Goal: Task Accomplishment & Management: Complete application form

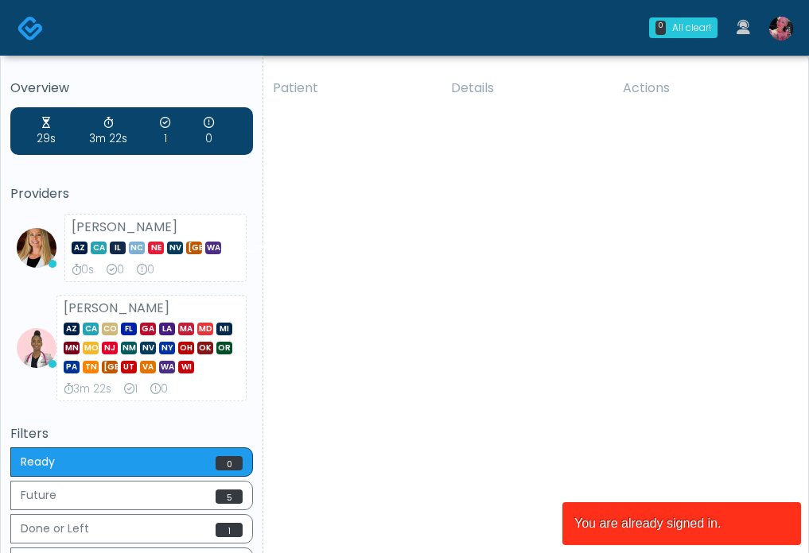
click at [777, 38] on img at bounding box center [781, 29] width 24 height 24
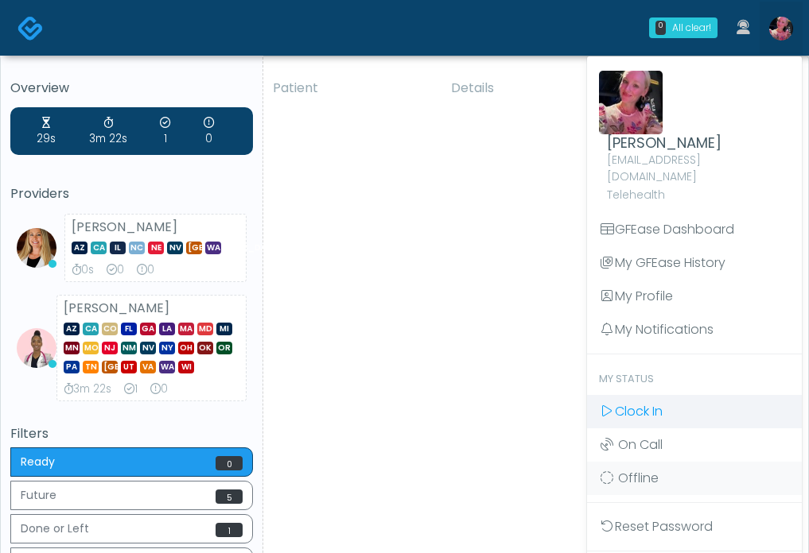
click at [670, 395] on link "Clock In" at bounding box center [694, 411] width 215 height 33
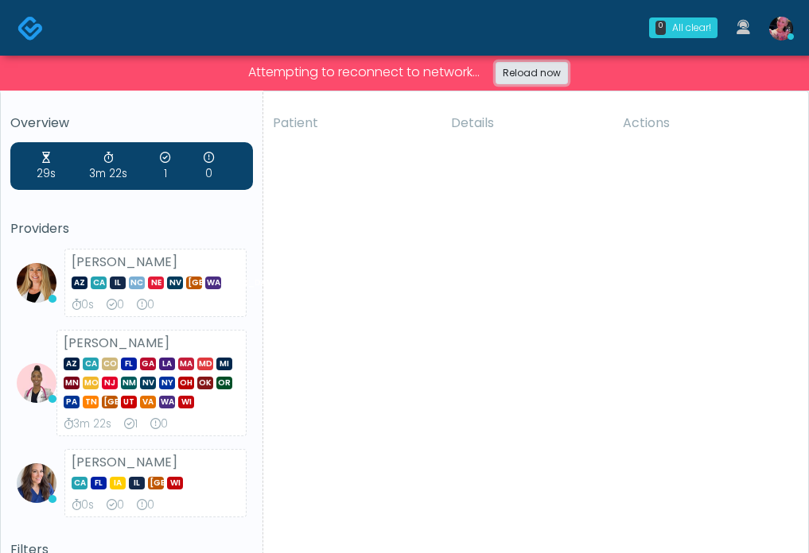
click at [515, 80] on link "Reload now" at bounding box center [531, 73] width 72 height 22
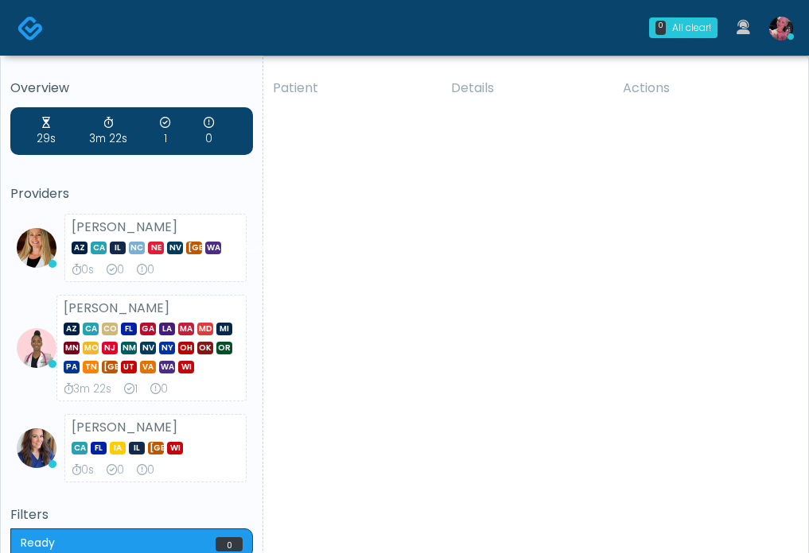
click at [773, 44] on link at bounding box center [780, 28] width 43 height 52
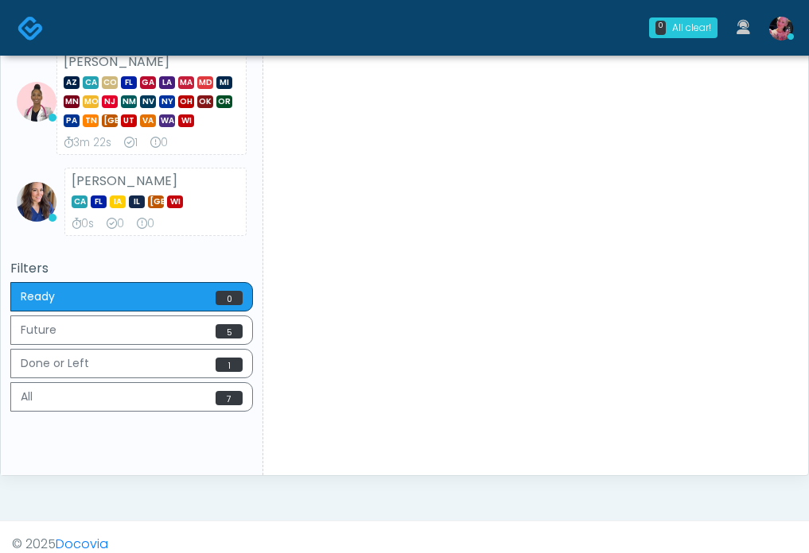
scroll to position [261, 0]
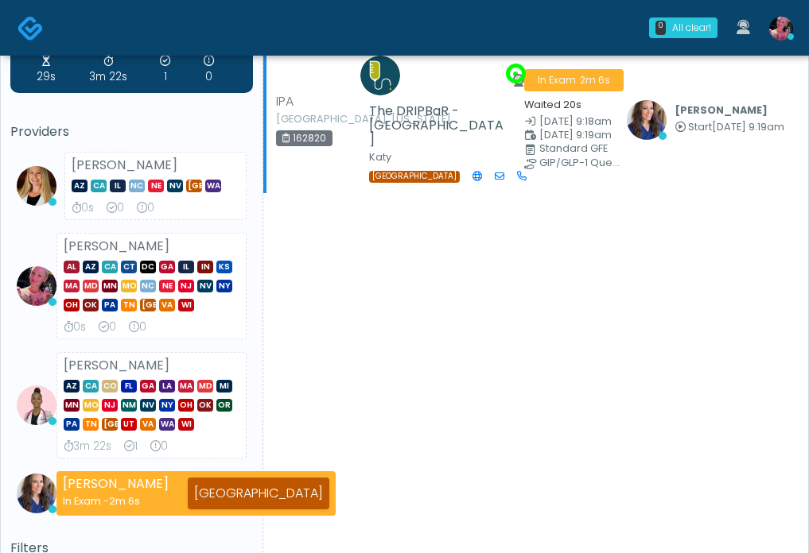
scroll to position [64, 0]
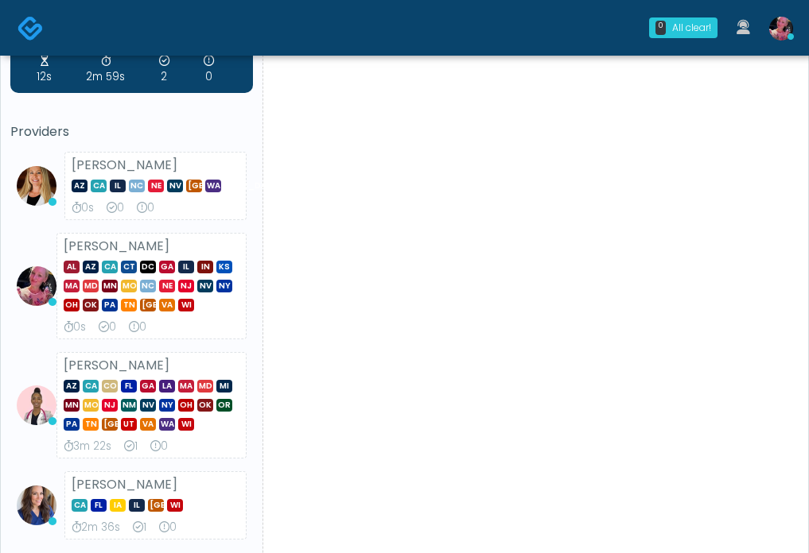
scroll to position [68, 0]
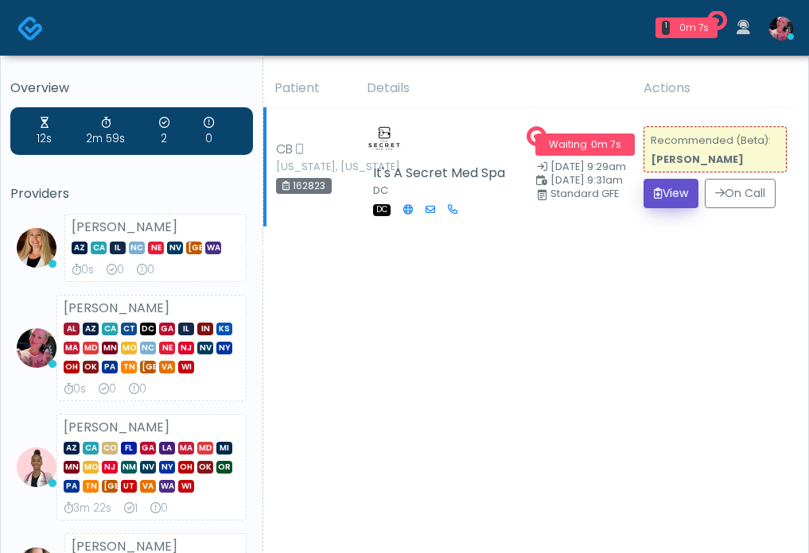
click at [660, 208] on button "View" at bounding box center [670, 193] width 55 height 29
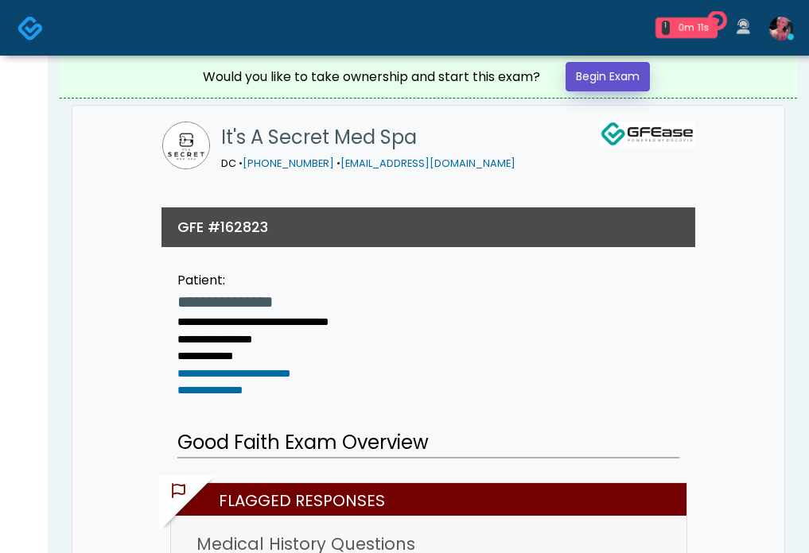
click at [591, 87] on link "Begin Exam" at bounding box center [607, 76] width 84 height 29
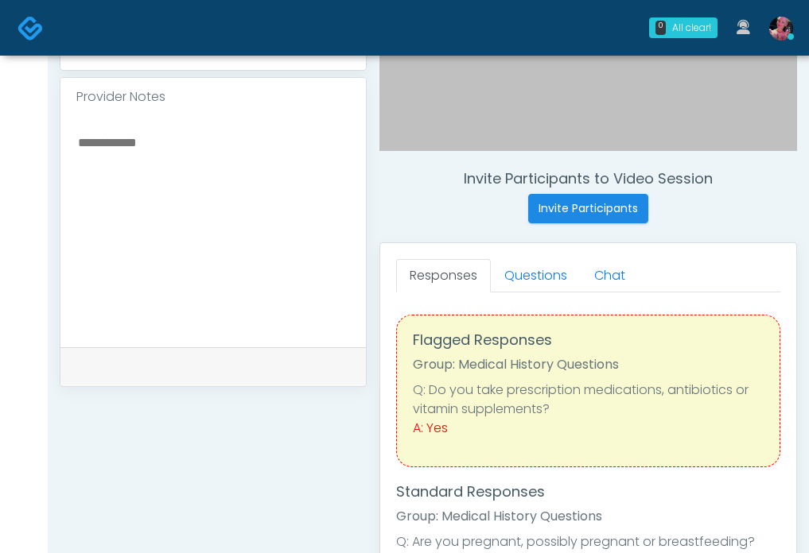
scroll to position [522, 0]
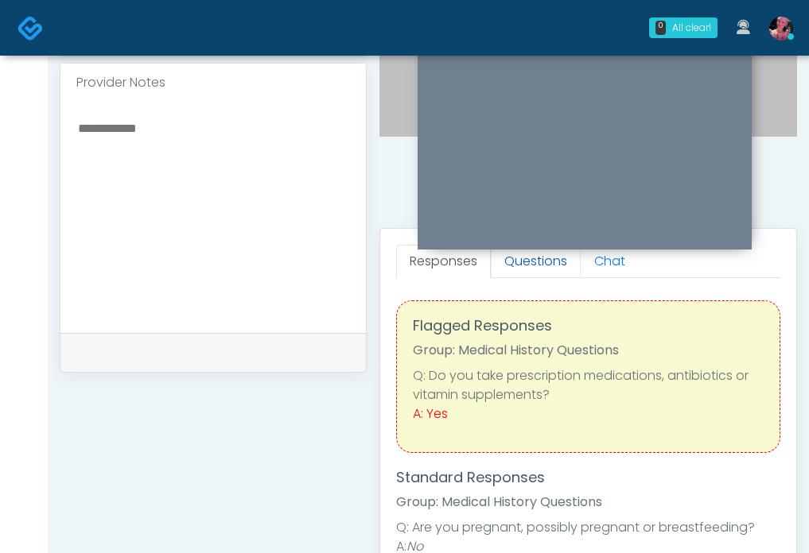
click at [535, 263] on link "Questions" at bounding box center [536, 261] width 90 height 33
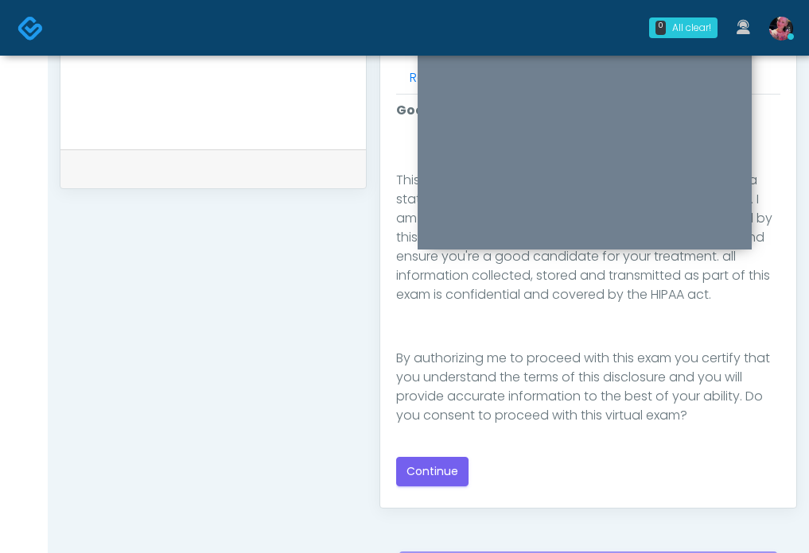
scroll to position [712, 0]
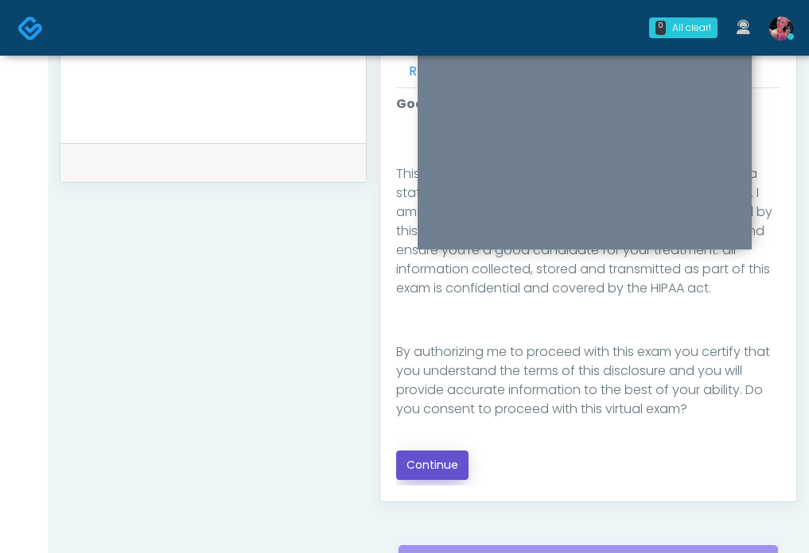
click at [440, 472] on button "Continue" at bounding box center [432, 465] width 72 height 29
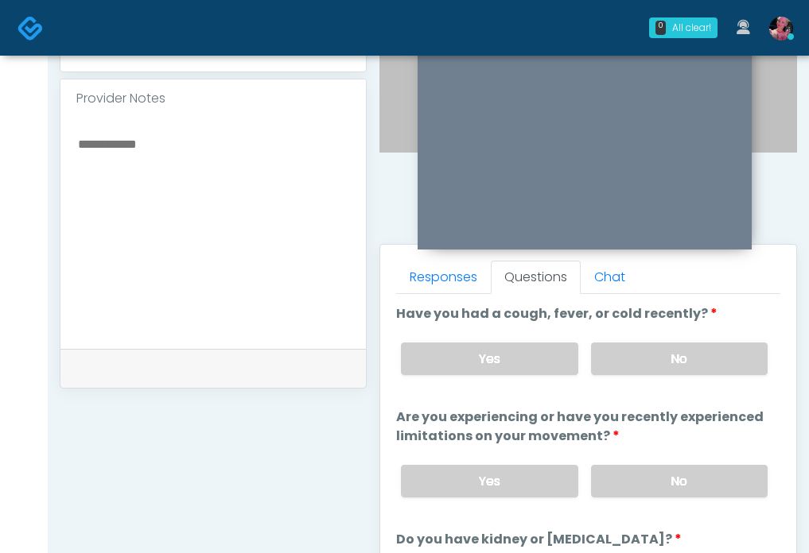
scroll to position [503, 0]
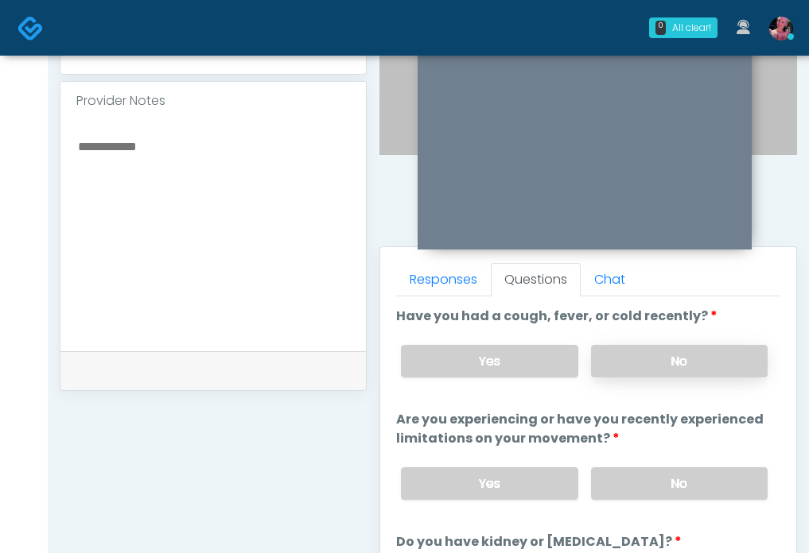
click at [688, 367] on label "No" at bounding box center [679, 361] width 177 height 33
click at [669, 484] on label "No" at bounding box center [679, 484] width 177 height 33
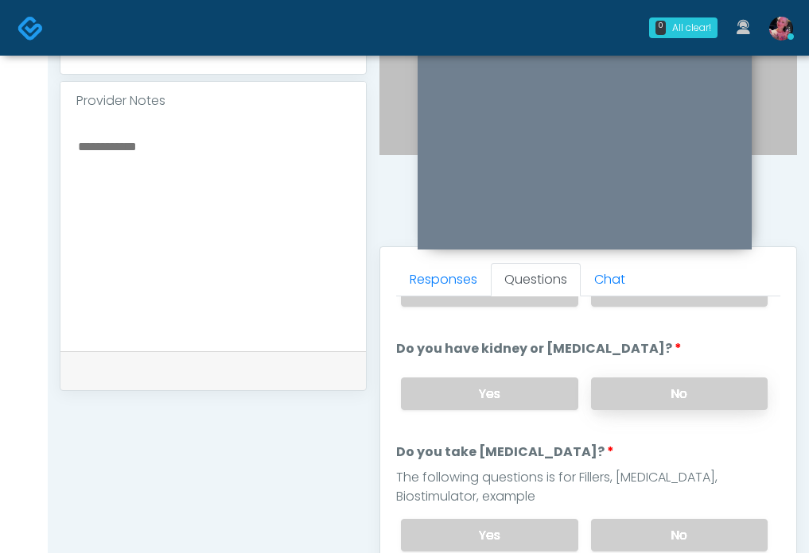
click at [666, 386] on label "No" at bounding box center [679, 394] width 177 height 33
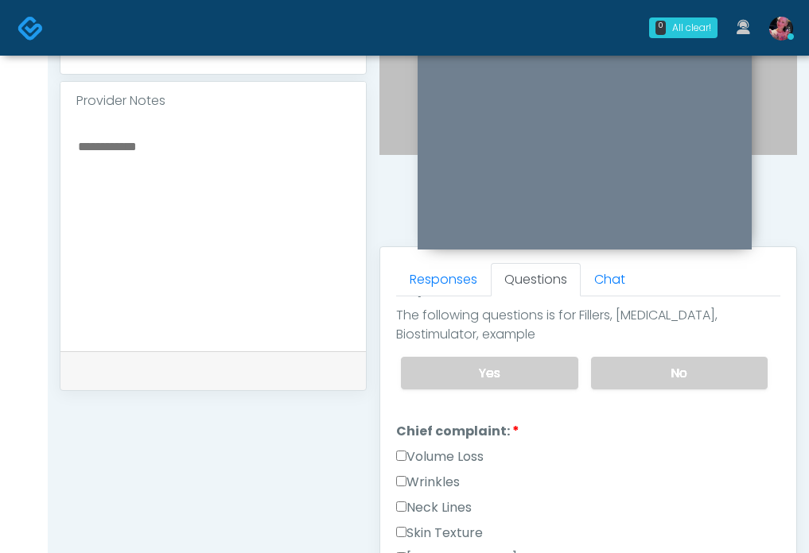
scroll to position [365, 0]
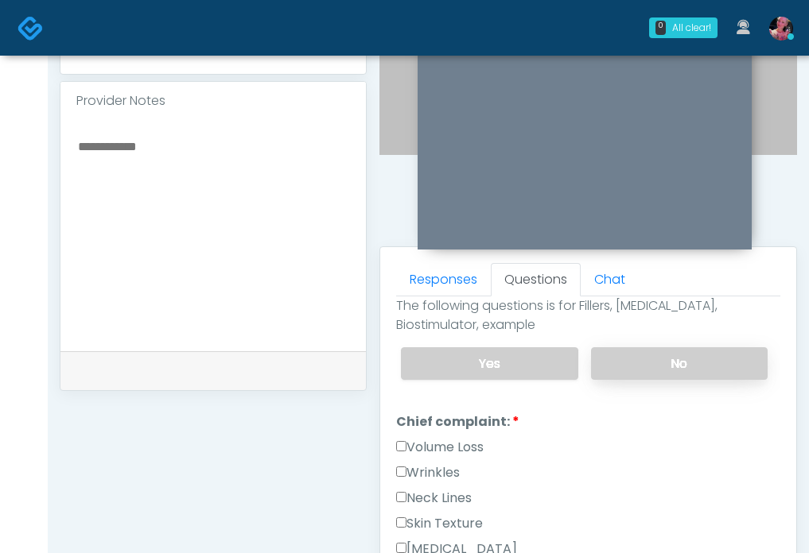
click at [663, 376] on label "No" at bounding box center [679, 363] width 177 height 33
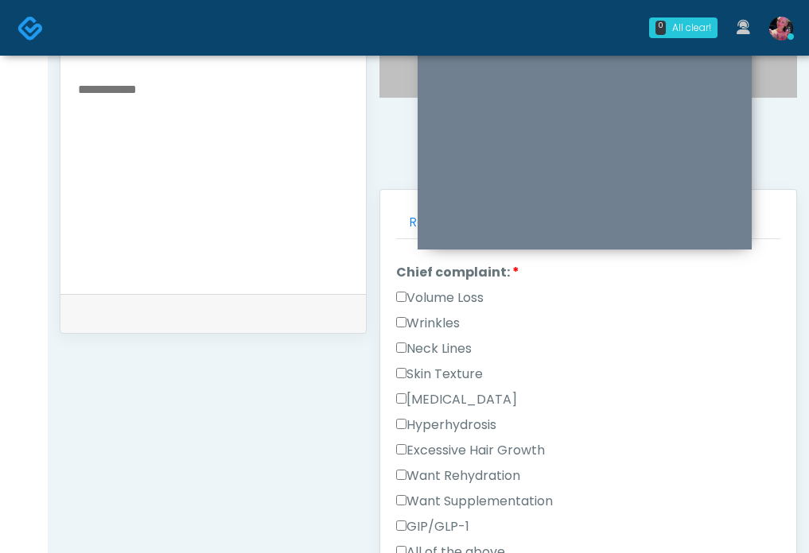
scroll to position [592, 0]
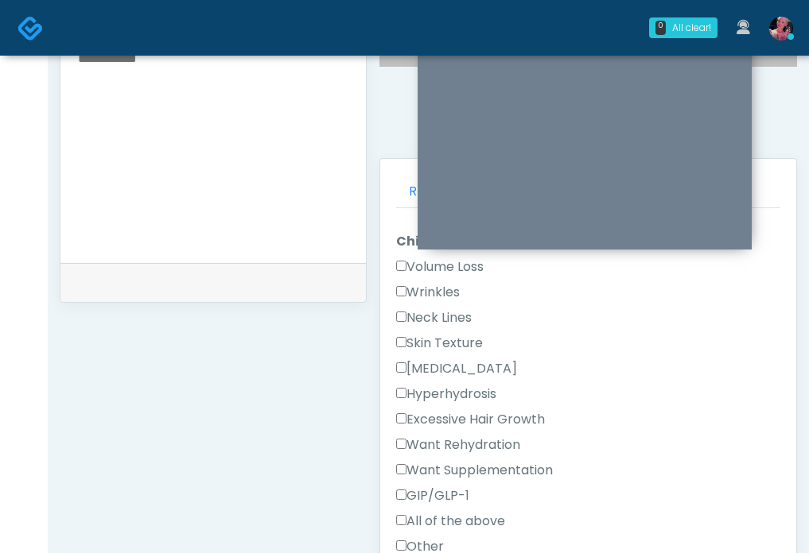
click at [446, 283] on label "Wrinkles" at bounding box center [428, 292] width 64 height 19
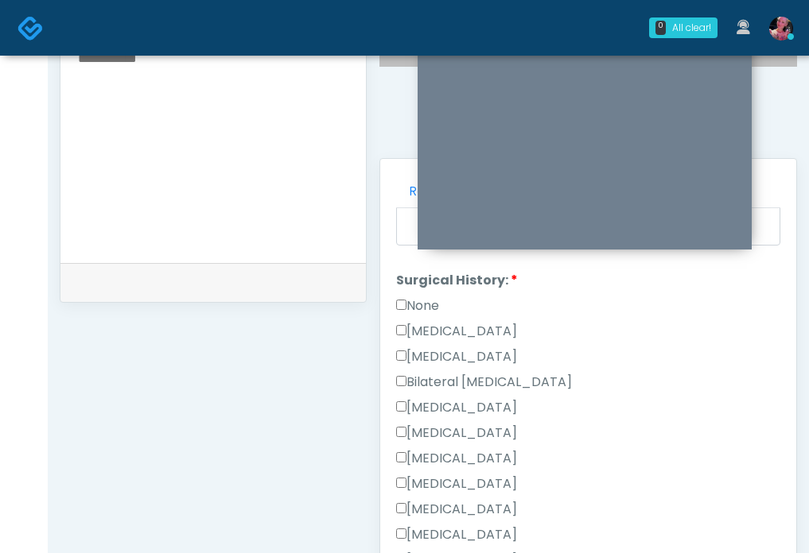
click at [428, 301] on label "None" at bounding box center [417, 306] width 43 height 19
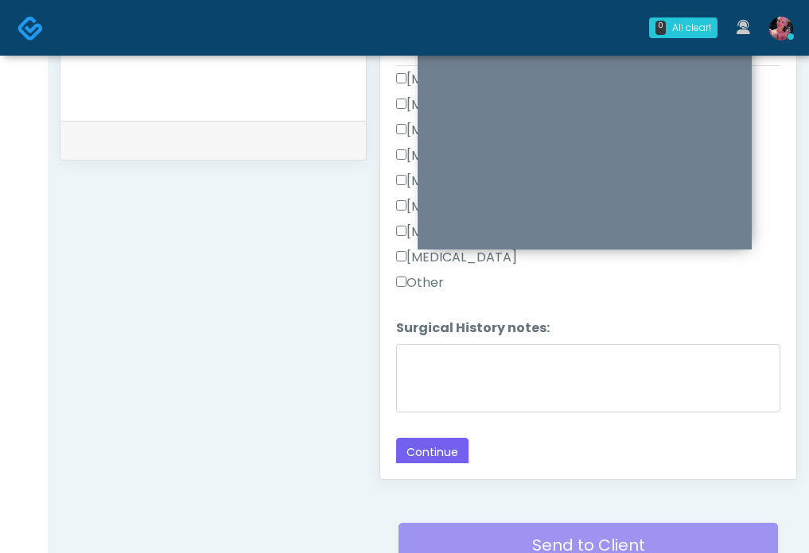
scroll to position [745, 0]
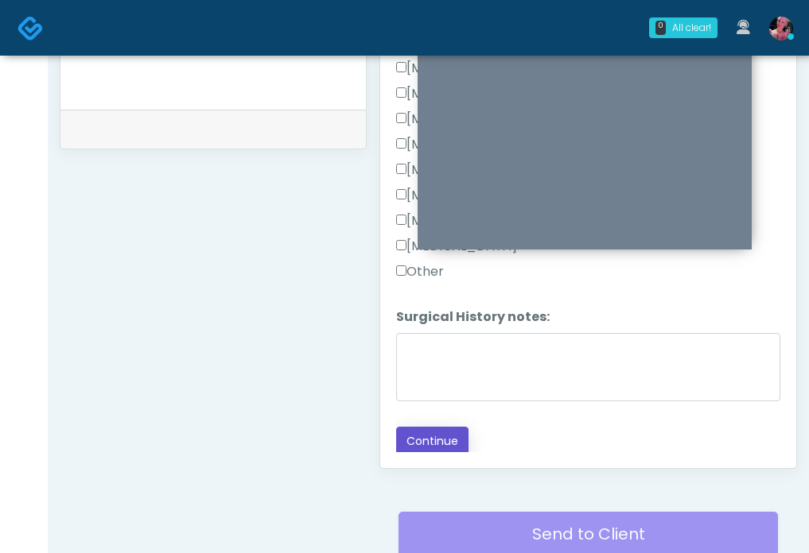
click at [434, 440] on button "Continue" at bounding box center [432, 441] width 72 height 29
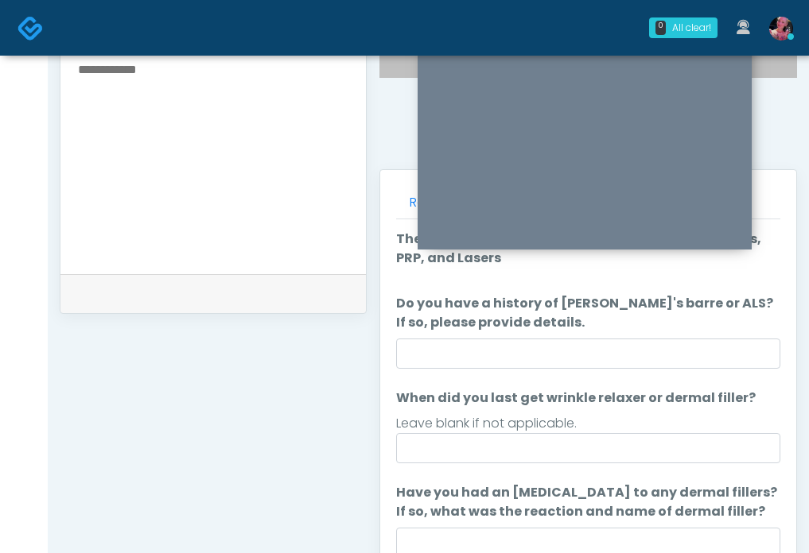
scroll to position [578, 0]
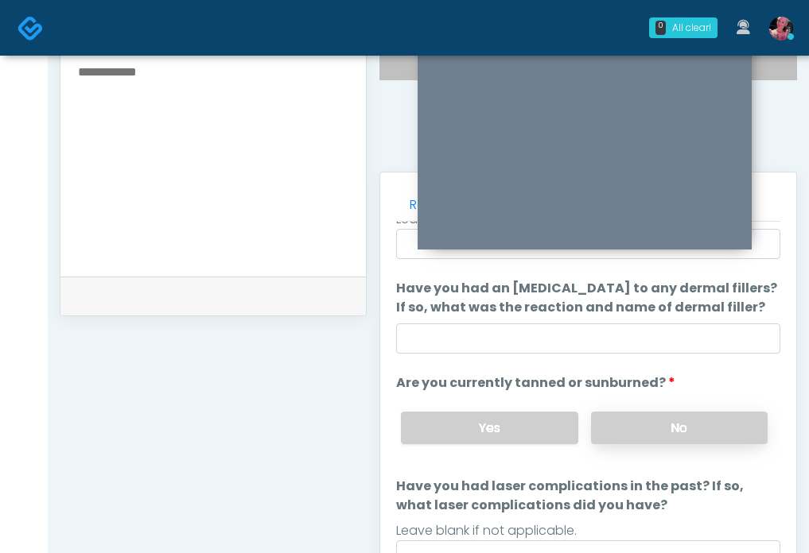
click at [662, 431] on label "No" at bounding box center [679, 428] width 177 height 33
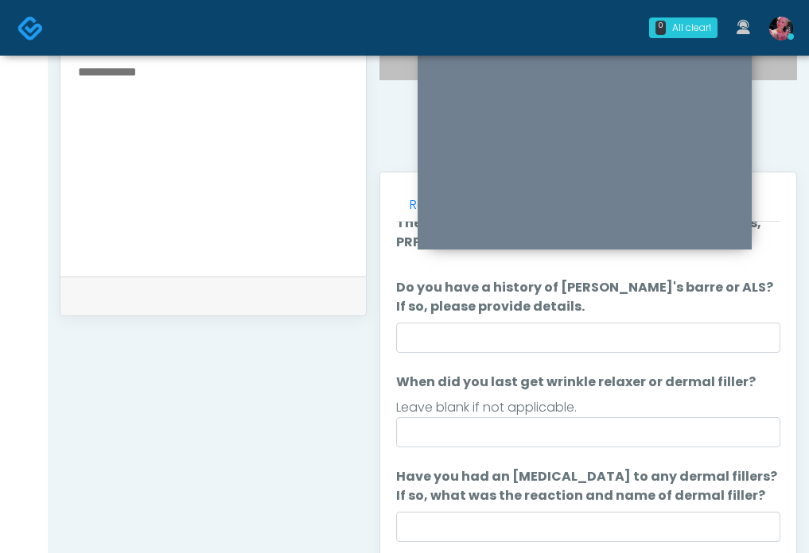
scroll to position [19, 0]
click at [516, 425] on input "When did you last get wrinkle relaxer or dermal filler?" at bounding box center [588, 432] width 384 height 30
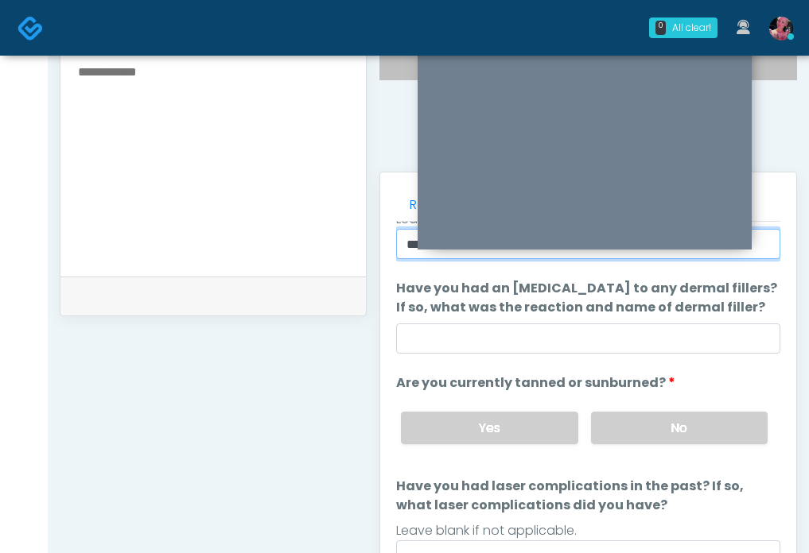
scroll to position [673, 0]
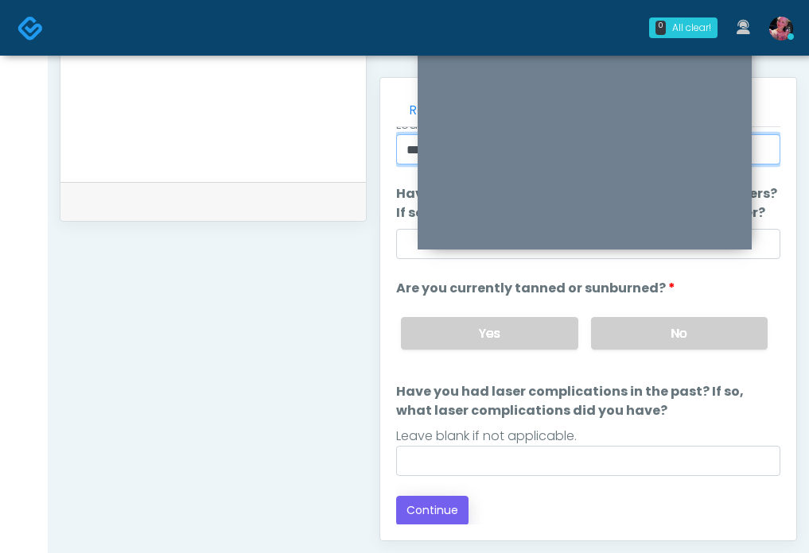
type input "********"
click at [437, 497] on button "Continue" at bounding box center [432, 510] width 72 height 29
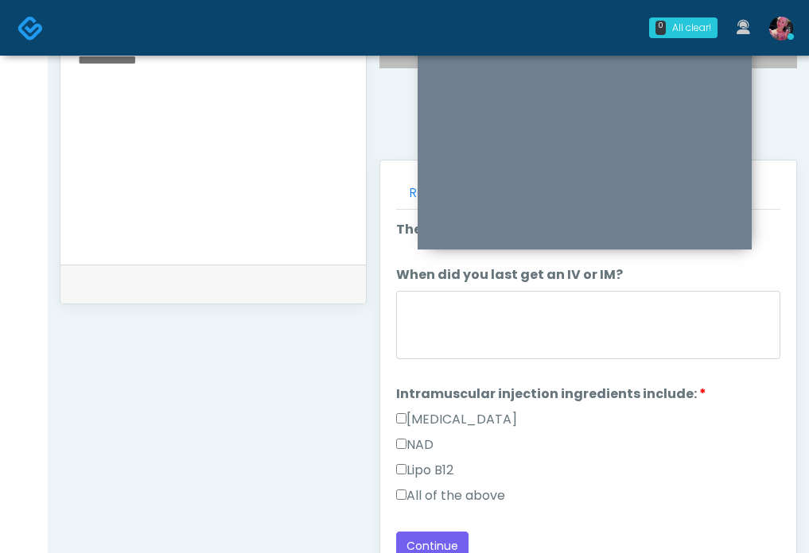
scroll to position [591, 0]
click at [437, 497] on label "All of the above" at bounding box center [450, 495] width 109 height 19
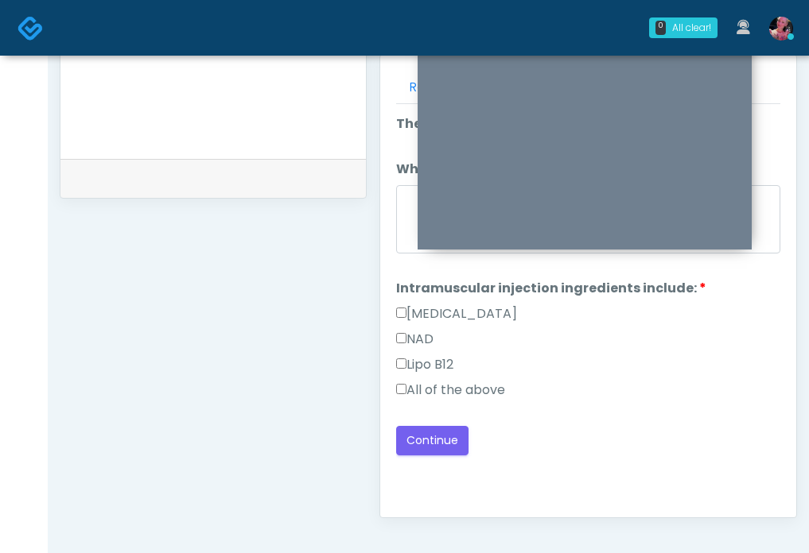
scroll to position [717, 0]
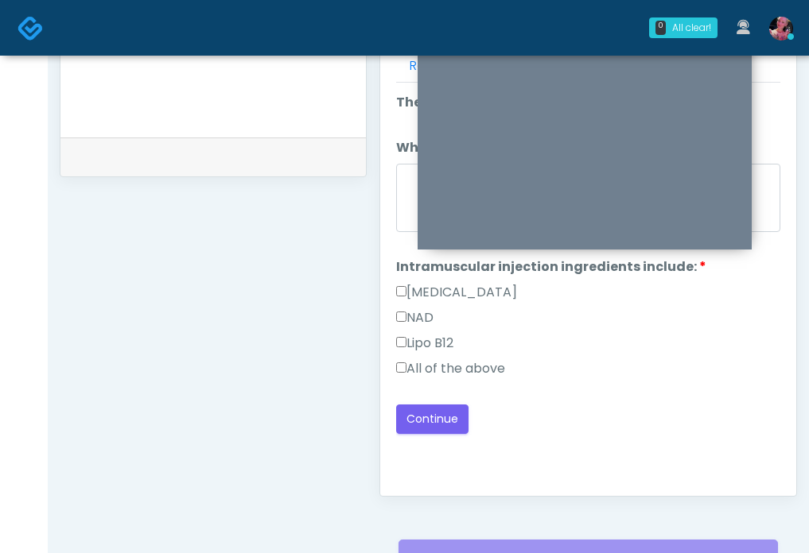
click at [427, 446] on div "Good Faith Exam Script Good Faith Exam Script INTRODUCTION Hello, my name is un…" at bounding box center [588, 282] width 384 height 398
click at [427, 422] on button "Continue" at bounding box center [432, 419] width 72 height 29
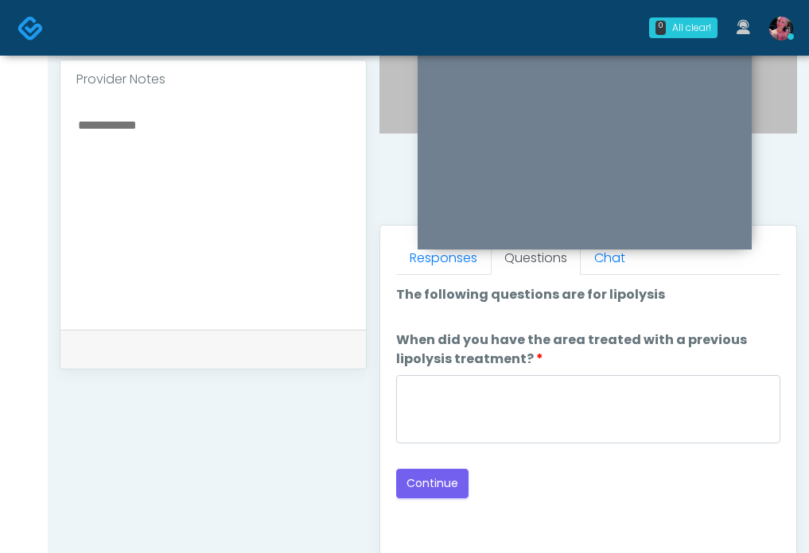
scroll to position [526, 0]
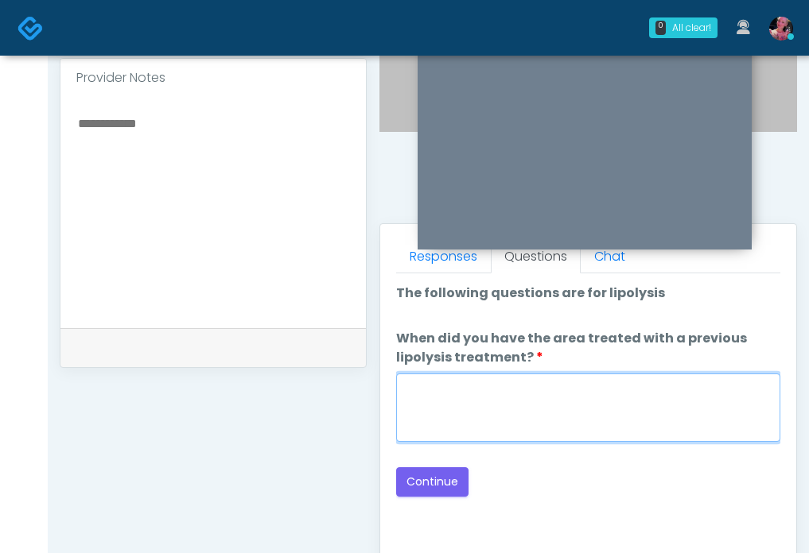
click at [658, 437] on textarea "When did you have the area treated with a previous lipolysis treatment?" at bounding box center [588, 408] width 384 height 68
type textarea "*****"
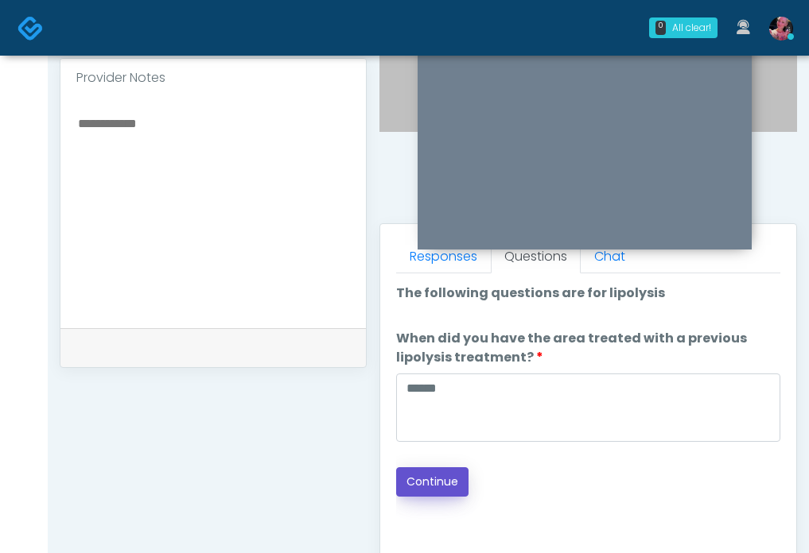
click at [423, 483] on button "Continue" at bounding box center [432, 482] width 72 height 29
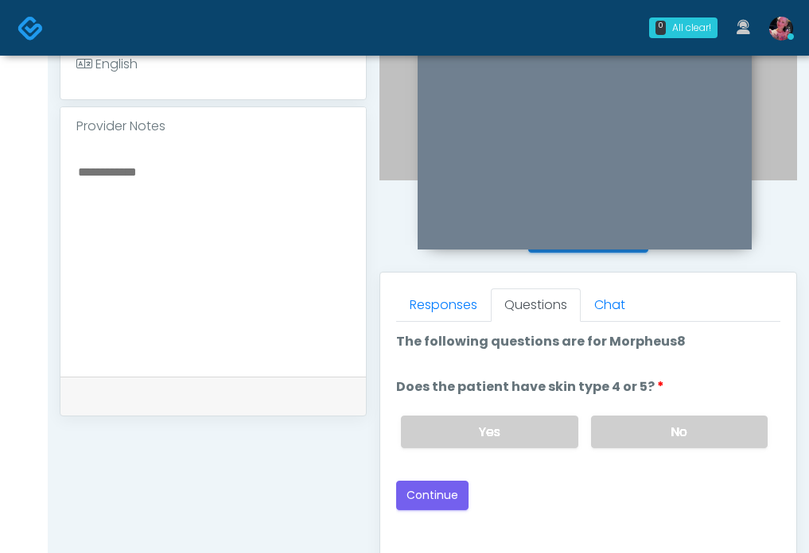
scroll to position [479, 0]
click at [665, 420] on label "No" at bounding box center [679, 431] width 177 height 33
click at [556, 437] on label "Yes" at bounding box center [489, 431] width 177 height 33
click at [433, 510] on div "Good Faith Exam Script Good Faith Exam Script INTRODUCTION Hello, my name is un…" at bounding box center [588, 520] width 384 height 398
click at [433, 501] on button "Continue" at bounding box center [432, 494] width 72 height 29
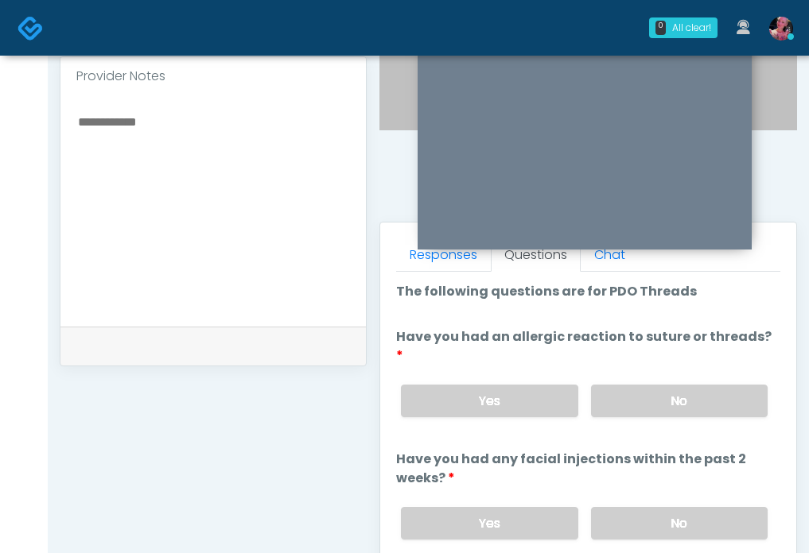
scroll to position [480, 0]
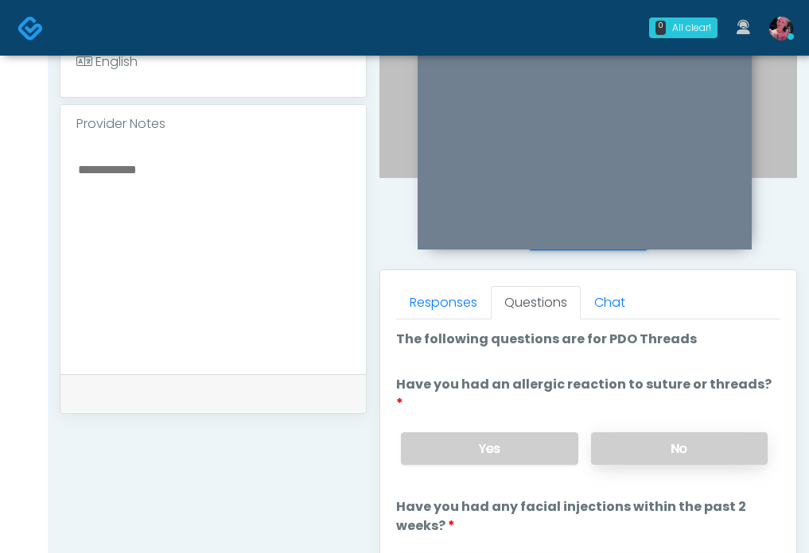
click at [697, 438] on label "No" at bounding box center [679, 449] width 177 height 33
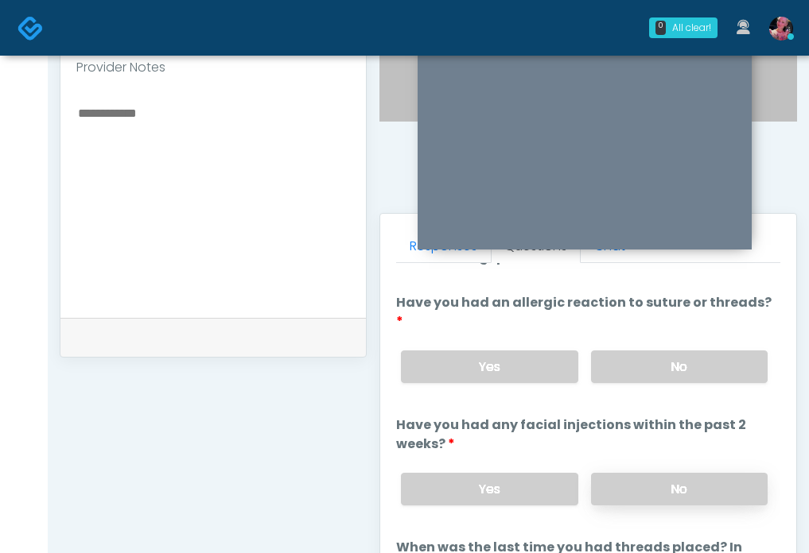
click at [646, 473] on label "No" at bounding box center [679, 489] width 177 height 33
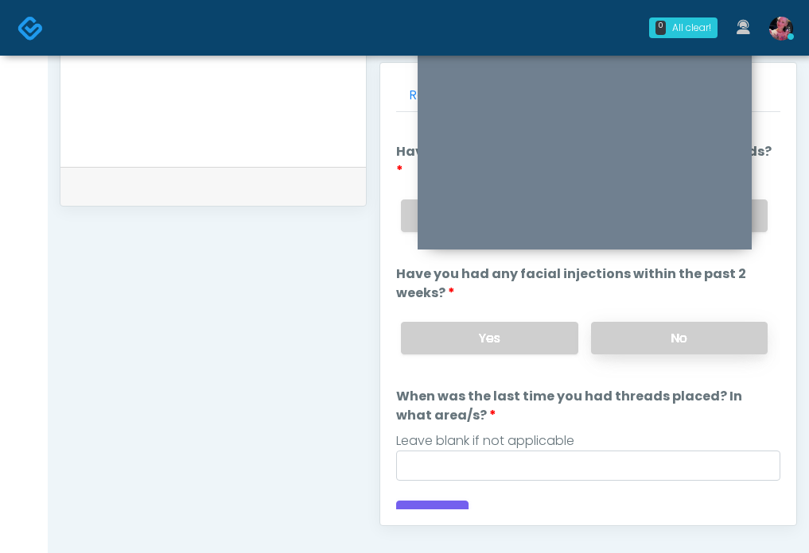
scroll to position [711, 0]
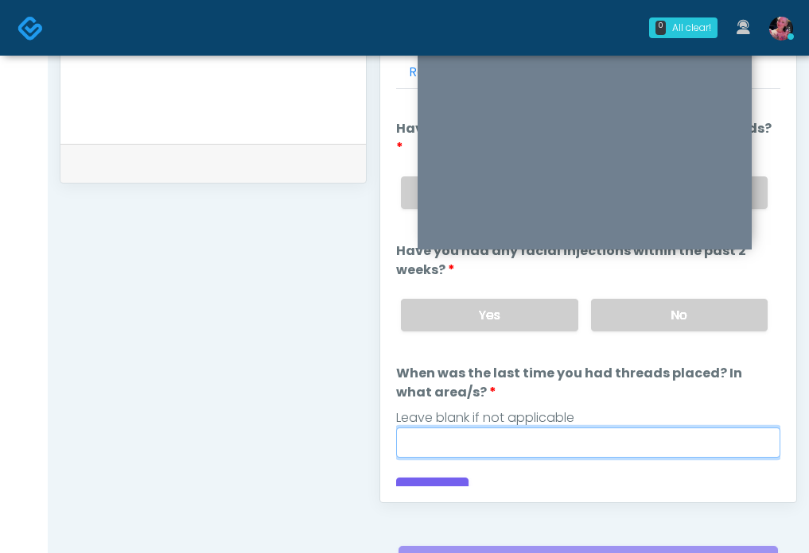
click at [480, 428] on input "When was the last time you had threads placed? In what area/s?" at bounding box center [588, 443] width 384 height 30
type input "*****"
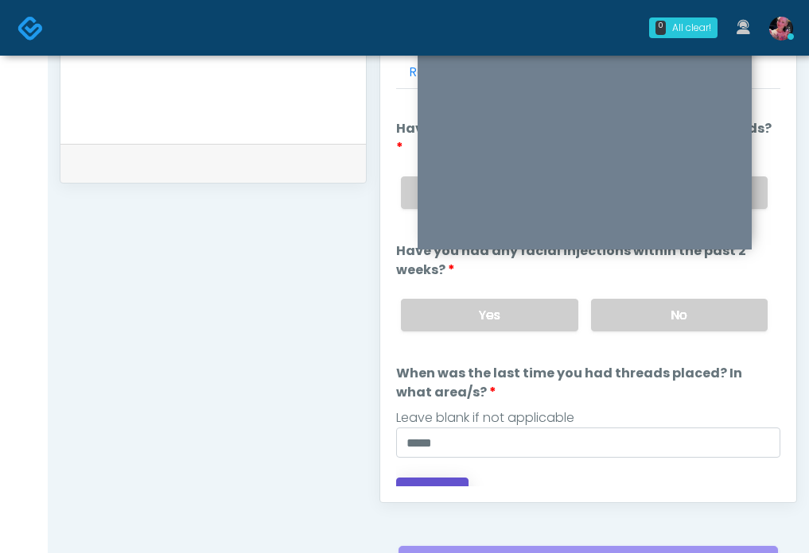
click at [433, 478] on button "Continue" at bounding box center [432, 492] width 72 height 29
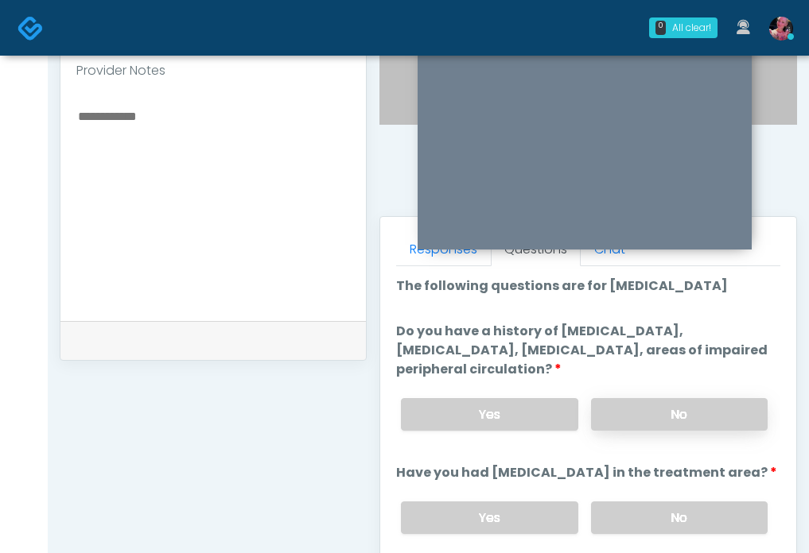
scroll to position [528, 0]
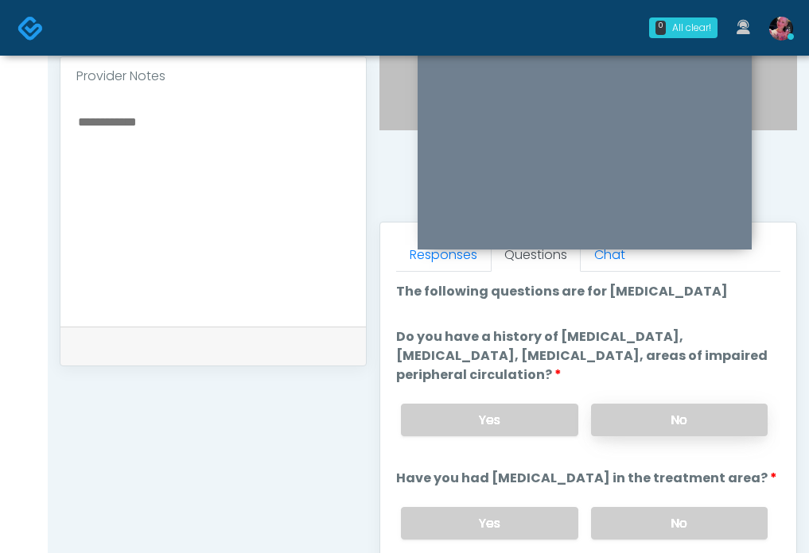
click at [679, 410] on label "No" at bounding box center [679, 420] width 177 height 33
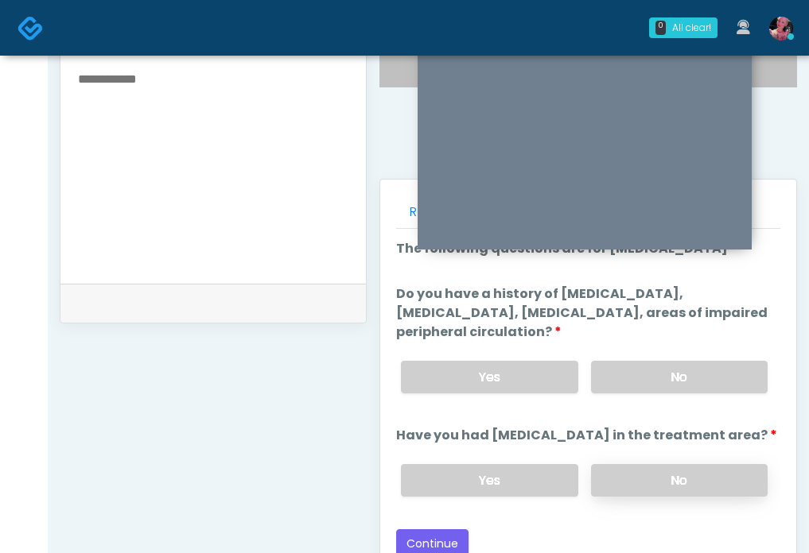
click at [688, 477] on label "No" at bounding box center [679, 480] width 177 height 33
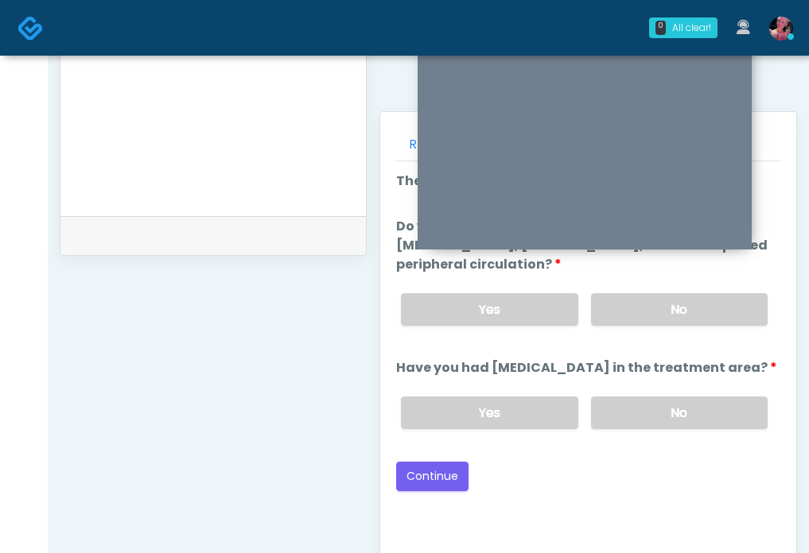
click at [431, 490] on div "Good Faith Exam Script Good Faith Exam Script INTRODUCTION Hello, my name is un…" at bounding box center [588, 360] width 384 height 398
click at [432, 483] on button "Continue" at bounding box center [432, 476] width 72 height 29
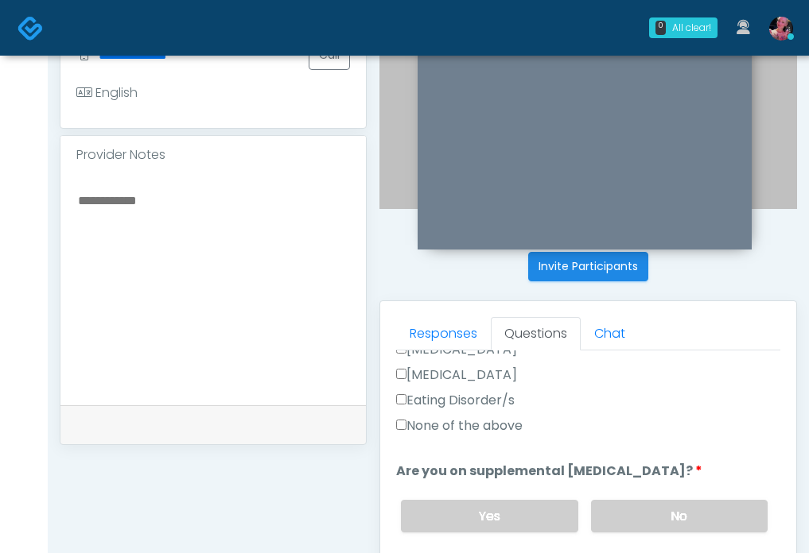
scroll to position [569, 0]
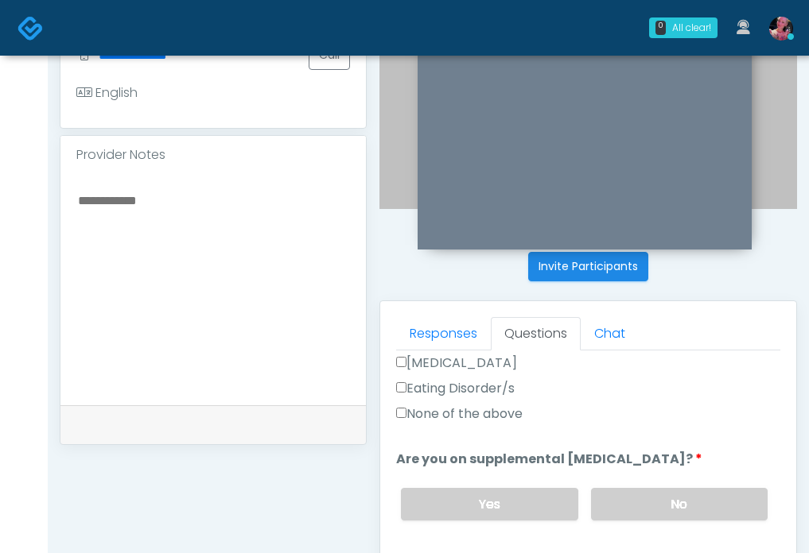
click at [473, 418] on label "None of the above" at bounding box center [459, 414] width 126 height 19
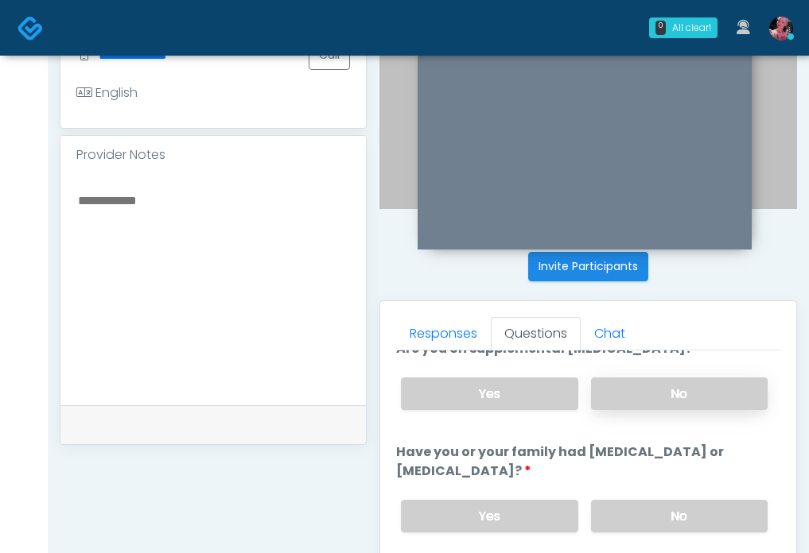
click at [662, 387] on label "No" at bounding box center [679, 394] width 177 height 33
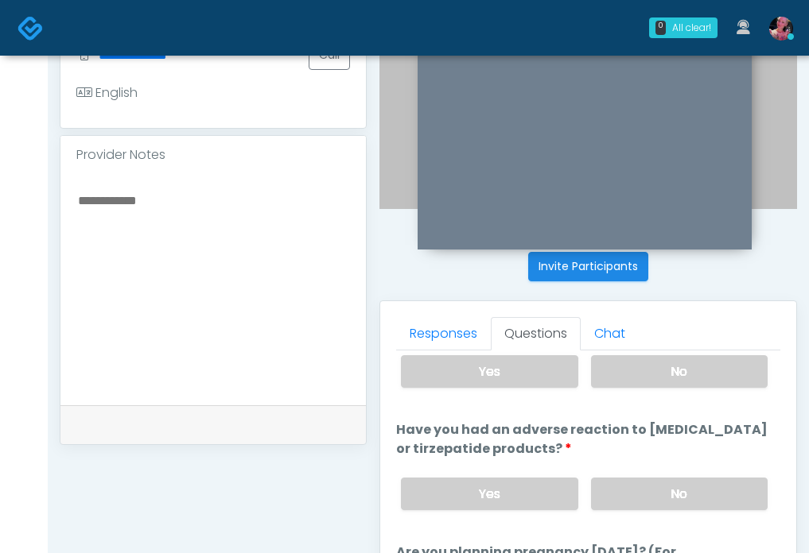
click at [662, 387] on div "Yes No" at bounding box center [584, 372] width 392 height 58
click at [658, 372] on label "No" at bounding box center [679, 371] width 177 height 33
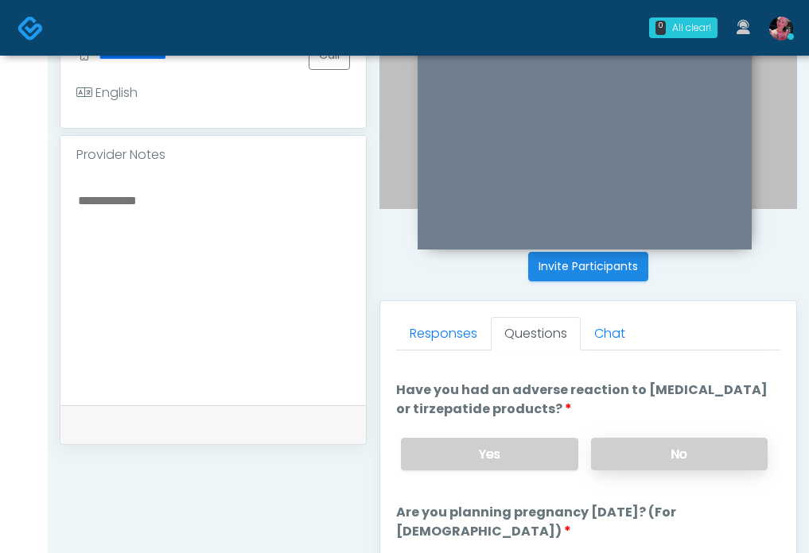
click at [664, 442] on label "No" at bounding box center [679, 454] width 177 height 33
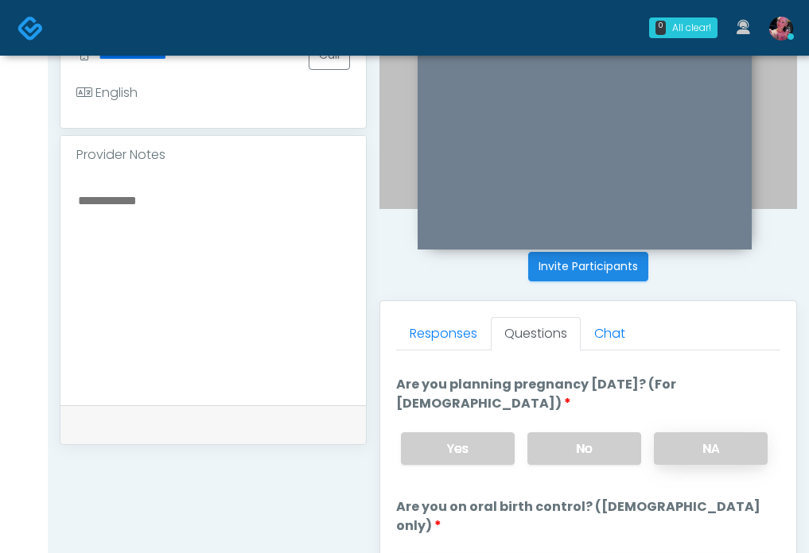
click at [716, 459] on label "NA" at bounding box center [711, 449] width 114 height 33
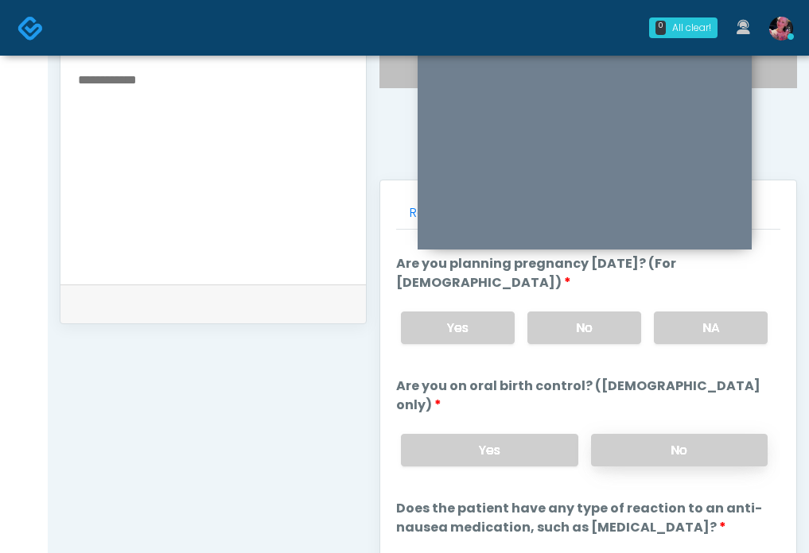
click at [704, 434] on label "No" at bounding box center [679, 450] width 177 height 33
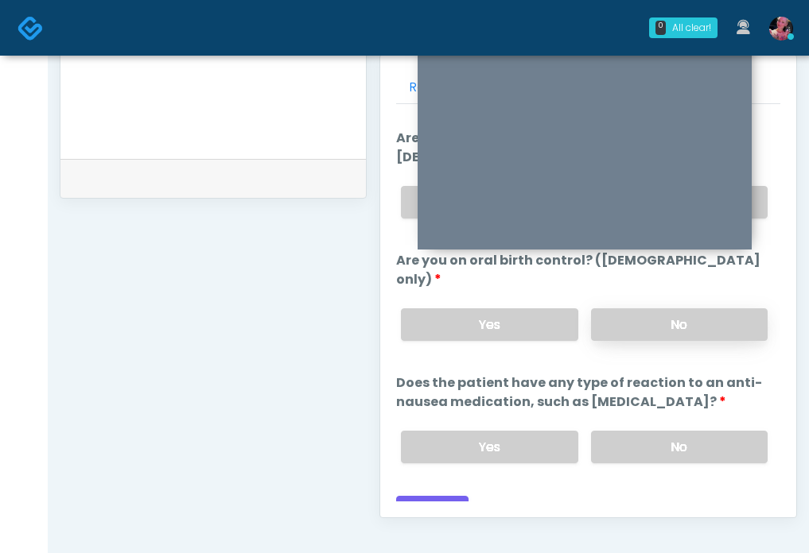
scroll to position [705, 0]
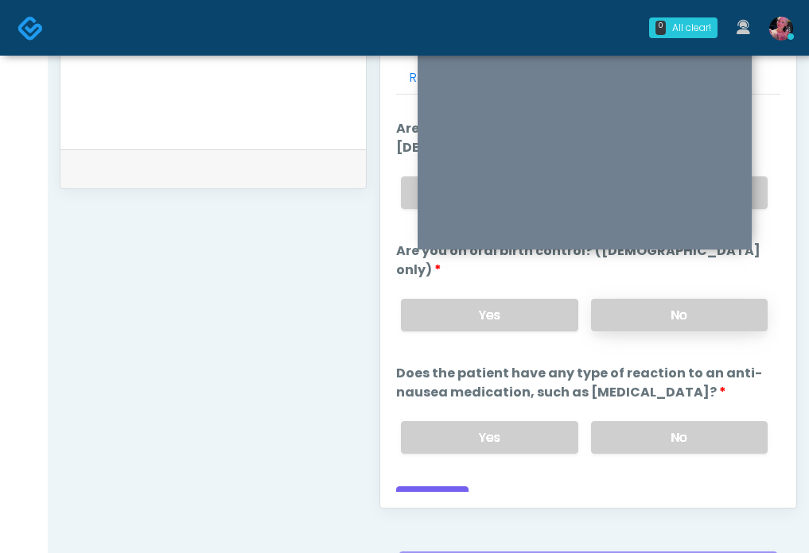
click at [704, 427] on label "No" at bounding box center [679, 437] width 177 height 33
click at [467, 487] on div "Back Continue" at bounding box center [588, 501] width 384 height 29
click at [457, 487] on button "Continue" at bounding box center [432, 501] width 72 height 29
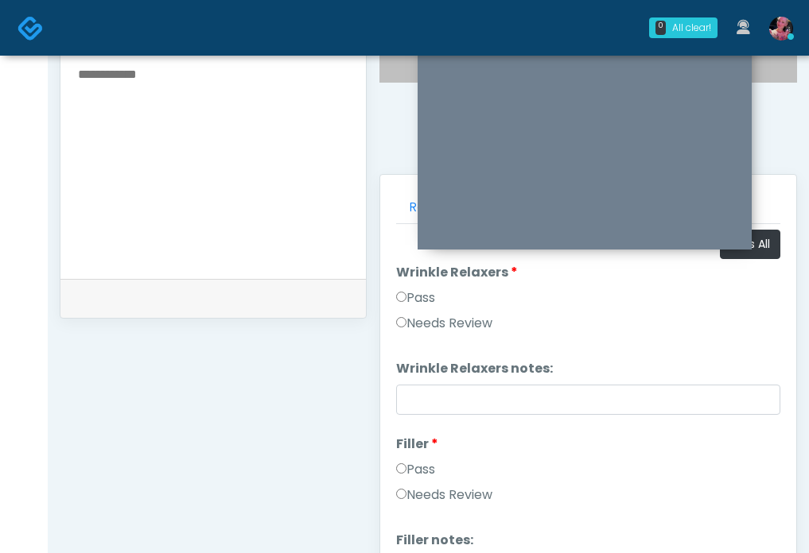
scroll to position [0, 0]
click at [421, 298] on label "Pass" at bounding box center [415, 298] width 39 height 19
click at [417, 467] on label "Pass" at bounding box center [415, 470] width 39 height 19
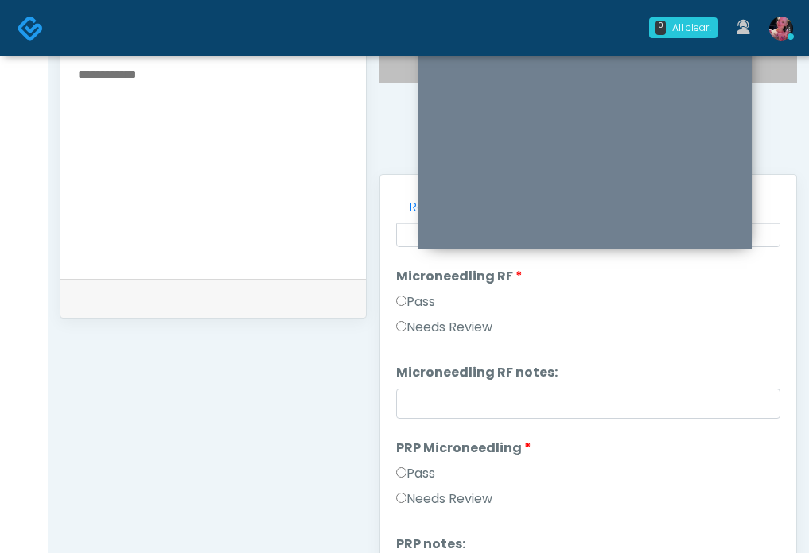
scroll to position [382, 0]
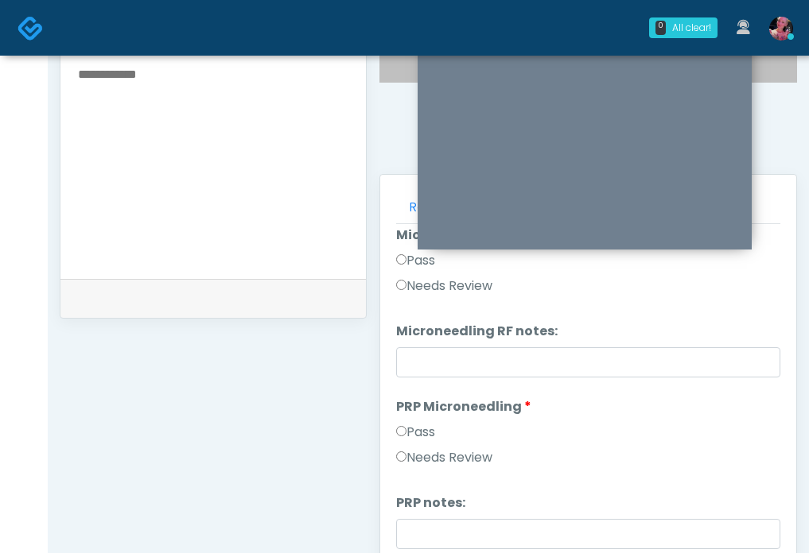
click at [412, 421] on li "PRP Microneedling PRP Microneedling Pass Needs Review" at bounding box center [588, 436] width 384 height 76
click at [410, 429] on label "Pass" at bounding box center [415, 432] width 39 height 19
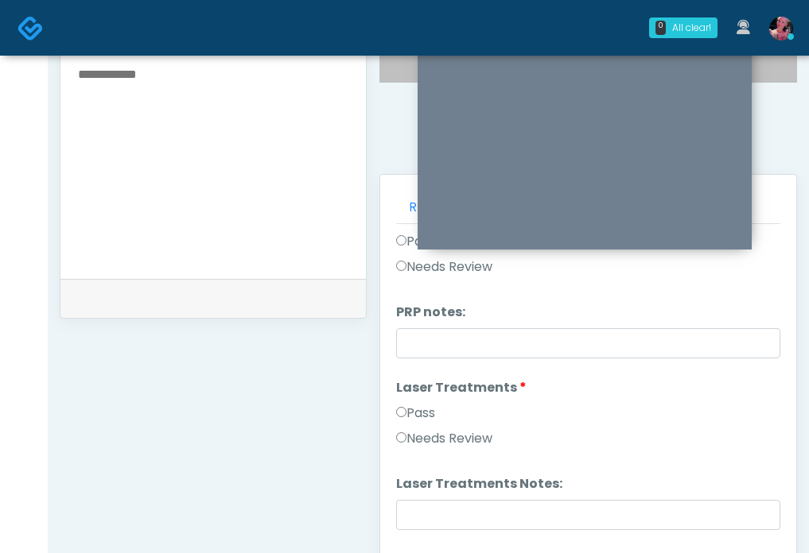
scroll to position [582, 0]
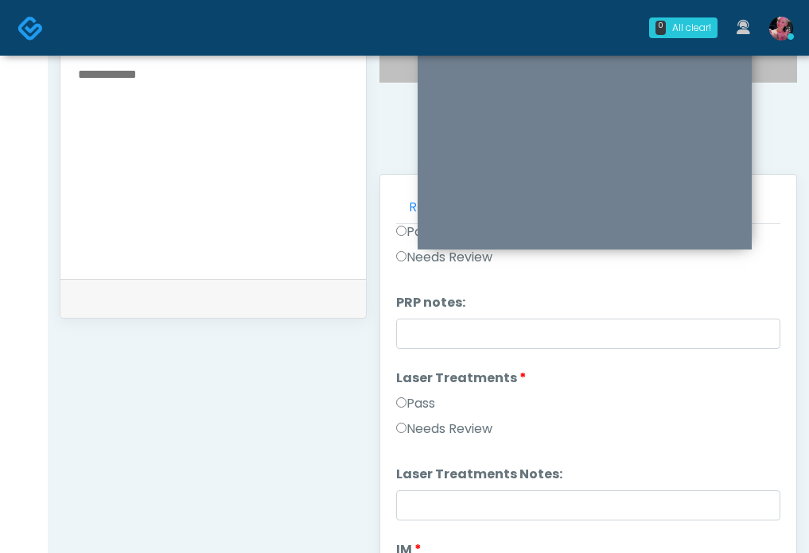
click at [410, 403] on label "Pass" at bounding box center [415, 403] width 39 height 19
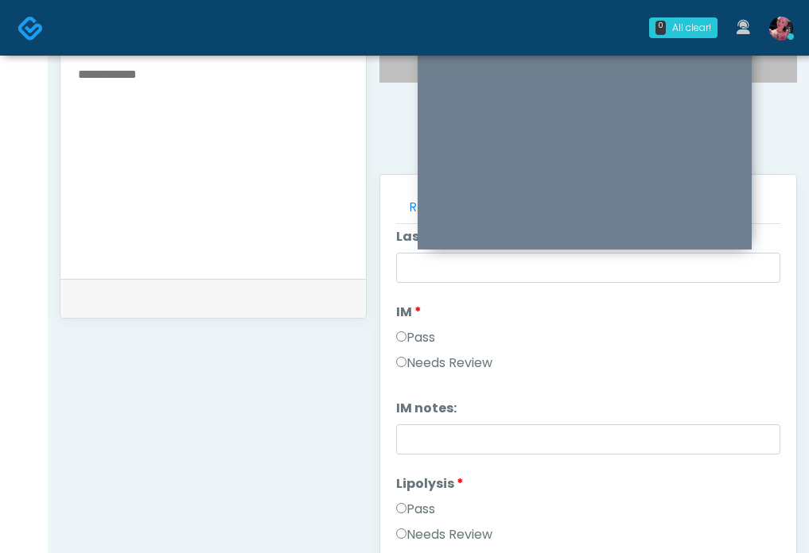
scroll to position [847, 0]
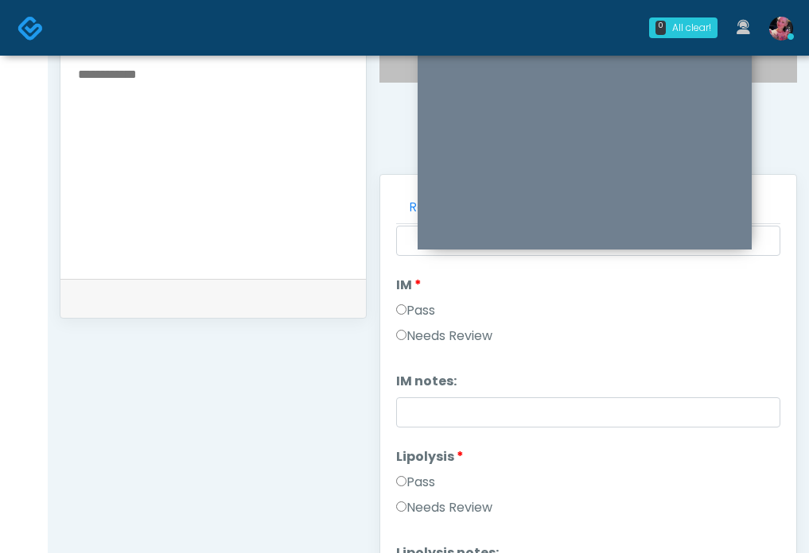
click at [406, 304] on label "Pass" at bounding box center [415, 310] width 39 height 19
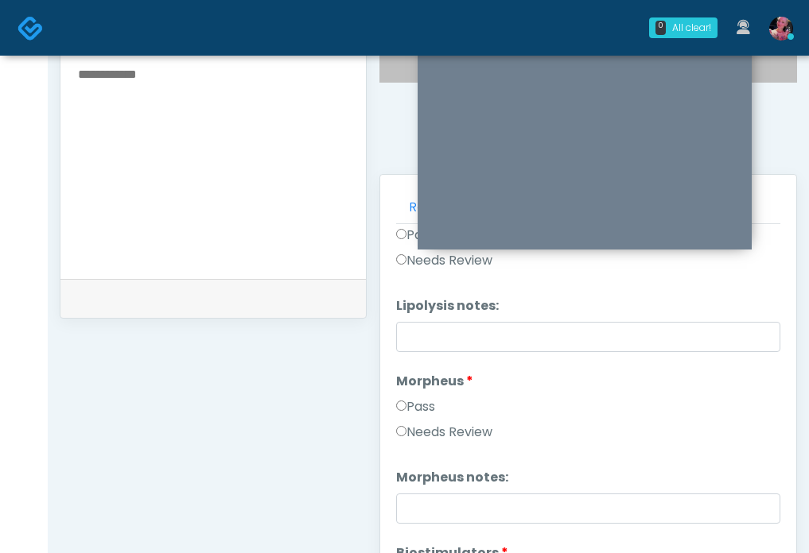
click at [407, 408] on label "Pass" at bounding box center [415, 407] width 39 height 19
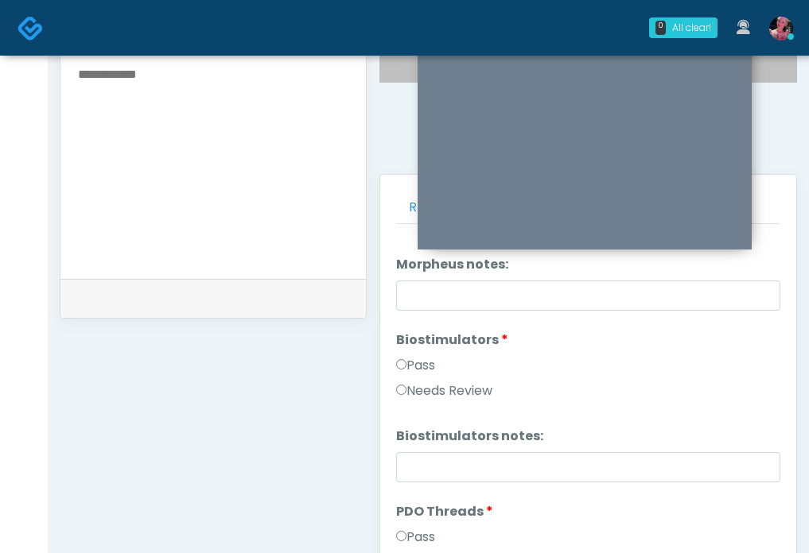
scroll to position [1310, 0]
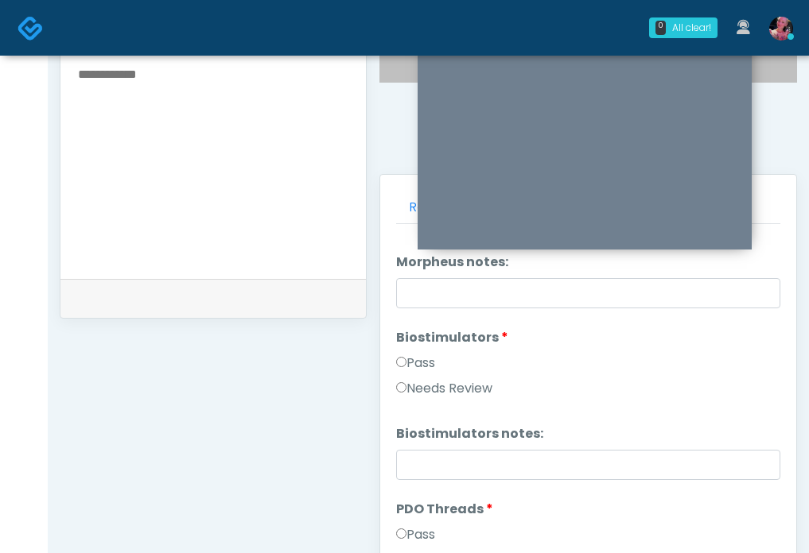
click at [413, 342] on label "Biostimulators" at bounding box center [452, 337] width 112 height 19
click at [413, 364] on label "Pass" at bounding box center [415, 363] width 39 height 19
click at [414, 525] on li "PDO Threads PDO Threads Pass Needs Review" at bounding box center [588, 538] width 384 height 76
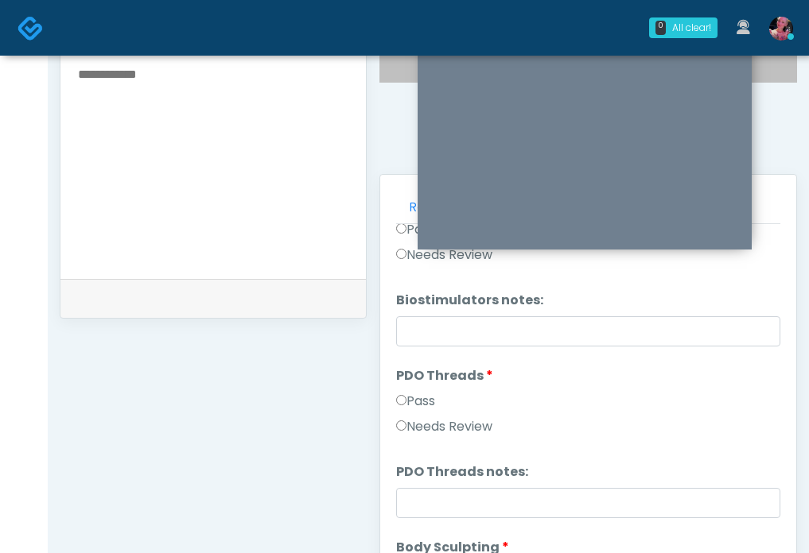
scroll to position [1462, 0]
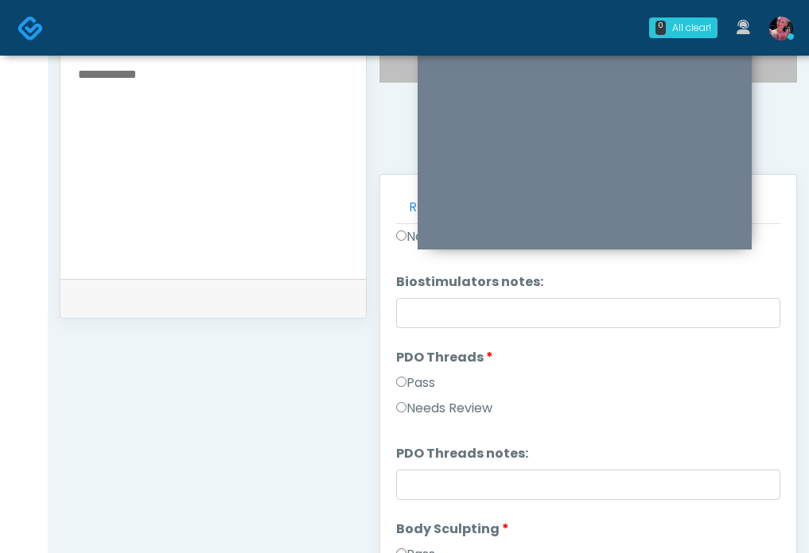
click at [413, 386] on label "Pass" at bounding box center [415, 383] width 39 height 19
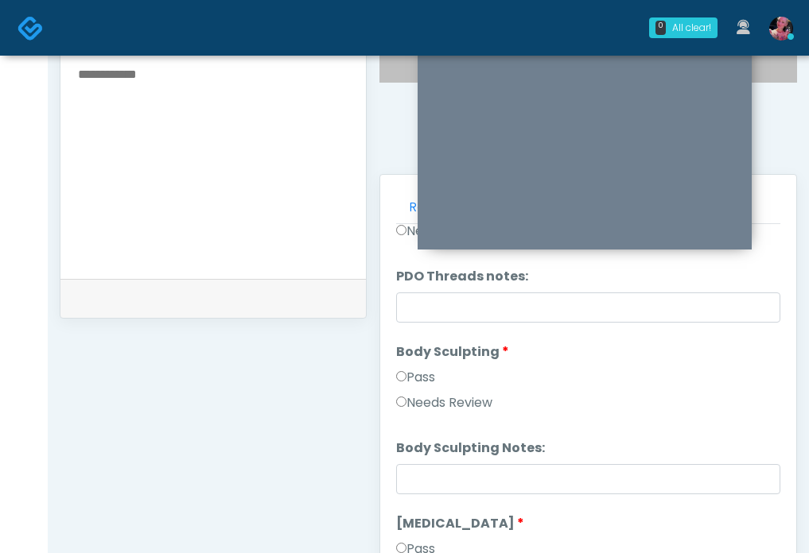
click at [412, 371] on label "Pass" at bounding box center [415, 377] width 39 height 19
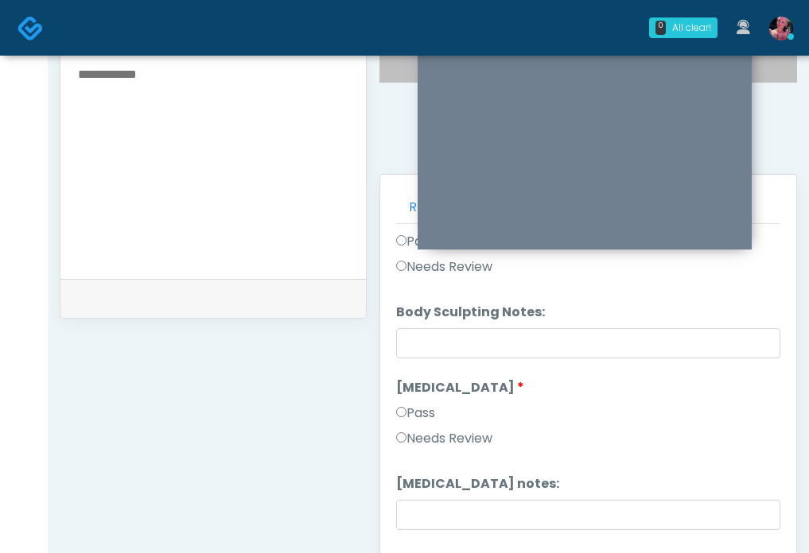
scroll to position [1799, 0]
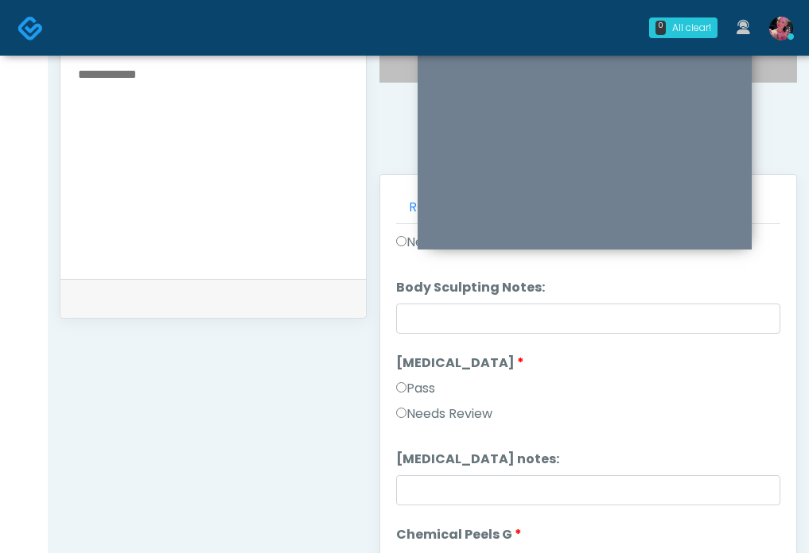
click at [402, 376] on li "Cryolipolysis Cryolipolysis Pass Needs Review" at bounding box center [588, 392] width 384 height 76
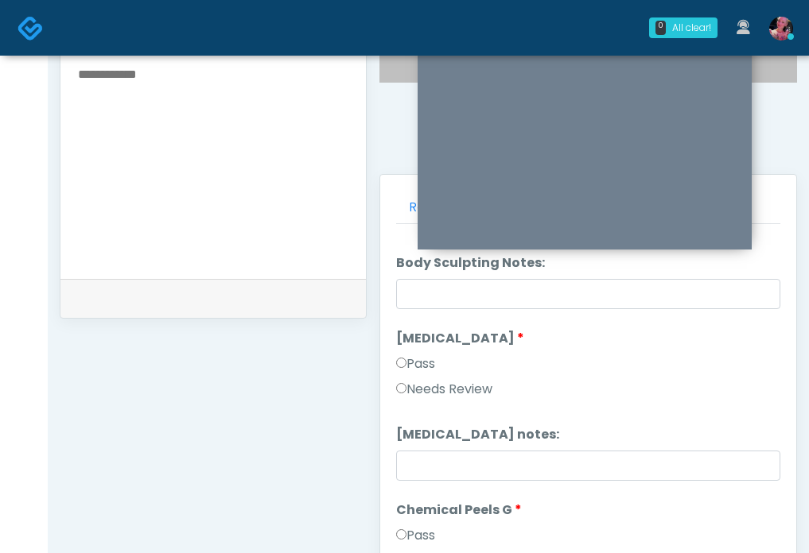
click at [392, 357] on div "Responses Questions Chat Good Faith Exam Script Good Faith Exam Script INTRODUC…" at bounding box center [588, 406] width 416 height 463
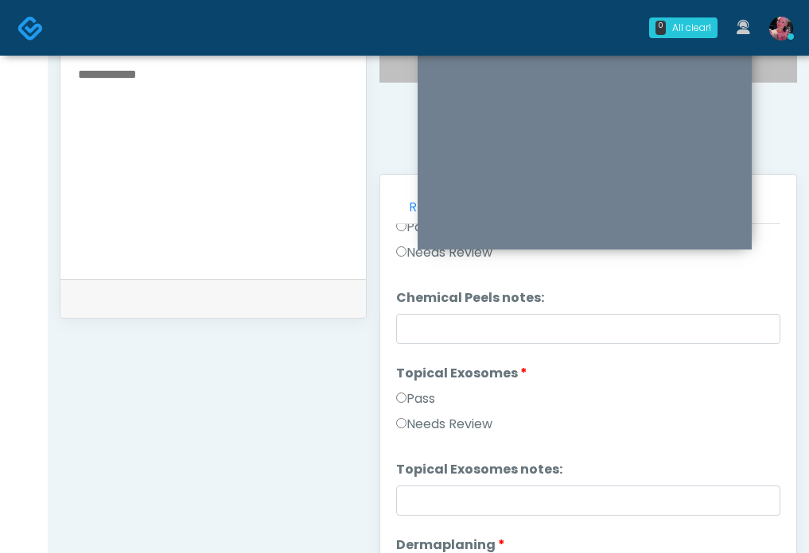
scroll to position [2138, 0]
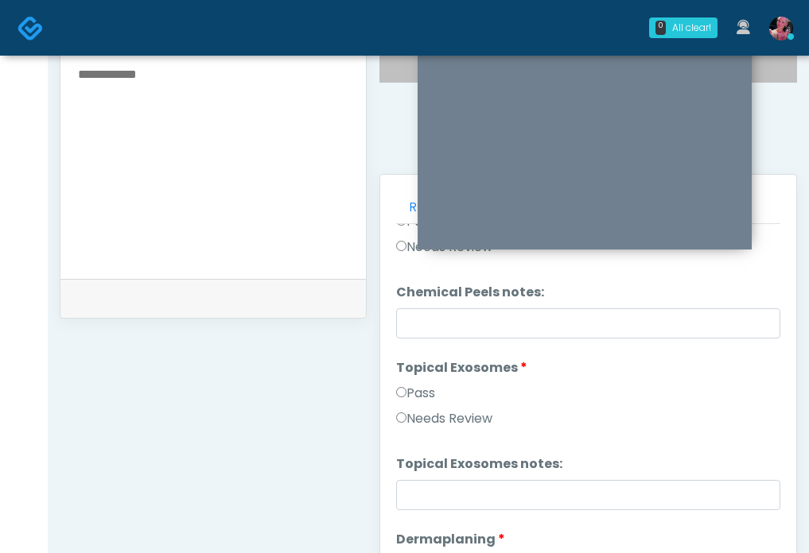
click at [406, 399] on label "Pass" at bounding box center [415, 393] width 39 height 19
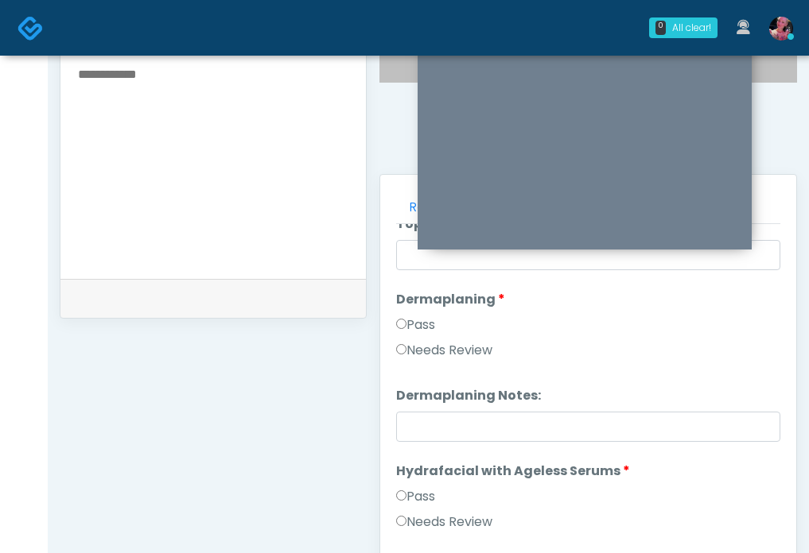
scroll to position [2384, 0]
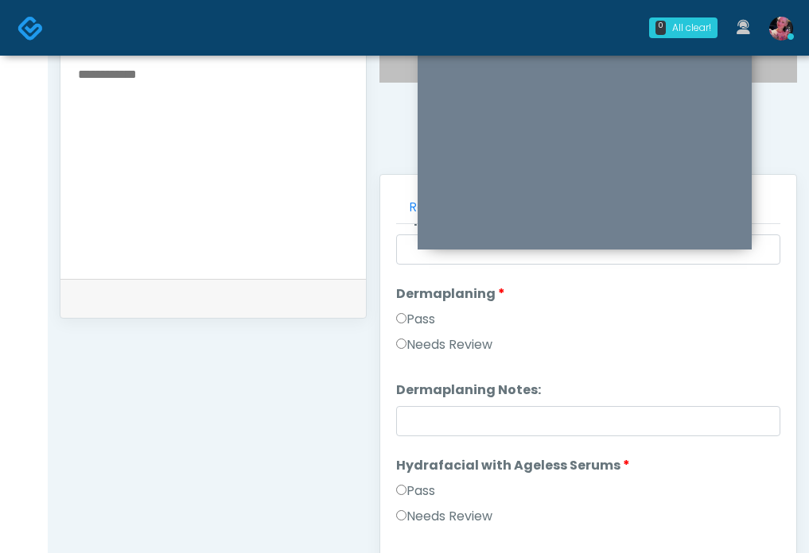
click at [426, 316] on label "Pass" at bounding box center [415, 319] width 39 height 19
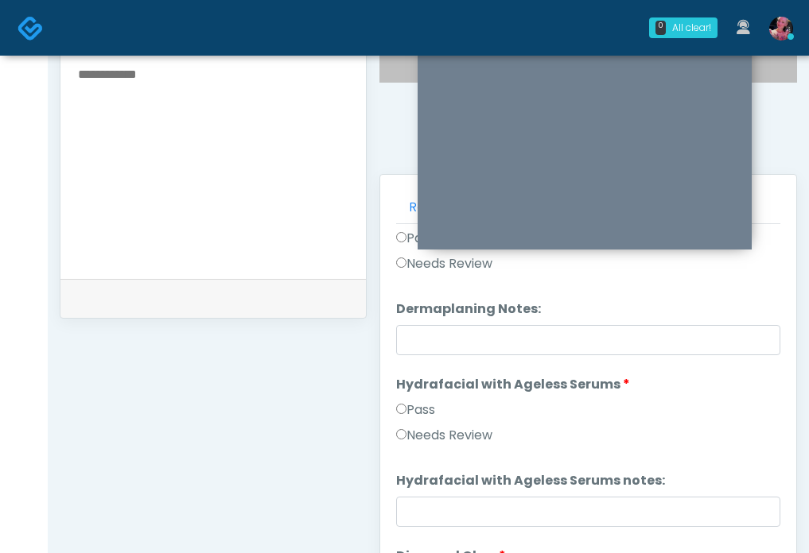
scroll to position [2504, 0]
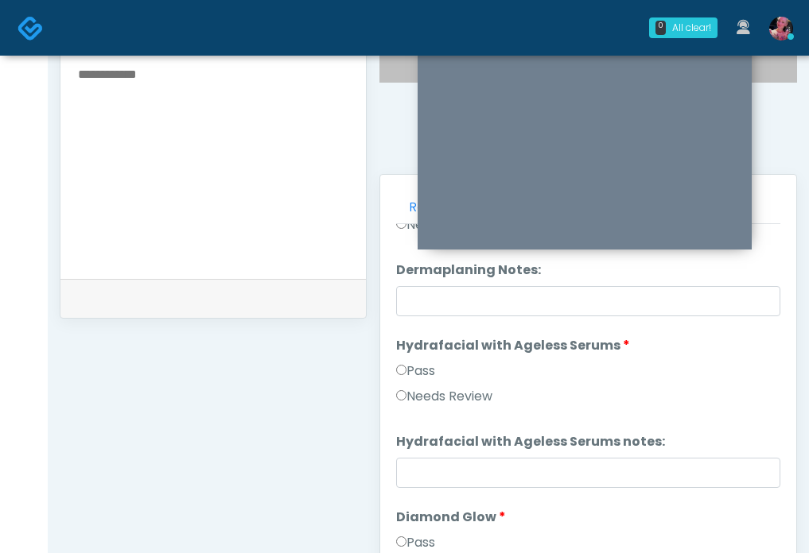
click at [418, 363] on label "Pass" at bounding box center [415, 371] width 39 height 19
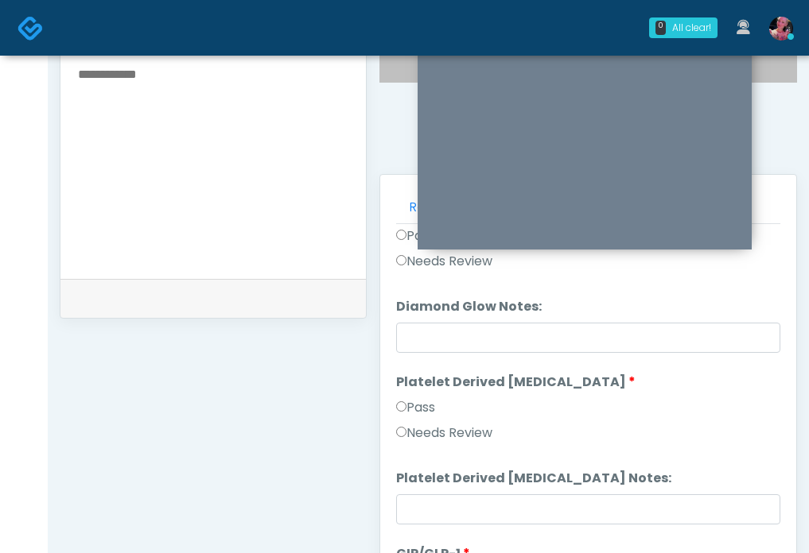
scroll to position [2813, 0]
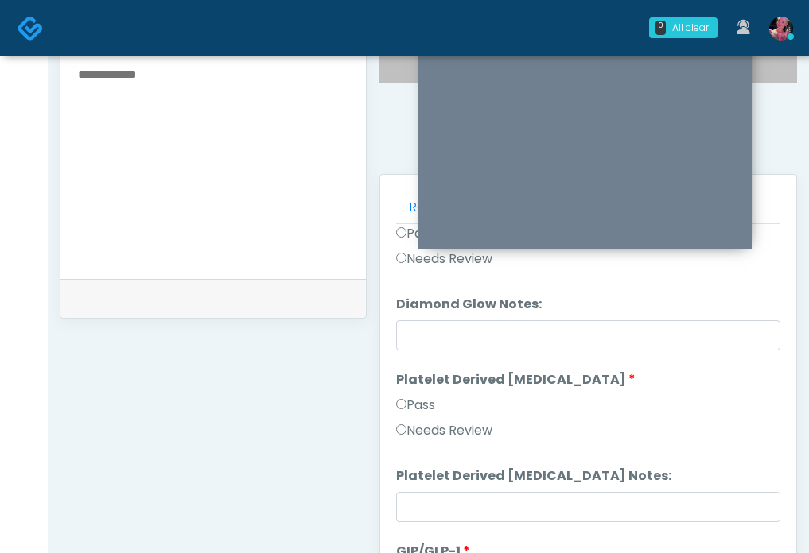
click at [402, 398] on label "Pass" at bounding box center [415, 405] width 39 height 19
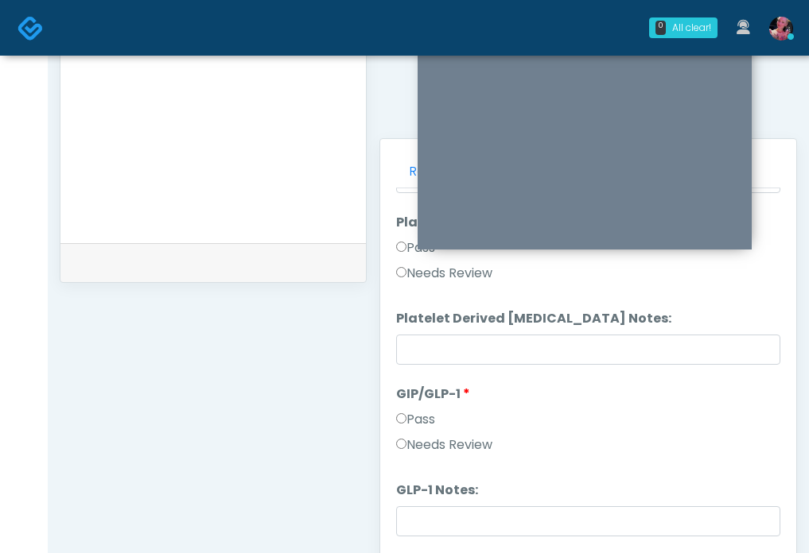
scroll to position [648, 0]
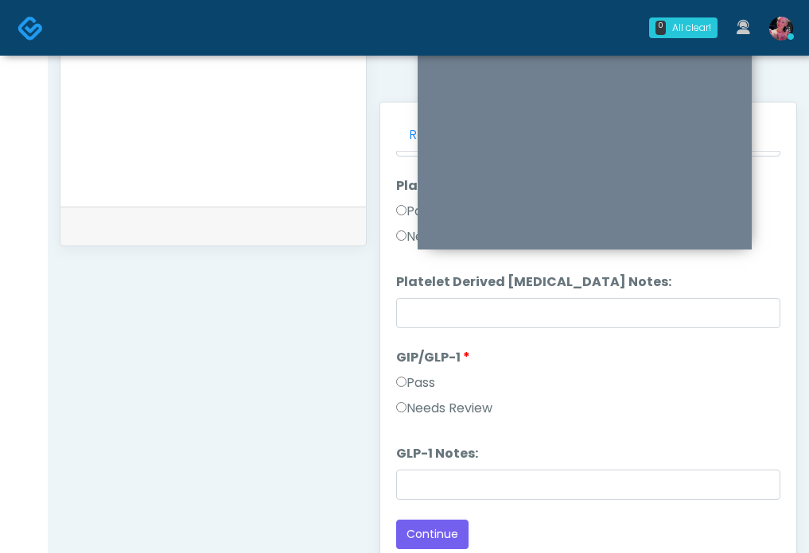
click at [417, 463] on label "GLP-1 Notes:" at bounding box center [437, 453] width 82 height 19
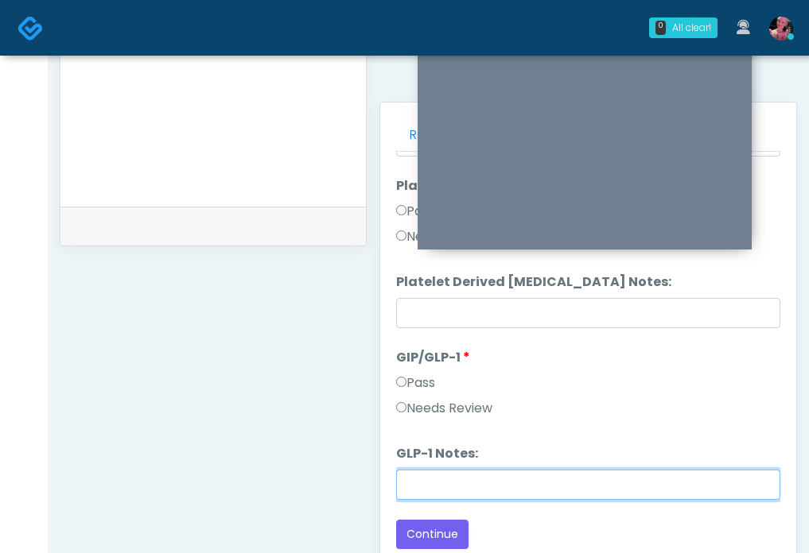
click at [417, 470] on input "GLP-1 Notes:" at bounding box center [588, 485] width 384 height 30
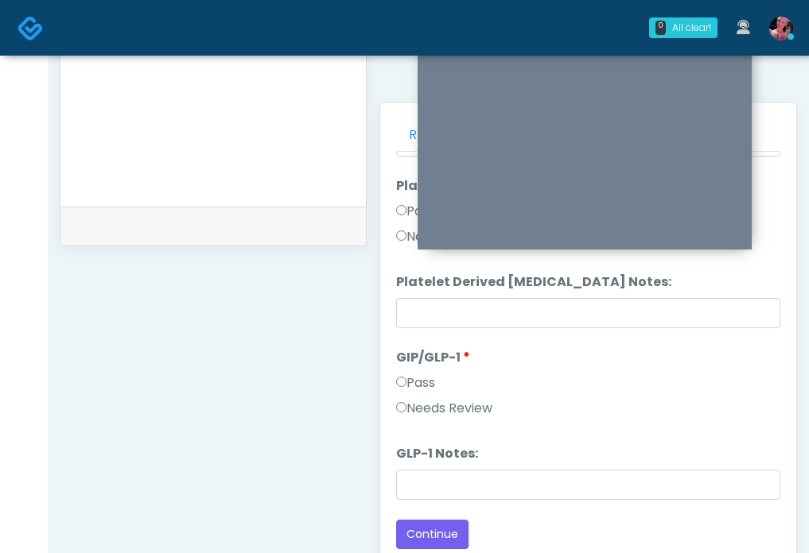
click at [417, 468] on li "GLP-1 Notes: GLP-1 Notes:" at bounding box center [588, 472] width 384 height 56
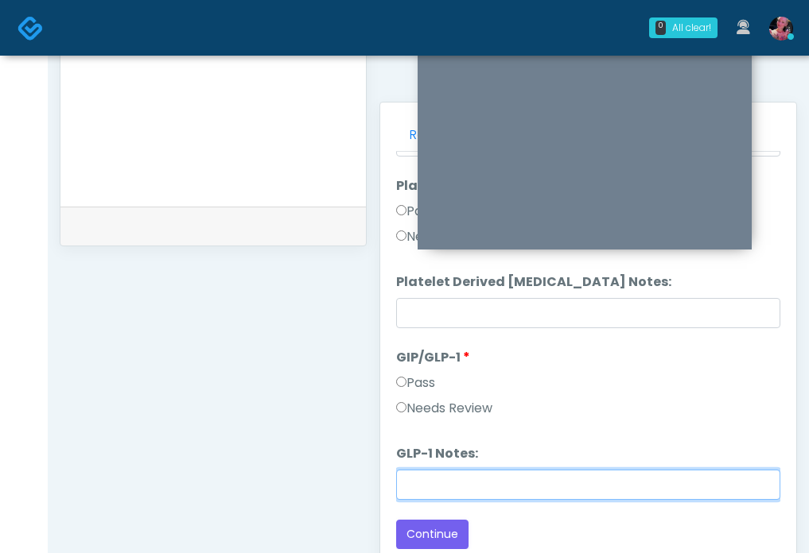
click at [413, 471] on input "GLP-1 Notes:" at bounding box center [588, 485] width 384 height 30
click at [468, 491] on input "*******" at bounding box center [588, 485] width 384 height 30
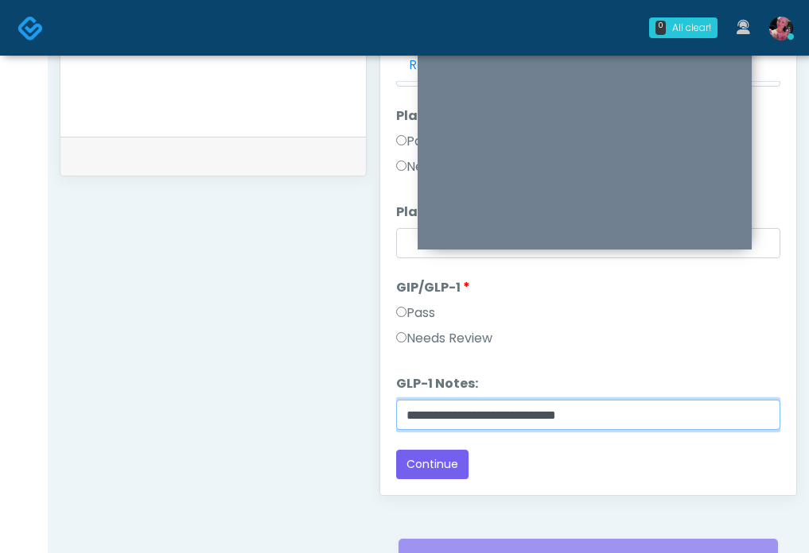
scroll to position [724, 0]
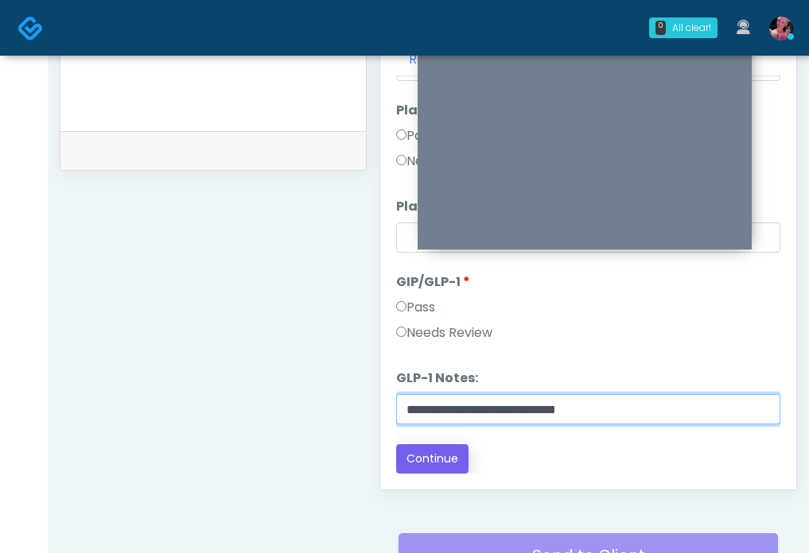
type input "**********"
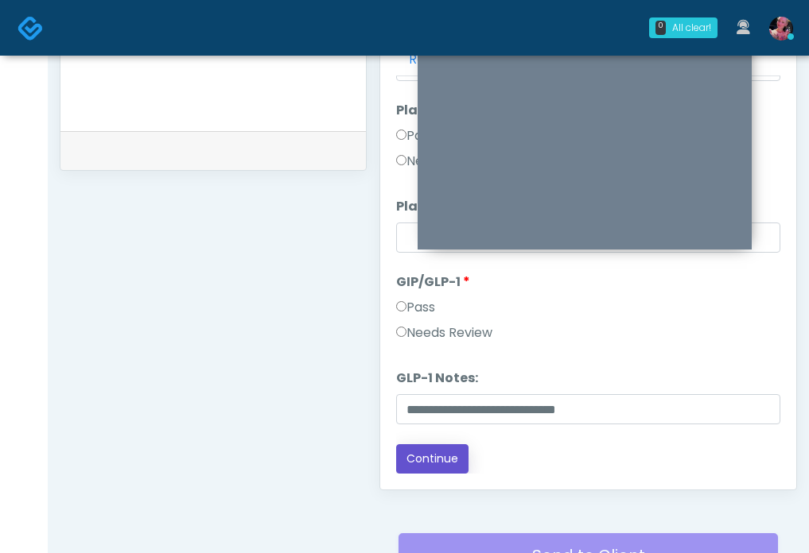
click at [422, 465] on button "Continue" at bounding box center [432, 458] width 72 height 29
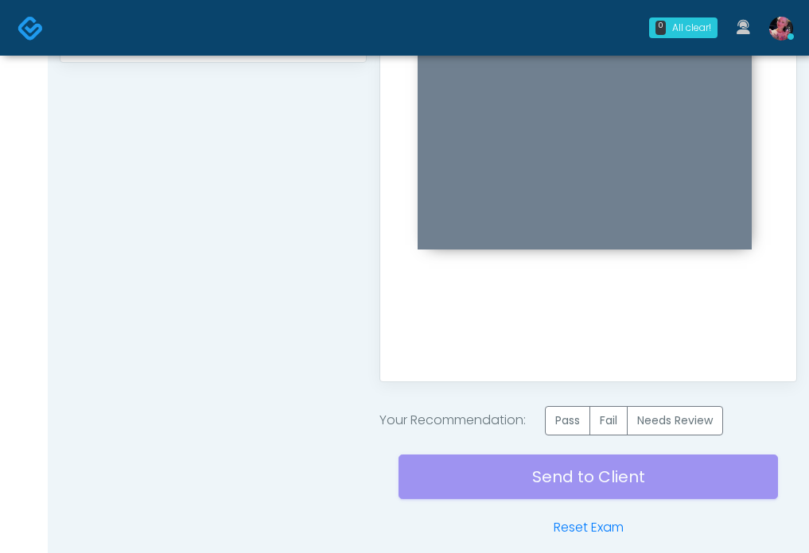
scroll to position [0, 0]
click at [551, 414] on label "Pass" at bounding box center [567, 420] width 45 height 29
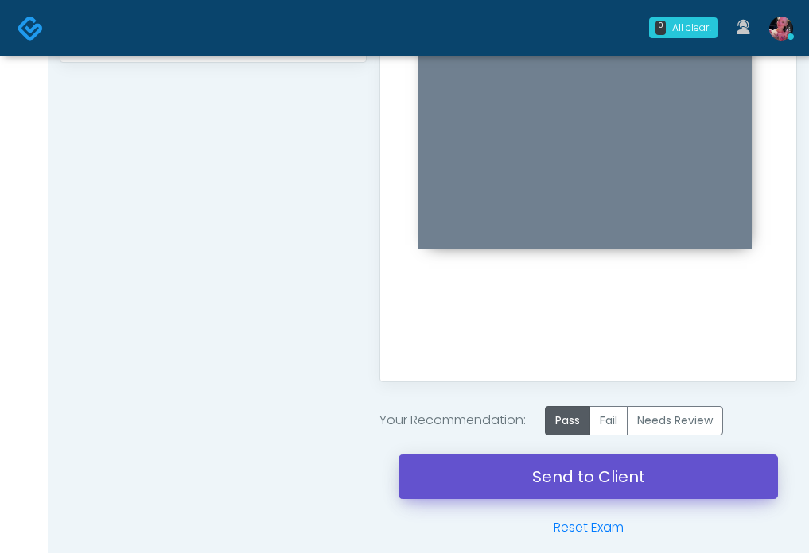
click at [498, 482] on link "Send to Client" at bounding box center [587, 477] width 379 height 45
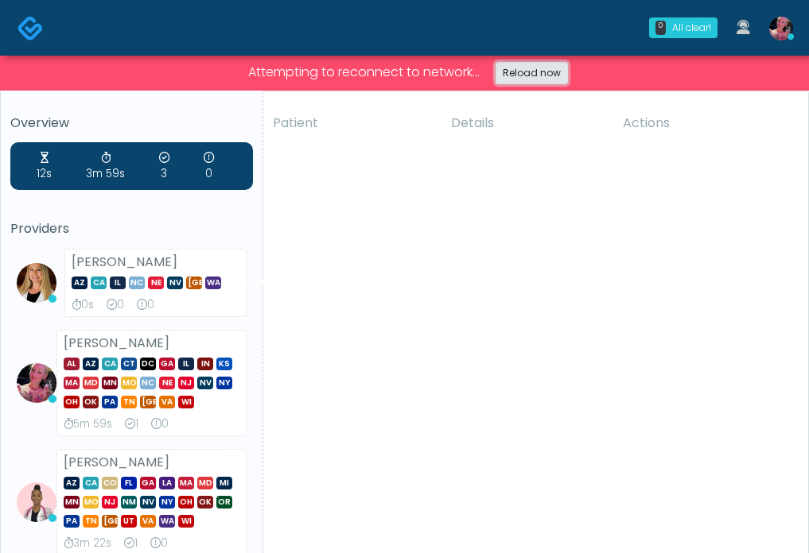
click at [530, 71] on link "Reload now" at bounding box center [531, 73] width 72 height 22
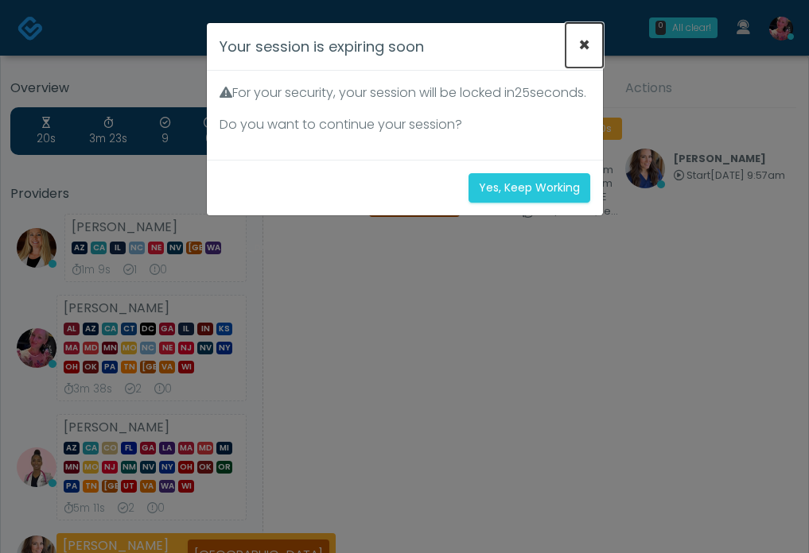
click at [586, 45] on button "×" at bounding box center [583, 45] width 37 height 45
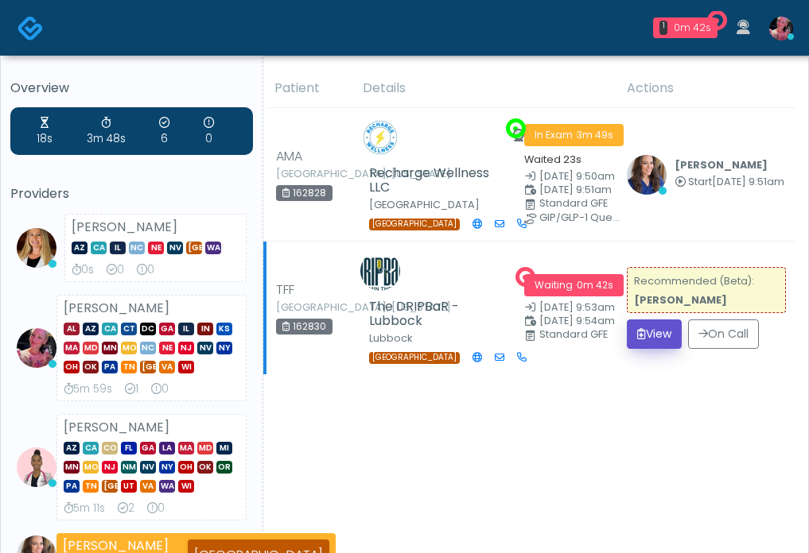
click at [643, 349] on button "View" at bounding box center [654, 334] width 55 height 29
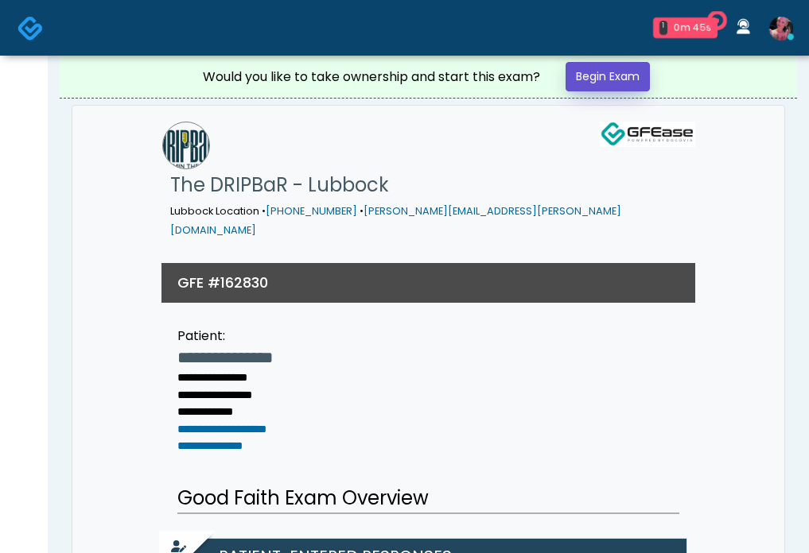
click at [607, 80] on link "Begin Exam" at bounding box center [607, 76] width 84 height 29
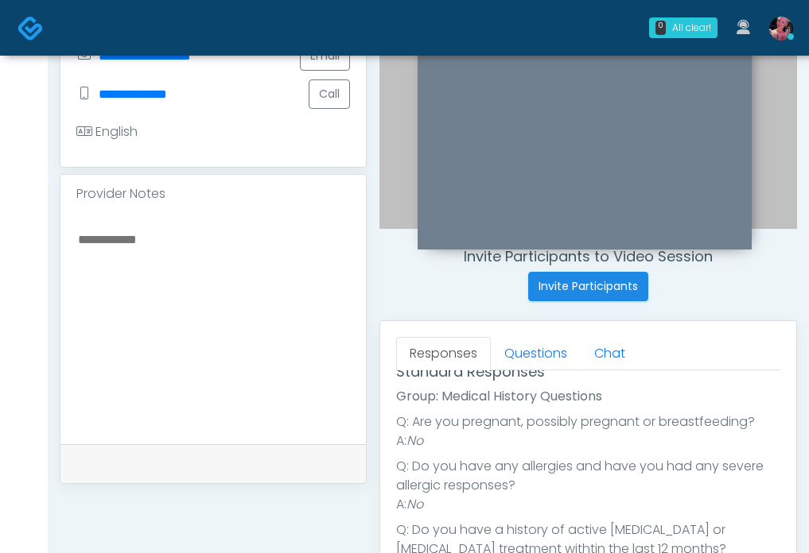
scroll to position [103, 0]
click at [544, 362] on link "Questions" at bounding box center [536, 353] width 90 height 33
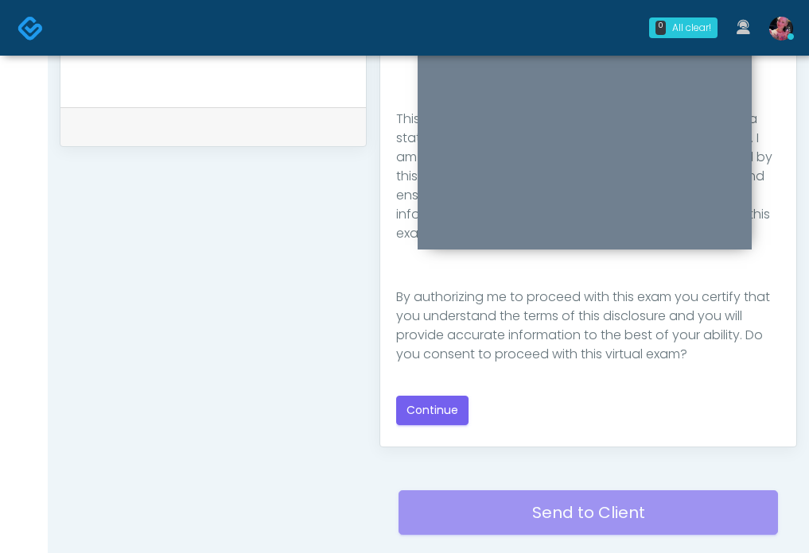
scroll to position [774, 0]
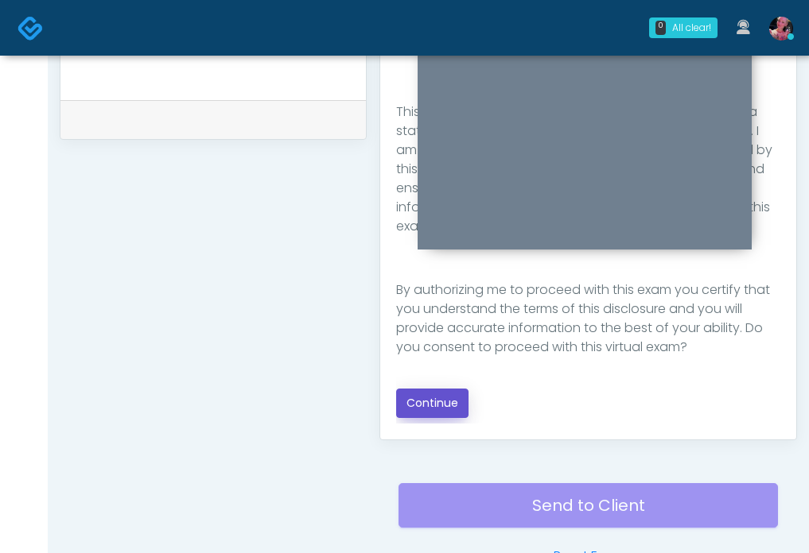
click at [449, 412] on button "Continue" at bounding box center [432, 403] width 72 height 29
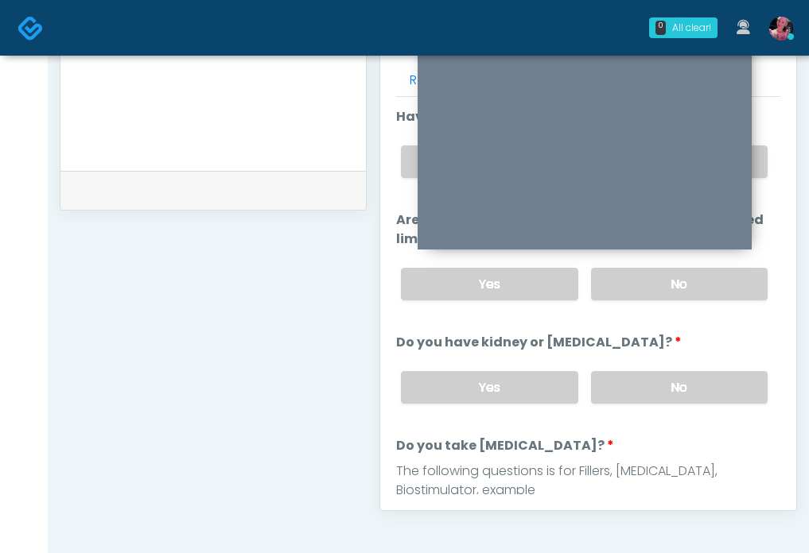
scroll to position [704, 0]
click at [677, 399] on label "No" at bounding box center [679, 387] width 177 height 33
click at [676, 277] on label "No" at bounding box center [679, 283] width 177 height 33
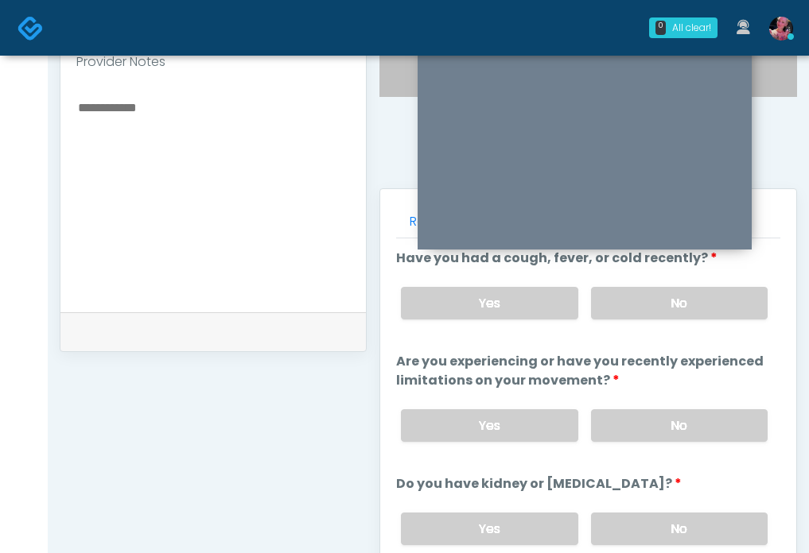
scroll to position [533, 0]
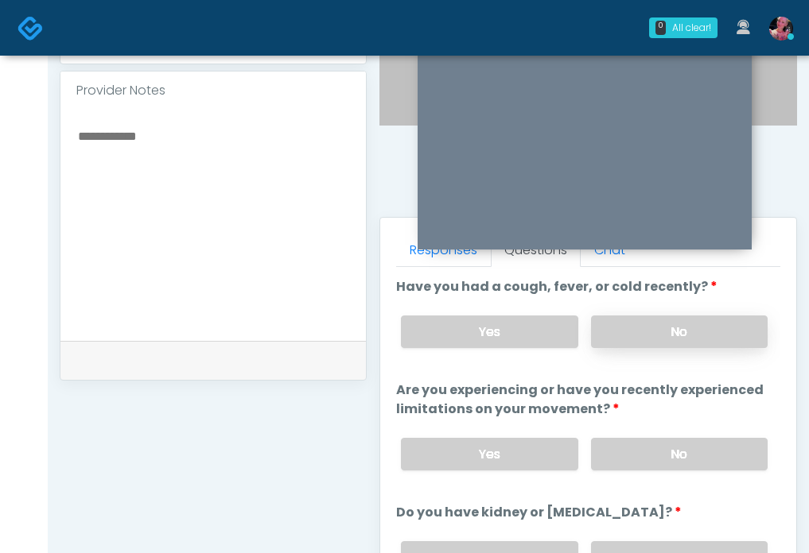
click at [641, 328] on label "No" at bounding box center [679, 332] width 177 height 33
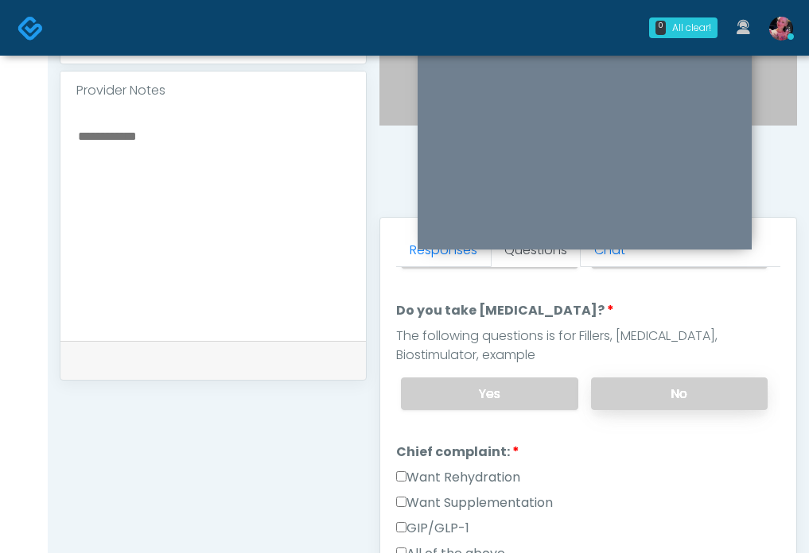
click at [644, 378] on label "No" at bounding box center [679, 394] width 177 height 33
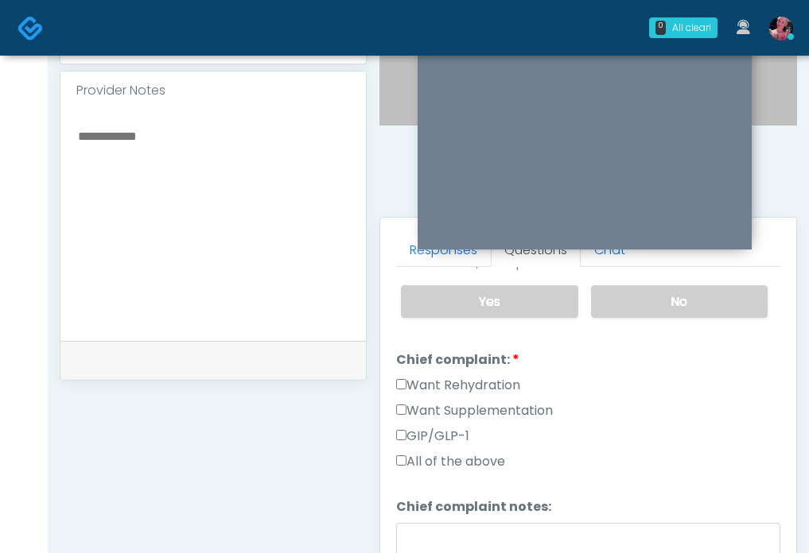
scroll to position [404, 0]
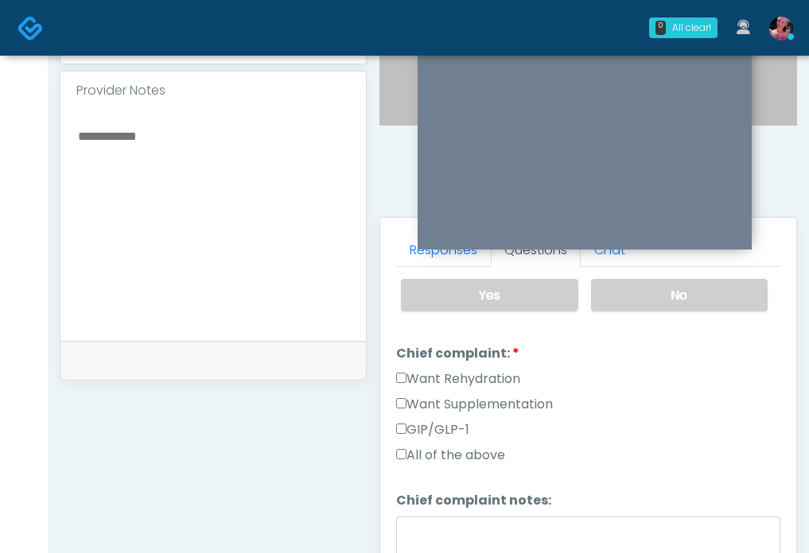
click at [514, 382] on label "Want Rehydration" at bounding box center [458, 379] width 124 height 19
click at [513, 395] on label "Want Supplementation" at bounding box center [474, 404] width 157 height 19
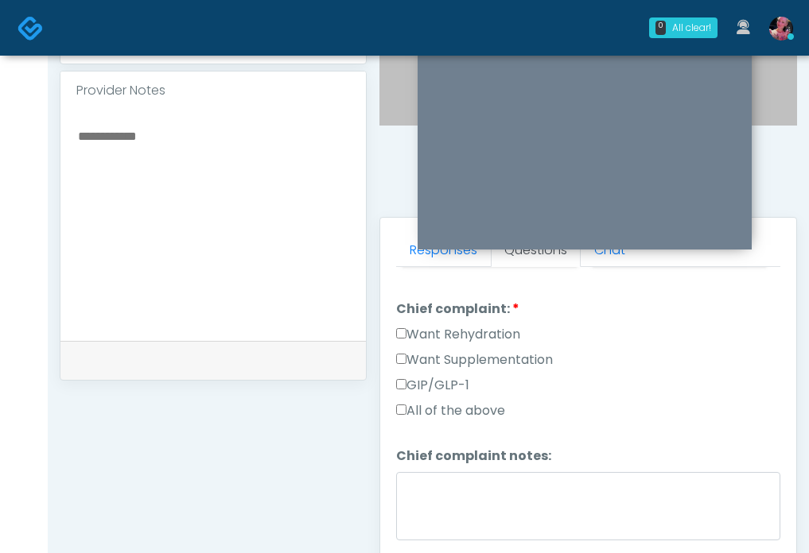
scroll to position [449, 0]
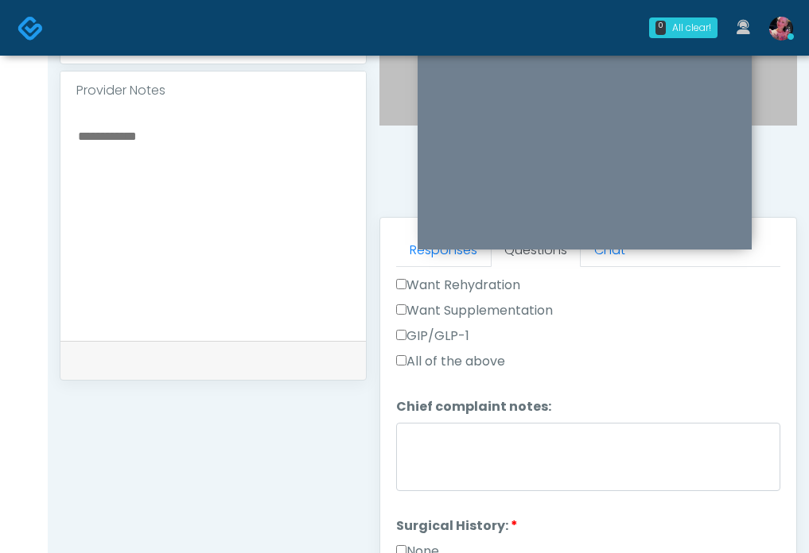
click at [442, 301] on label "Want Supplementation" at bounding box center [474, 310] width 157 height 19
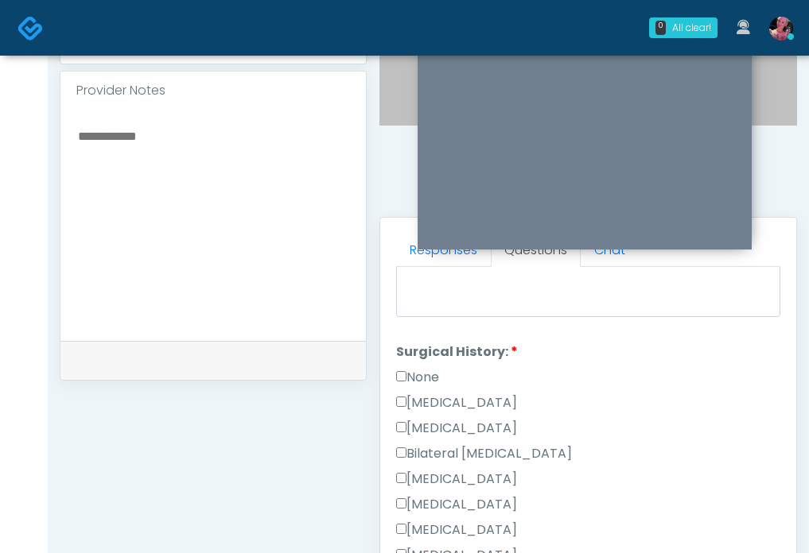
click at [409, 374] on label "None" at bounding box center [417, 377] width 43 height 19
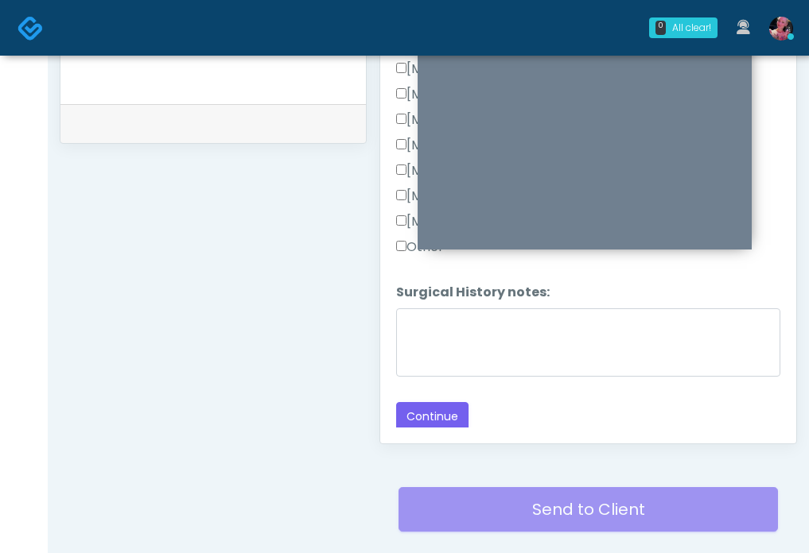
scroll to position [789, 0]
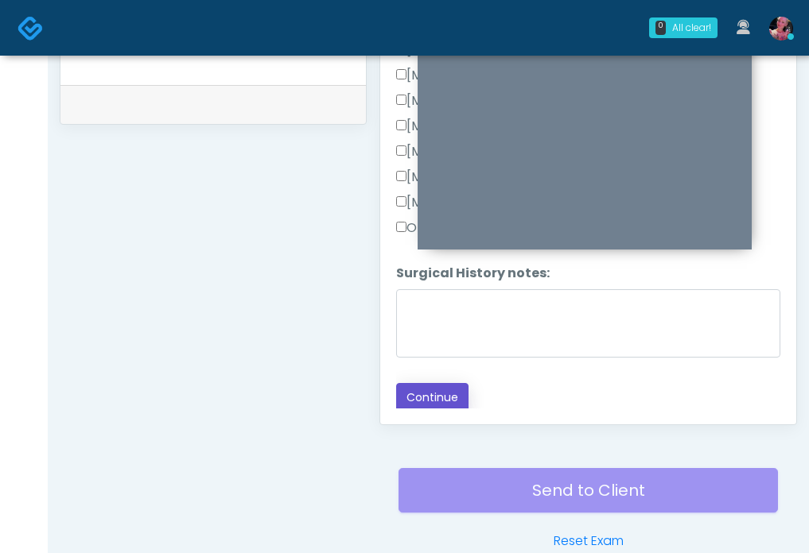
click at [420, 405] on button "Continue" at bounding box center [432, 397] width 72 height 29
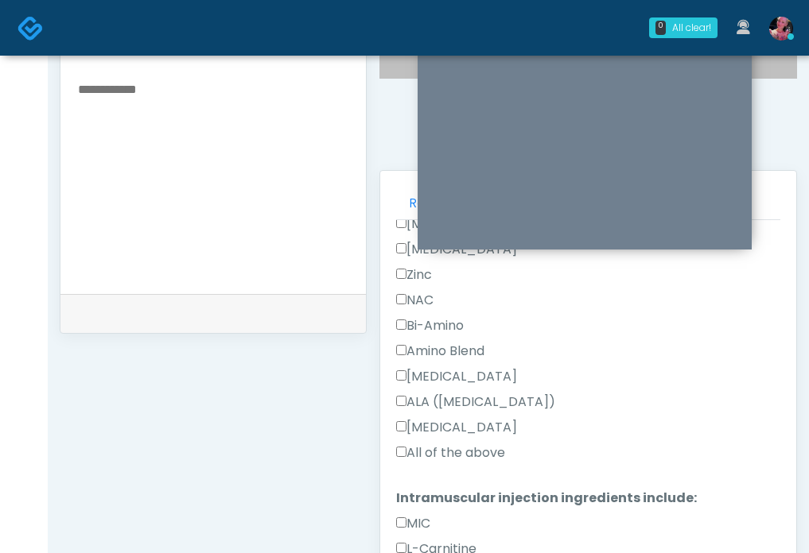
scroll to position [600, 0]
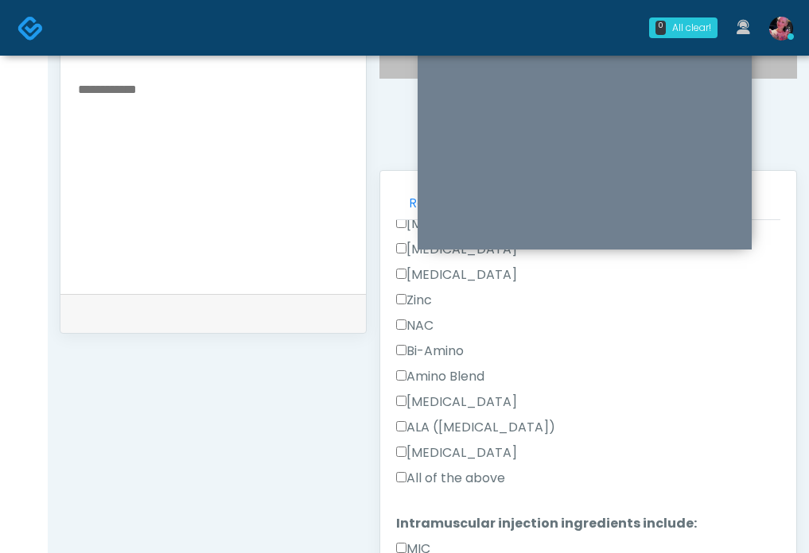
click at [434, 478] on label "All of the above" at bounding box center [450, 478] width 109 height 19
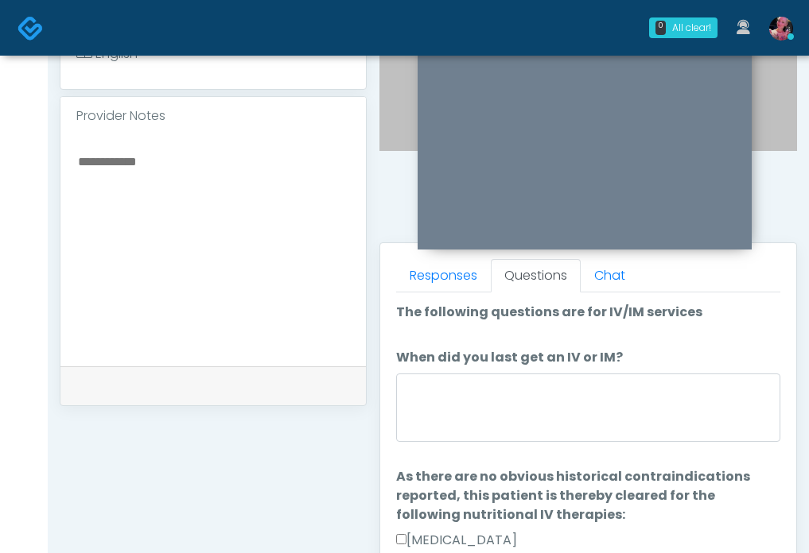
scroll to position [489, 0]
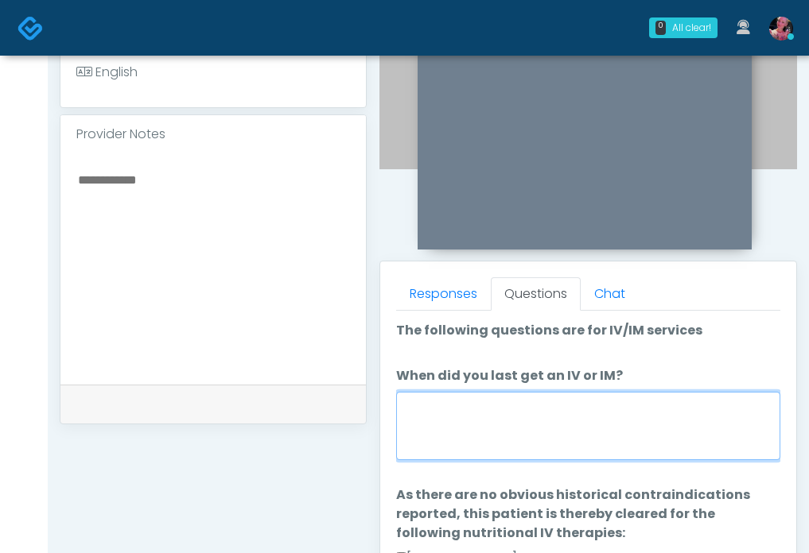
click at [448, 445] on textarea "When did you last get an IV or IM?" at bounding box center [588, 426] width 384 height 68
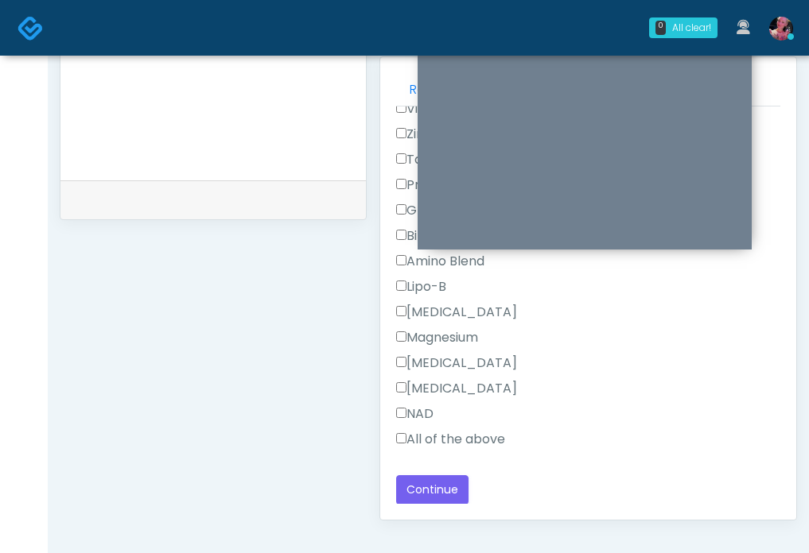
scroll to position [717, 0]
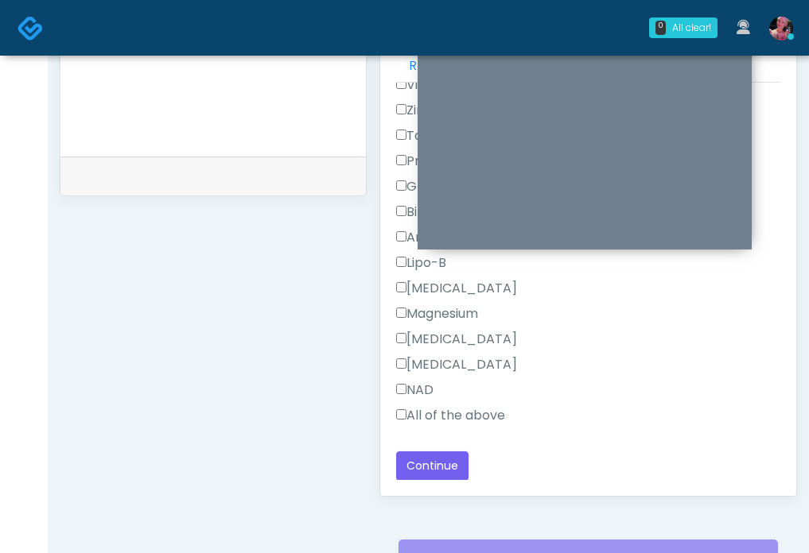
type textarea "**********"
click at [440, 417] on label "All of the above" at bounding box center [450, 415] width 109 height 19
click at [434, 468] on button "Continue" at bounding box center [432, 466] width 72 height 29
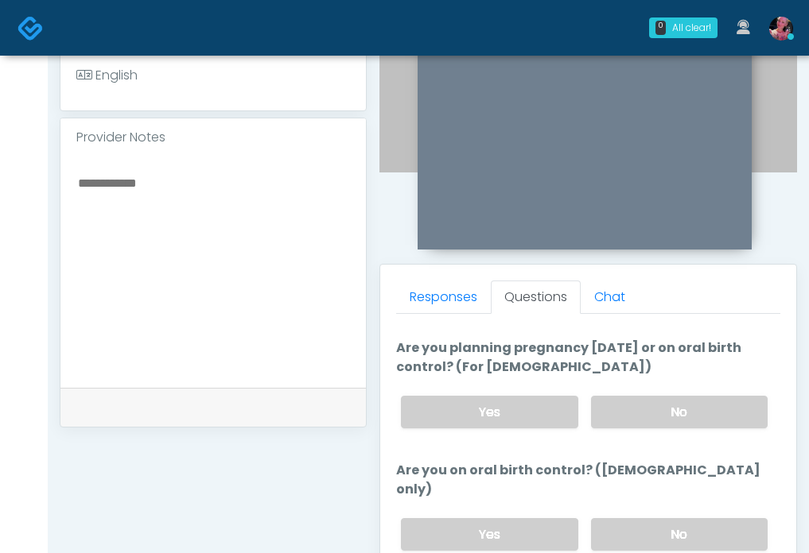
scroll to position [493, 0]
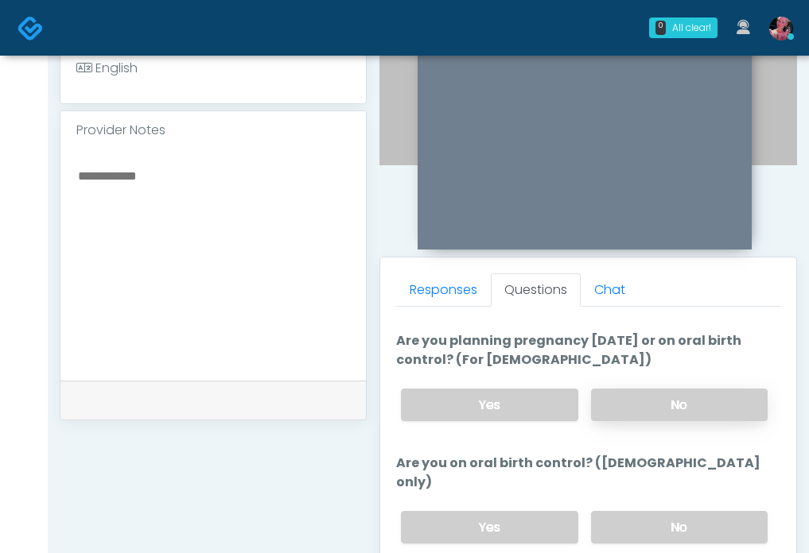
click at [640, 413] on label "No" at bounding box center [679, 405] width 177 height 33
click at [640, 511] on label "No" at bounding box center [679, 527] width 177 height 33
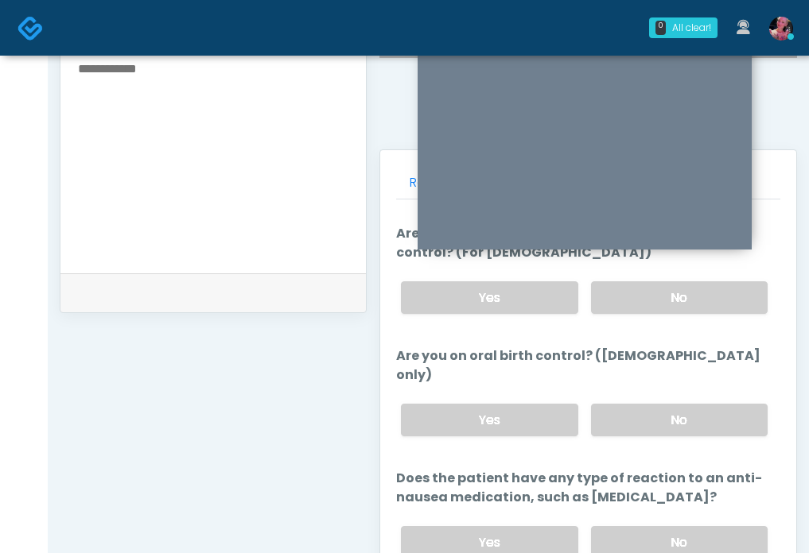
scroll to position [665, 0]
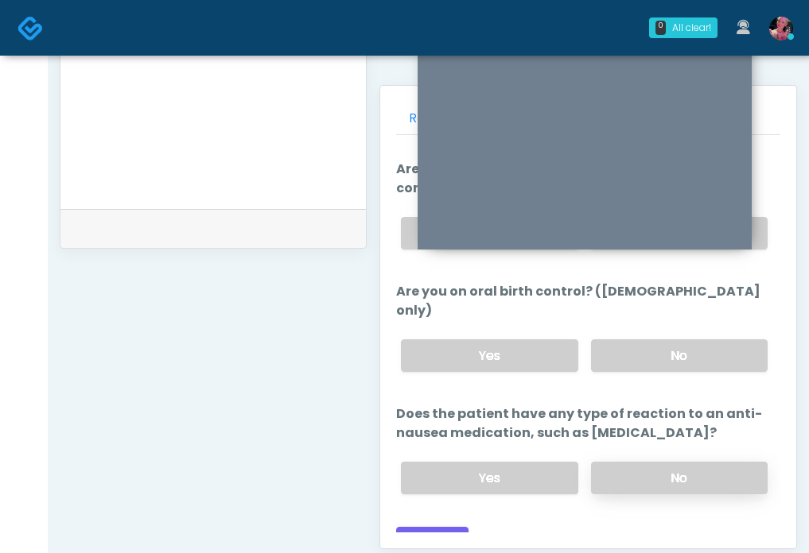
click at [636, 462] on label "No" at bounding box center [679, 478] width 177 height 33
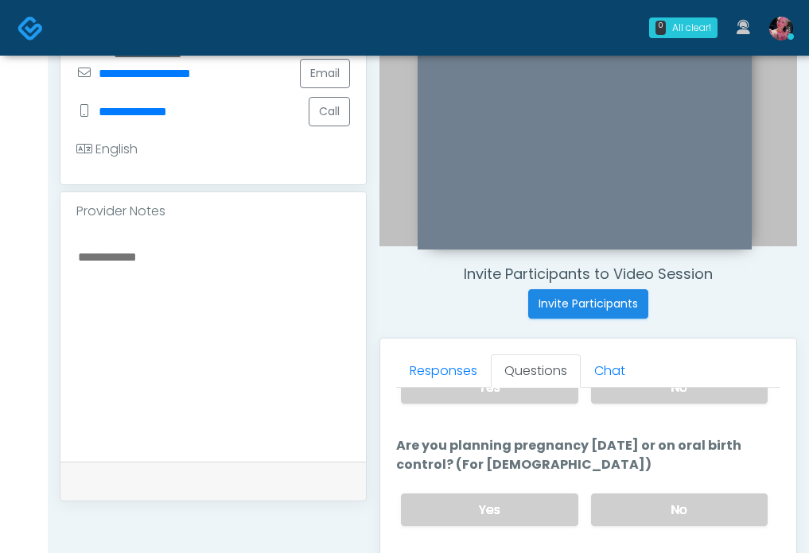
scroll to position [0, 0]
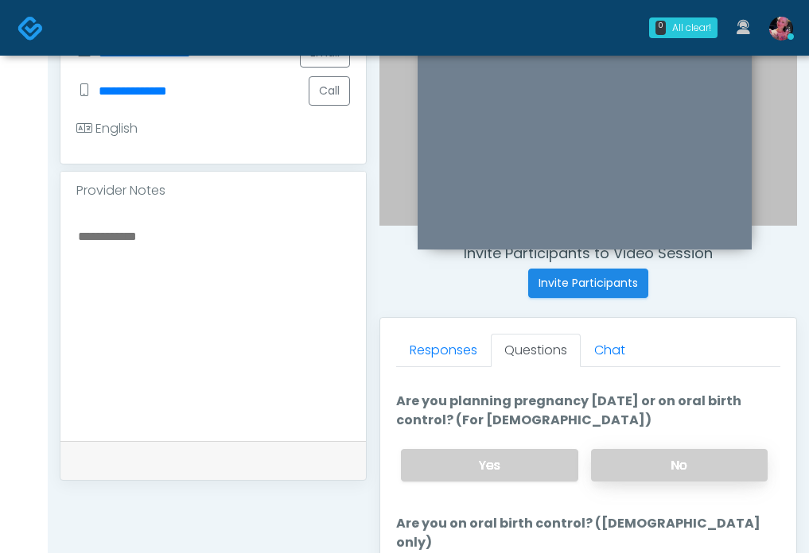
click at [636, 458] on label "No" at bounding box center [679, 465] width 177 height 33
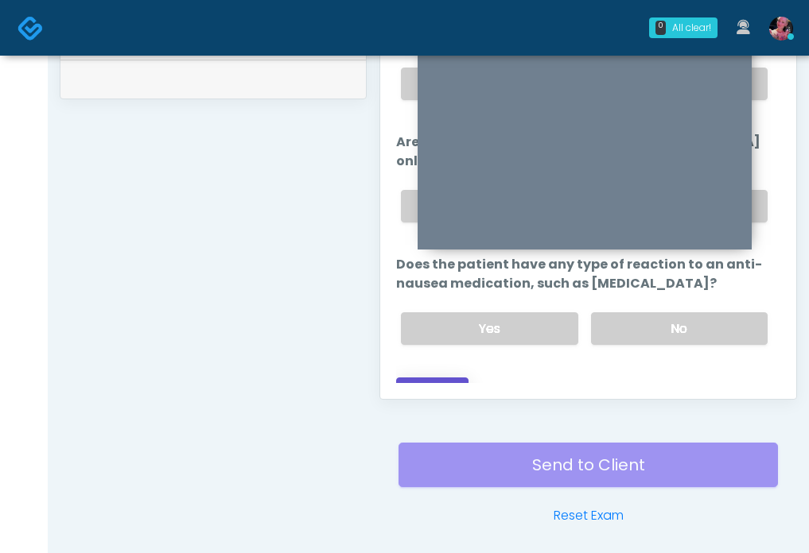
click at [436, 378] on button "Continue" at bounding box center [432, 392] width 72 height 29
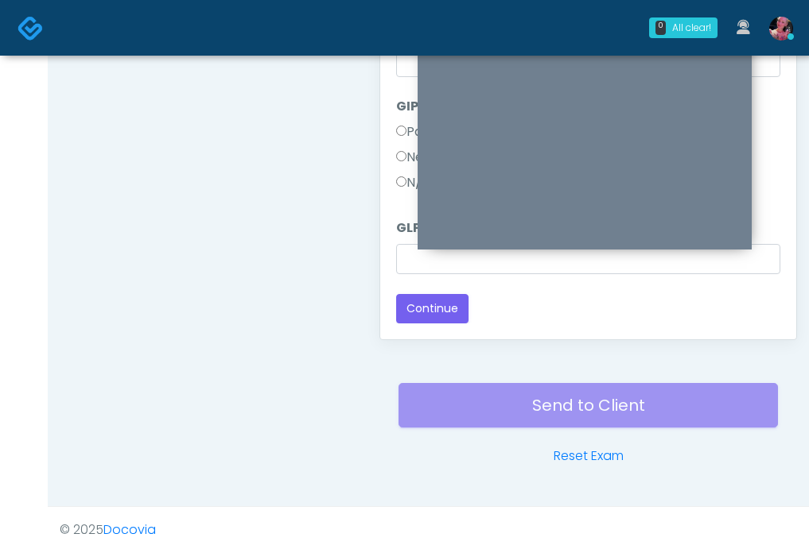
scroll to position [66, 0]
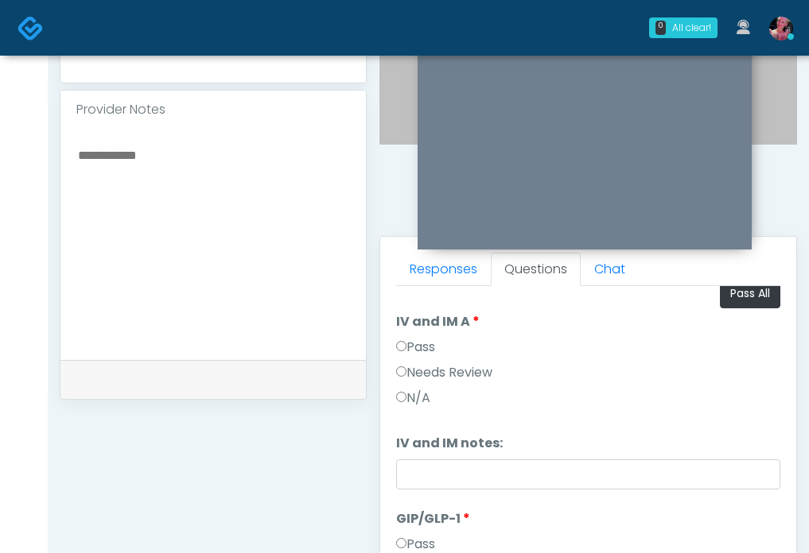
click at [415, 354] on label "Pass" at bounding box center [415, 347] width 39 height 19
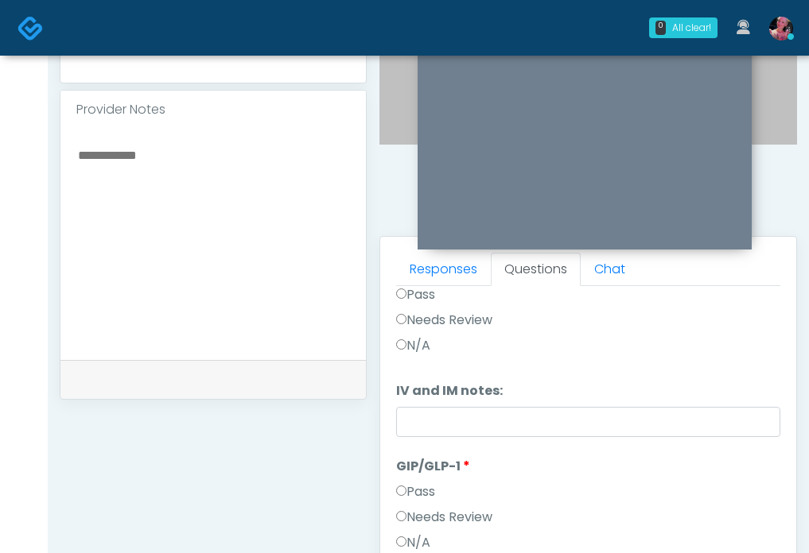
click at [454, 518] on label "Needs Review" at bounding box center [444, 517] width 96 height 19
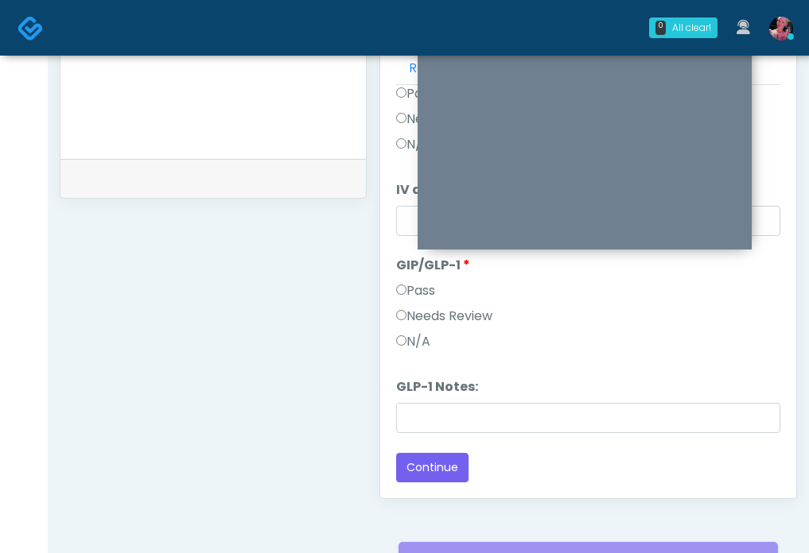
click at [460, 399] on li "GLP-1 Notes: GLP-1 Notes:" at bounding box center [588, 406] width 384 height 56
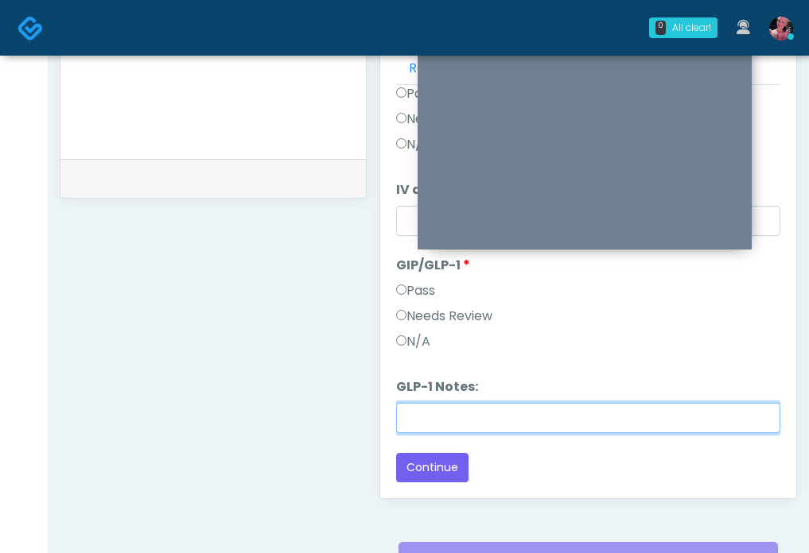
click at [447, 406] on input "GLP-1 Notes:" at bounding box center [588, 418] width 384 height 30
type input "**********"
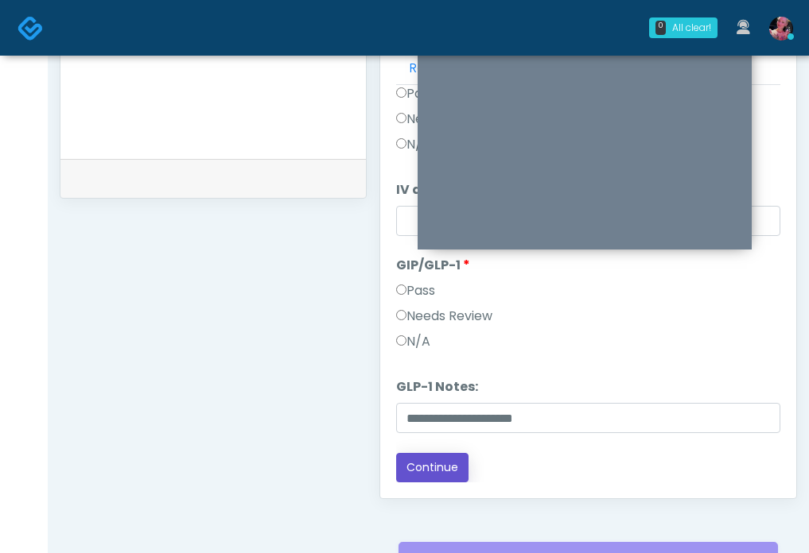
click at [412, 471] on button "Continue" at bounding box center [432, 467] width 72 height 29
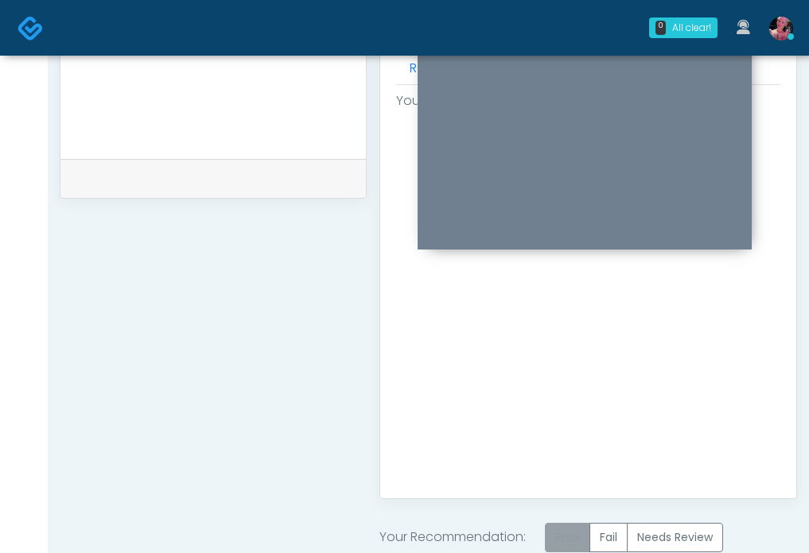
click at [569, 529] on label "Pass" at bounding box center [567, 537] width 45 height 29
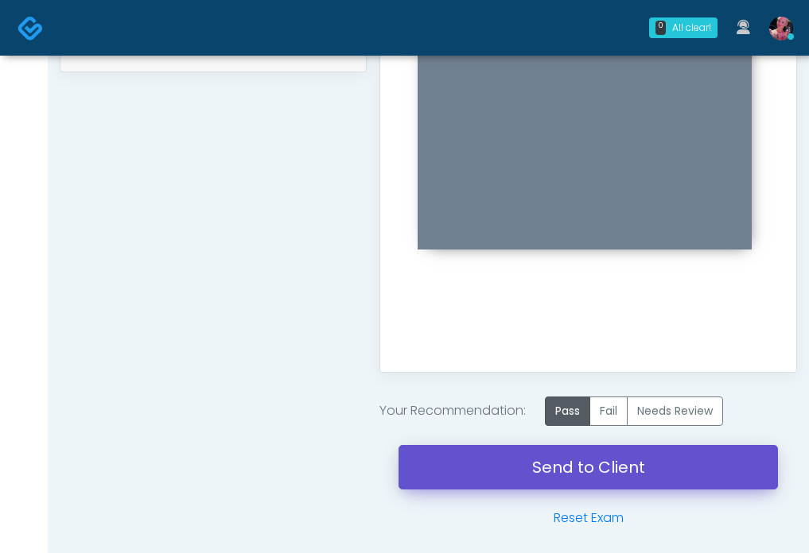
click at [559, 468] on link "Send to Client" at bounding box center [587, 467] width 379 height 45
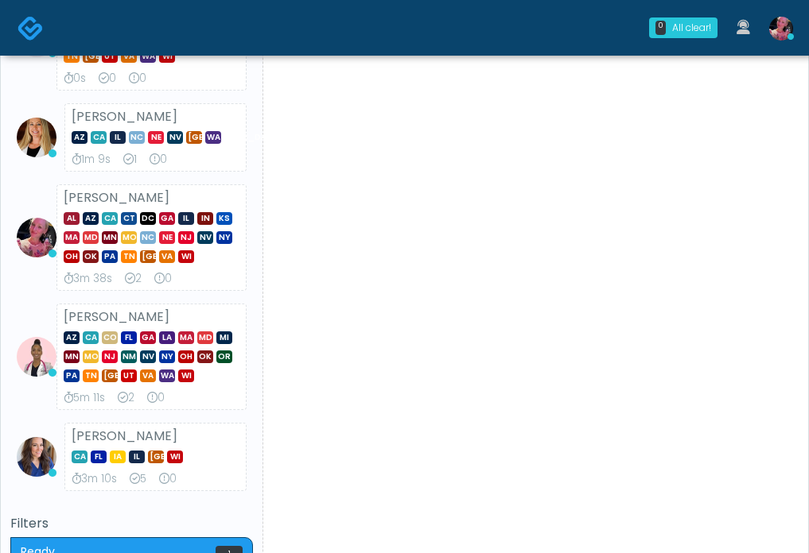
scroll to position [262, 0]
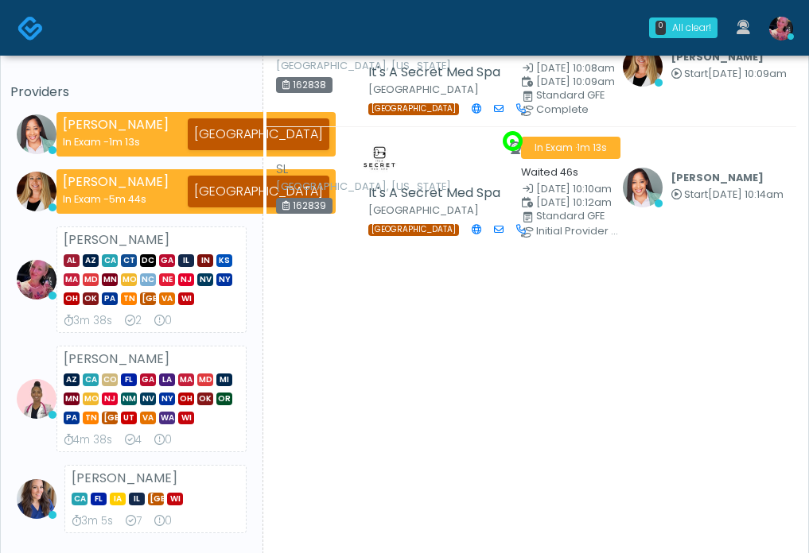
scroll to position [96, 0]
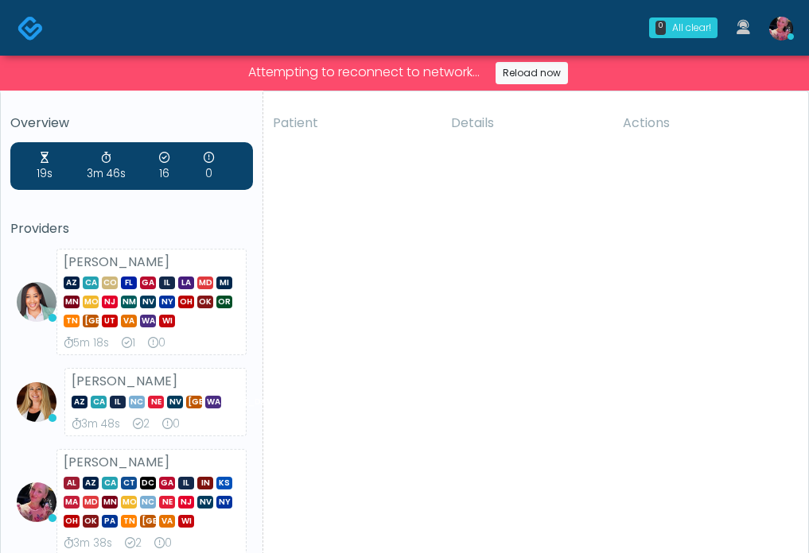
click at [553, 60] on div "Attempting to reconnect to network... Reload now" at bounding box center [404, 73] width 809 height 35
click at [549, 64] on link "Reload now" at bounding box center [531, 73] width 72 height 22
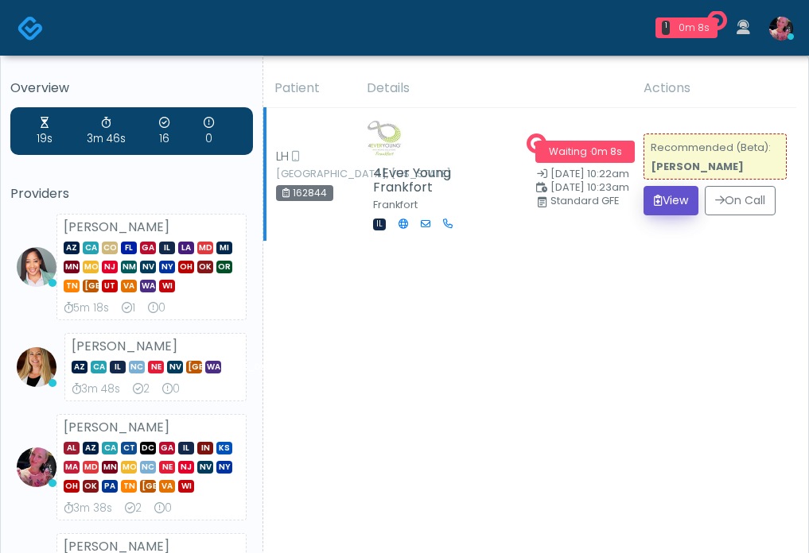
click at [664, 215] on button "View" at bounding box center [670, 200] width 55 height 29
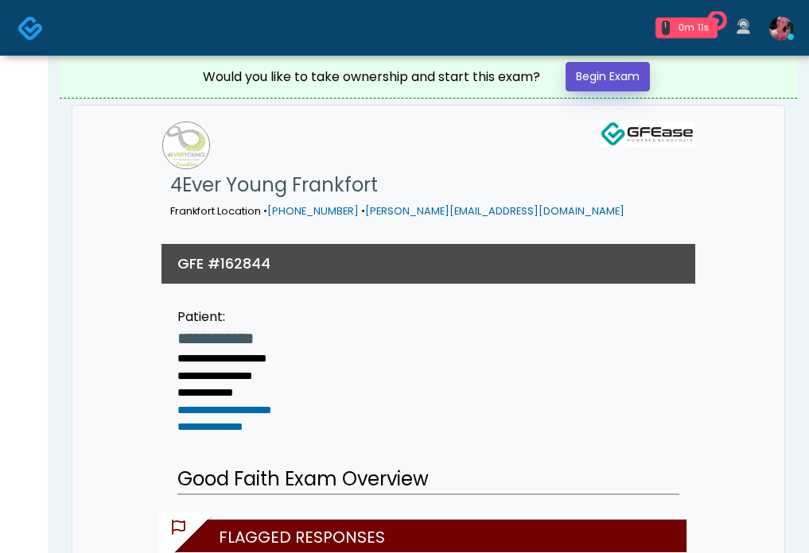
click at [630, 83] on link "Begin Exam" at bounding box center [607, 76] width 84 height 29
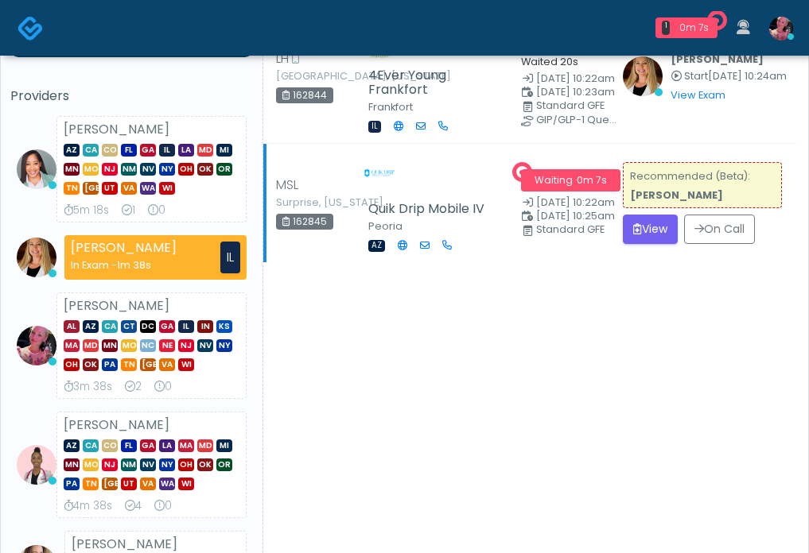
scroll to position [117, 0]
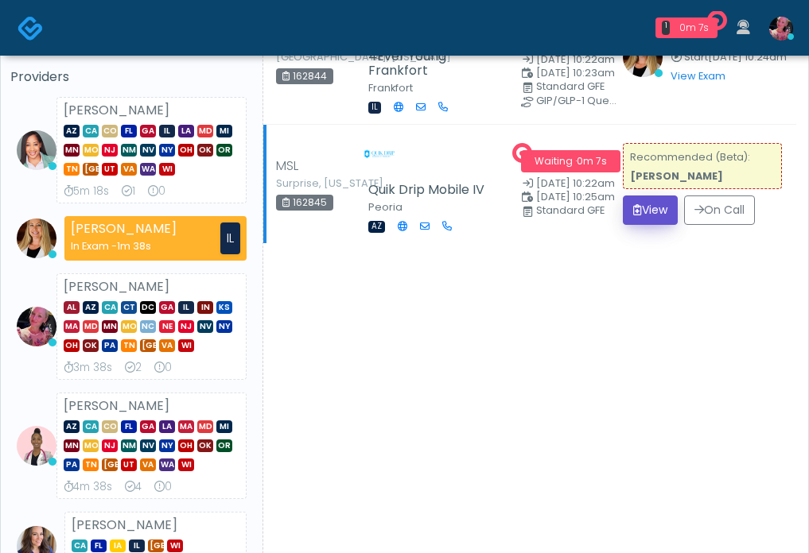
click at [650, 225] on button "View" at bounding box center [650, 210] width 55 height 29
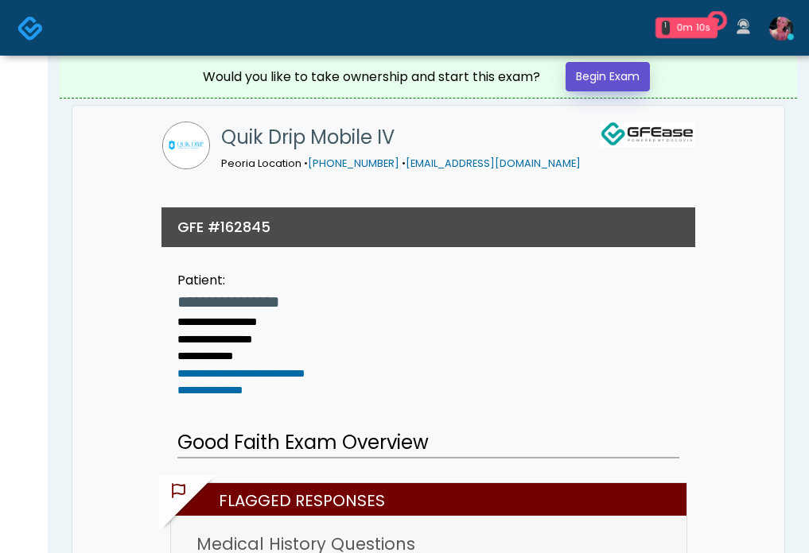
click at [618, 87] on link "Begin Exam" at bounding box center [607, 76] width 84 height 29
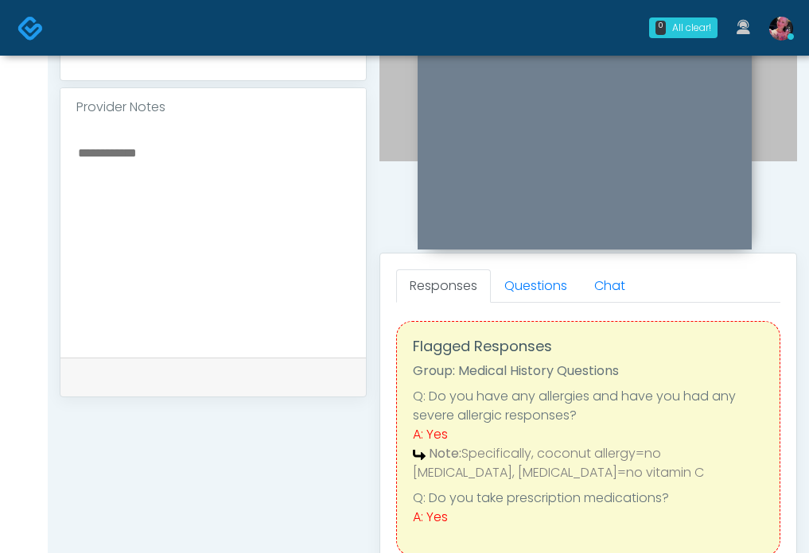
scroll to position [499, 0]
click at [540, 288] on link "Questions" at bounding box center [536, 284] width 90 height 33
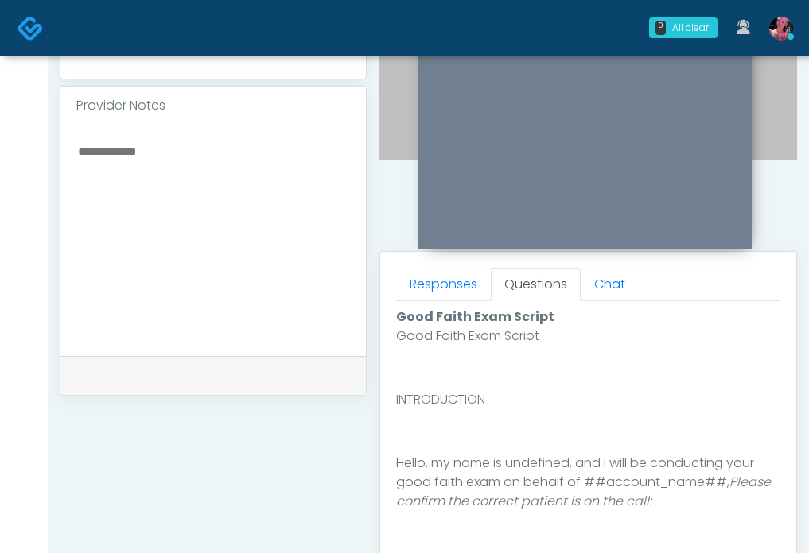
click at [441, 306] on section "Good Faith Exam Script Good Faith Exam Script INTRODUCTION Hello, my name is un…" at bounding box center [588, 497] width 384 height 392
click at [441, 299] on link "Responses" at bounding box center [443, 284] width 95 height 33
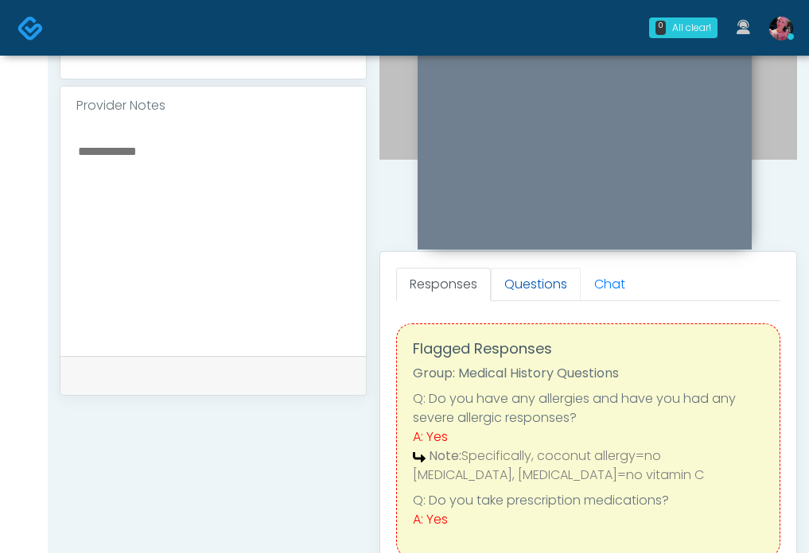
click at [513, 273] on link "Questions" at bounding box center [536, 284] width 90 height 33
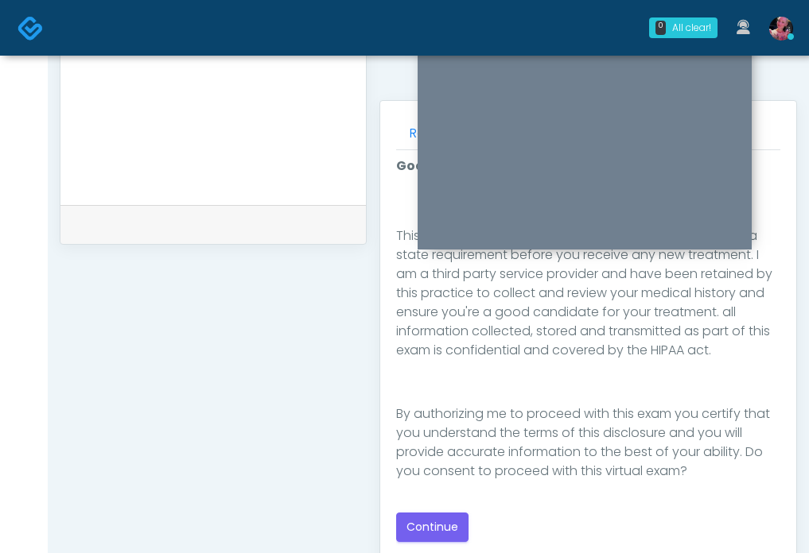
scroll to position [677, 0]
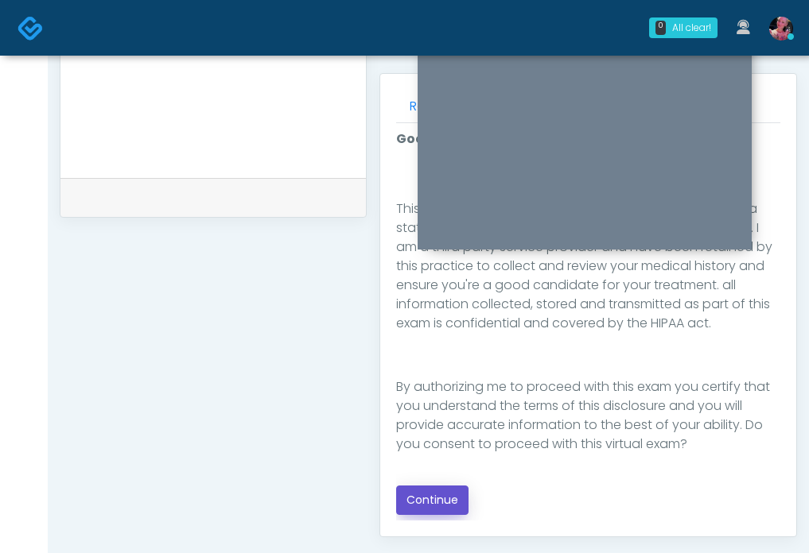
click at [418, 505] on button "Continue" at bounding box center [432, 500] width 72 height 29
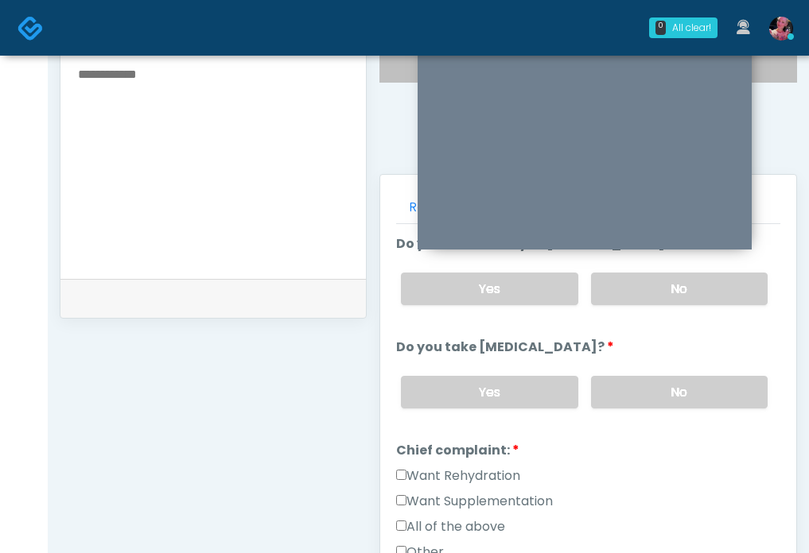
scroll to position [553, 0]
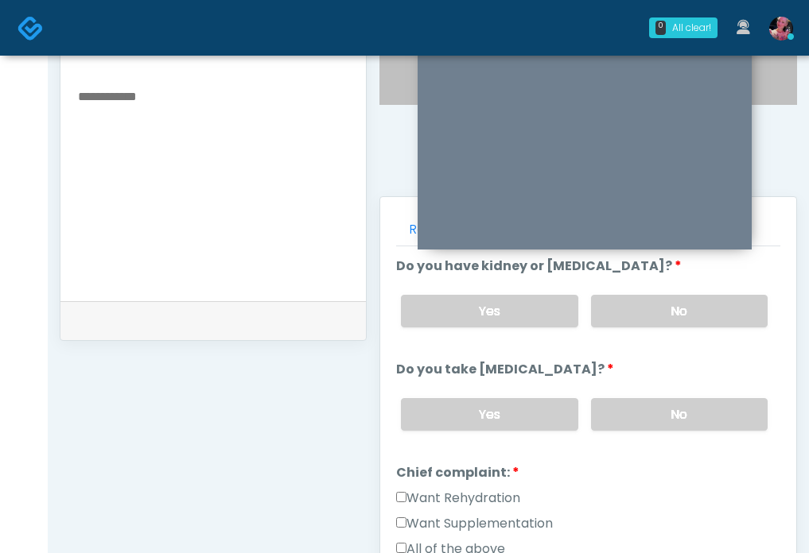
drag, startPoint x: 627, startPoint y: 322, endPoint x: 627, endPoint y: 348, distance: 26.2
click at [627, 322] on label "No" at bounding box center [679, 311] width 177 height 33
click at [635, 425] on label "No" at bounding box center [679, 414] width 177 height 33
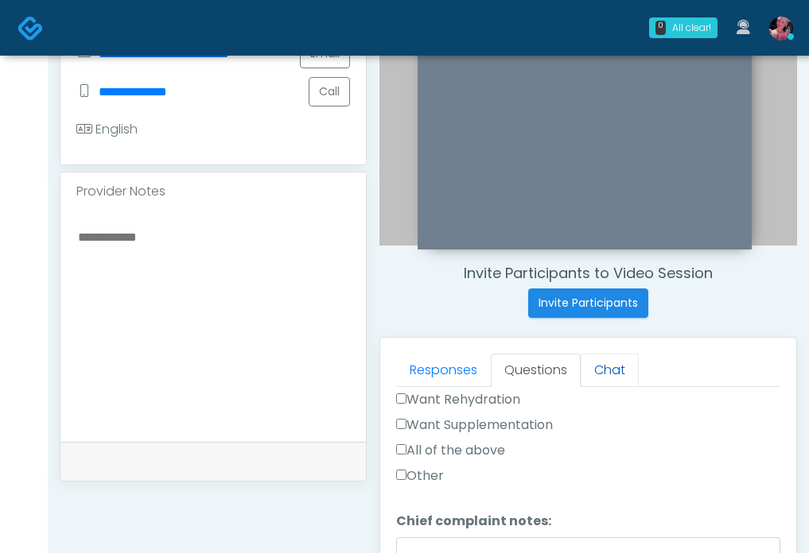
scroll to position [254, 0]
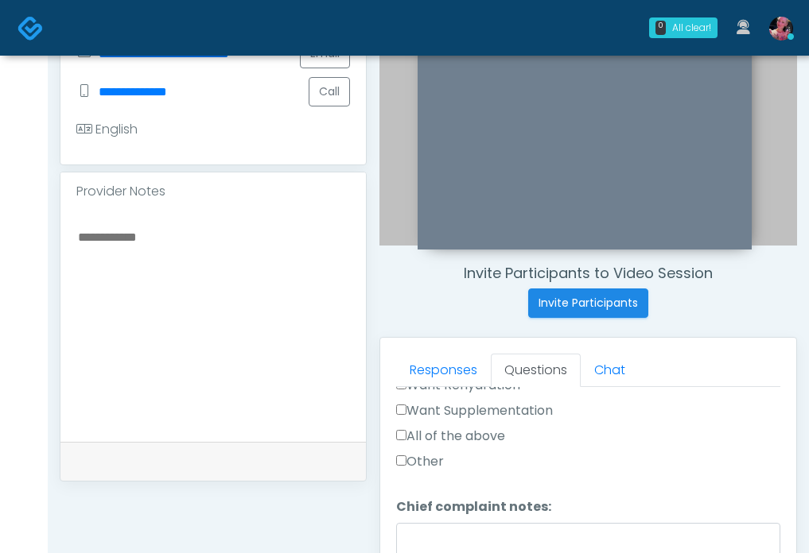
click at [413, 467] on label "Other" at bounding box center [420, 461] width 48 height 19
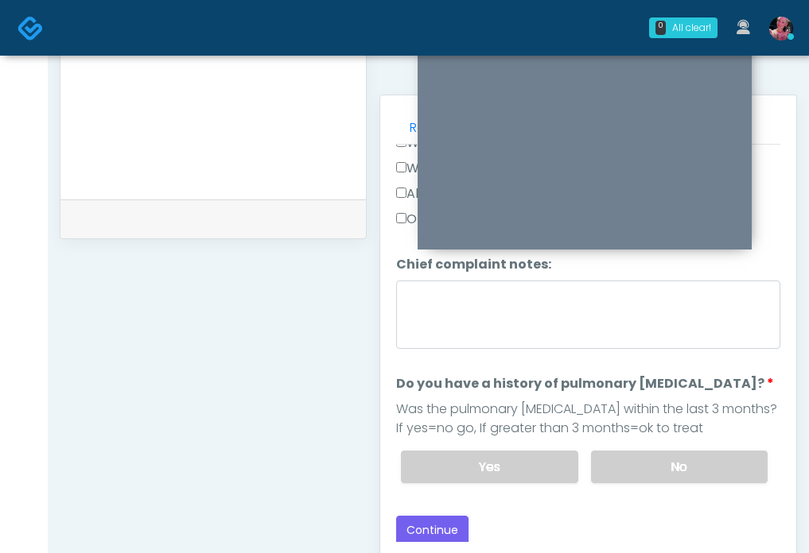
scroll to position [671, 0]
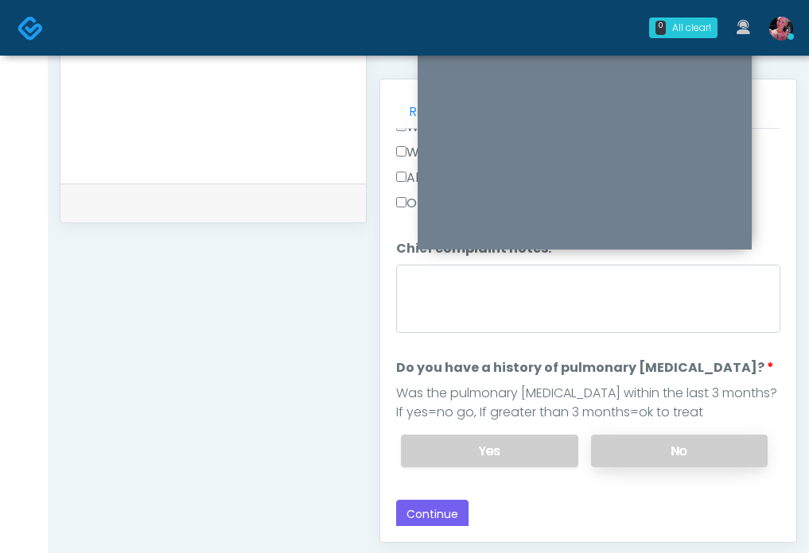
click at [672, 444] on label "No" at bounding box center [679, 451] width 177 height 33
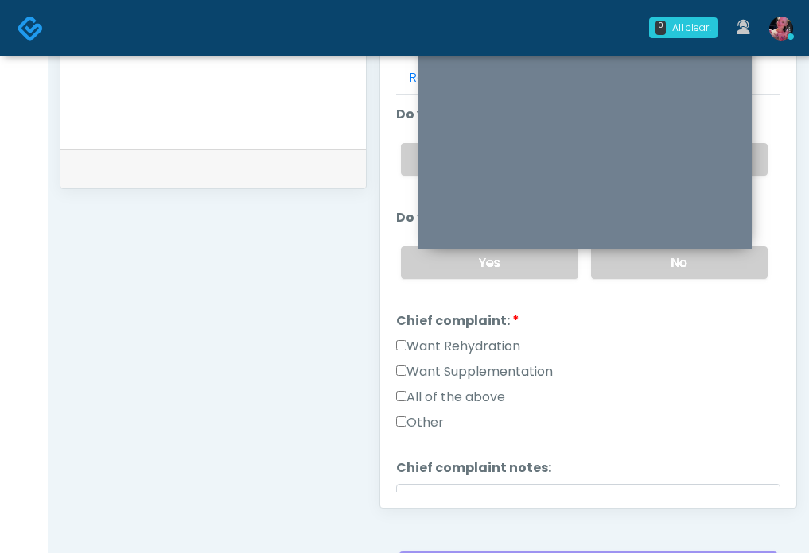
scroll to position [728, 0]
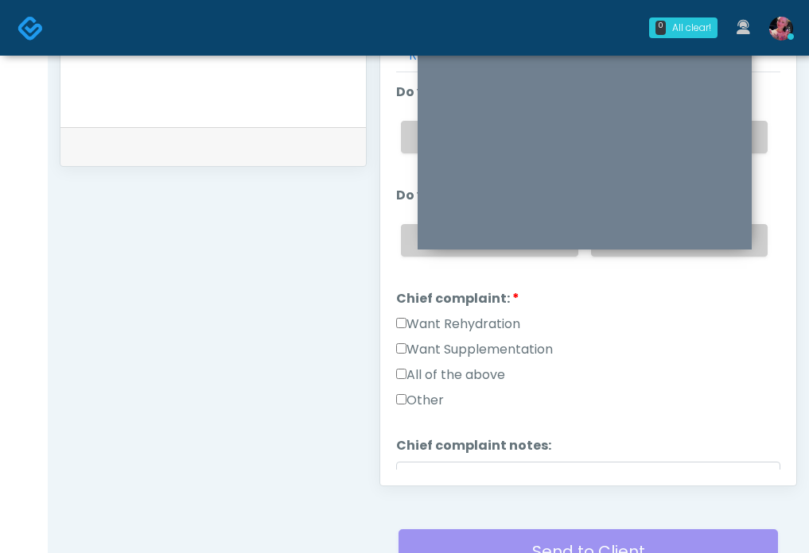
click at [475, 324] on label "Want Rehydration" at bounding box center [458, 324] width 124 height 19
click at [428, 394] on label "Other" at bounding box center [420, 400] width 48 height 19
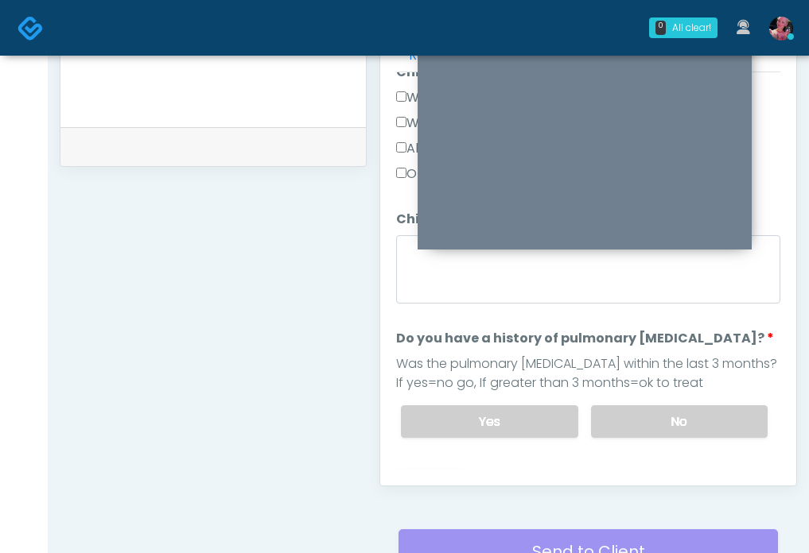
scroll to position [254, 0]
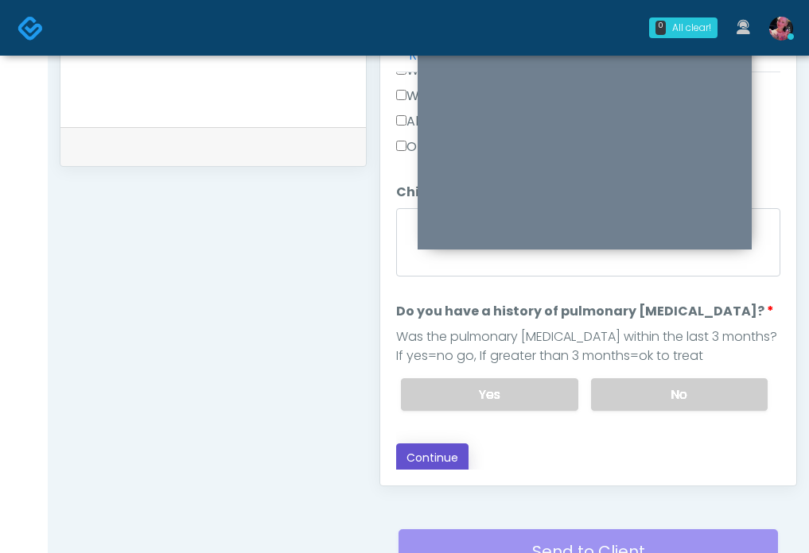
click at [444, 456] on button "Continue" at bounding box center [432, 458] width 72 height 29
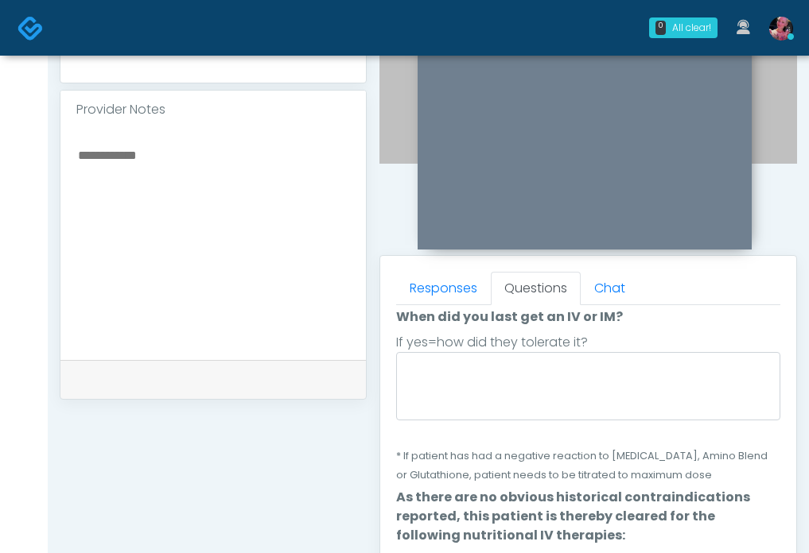
scroll to position [75, 0]
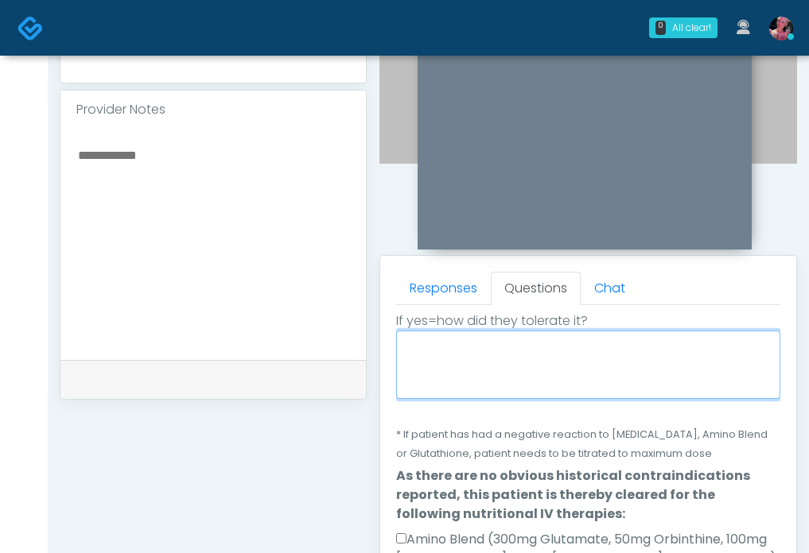
click at [532, 391] on textarea "When did you last get an IV or IM?" at bounding box center [588, 365] width 384 height 68
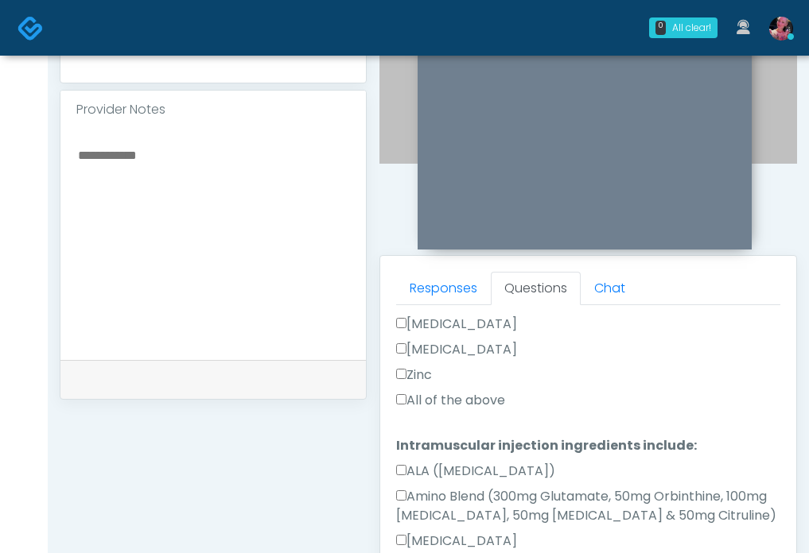
scroll to position [852, 0]
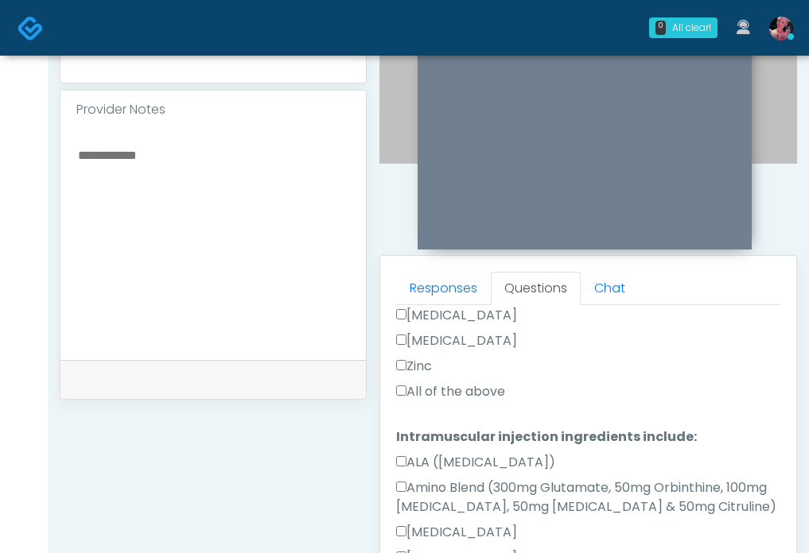
type textarea "*****"
click at [437, 396] on label "All of the above" at bounding box center [450, 391] width 109 height 19
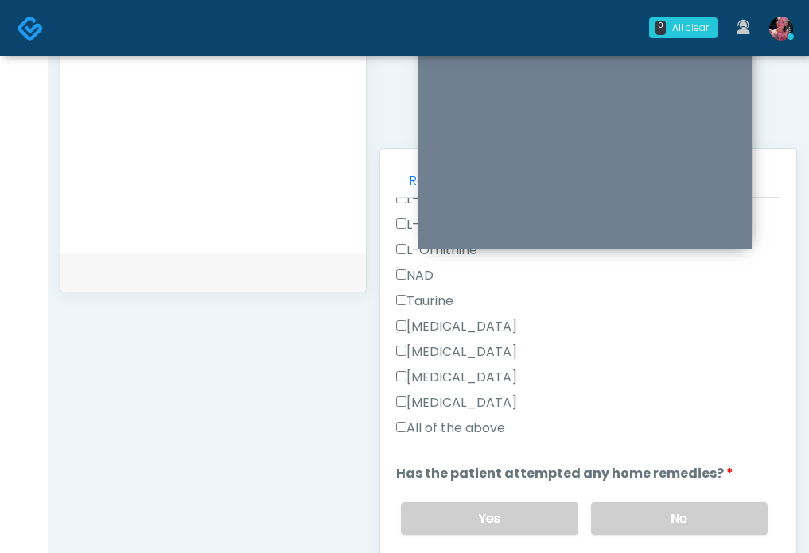
scroll to position [679, 0]
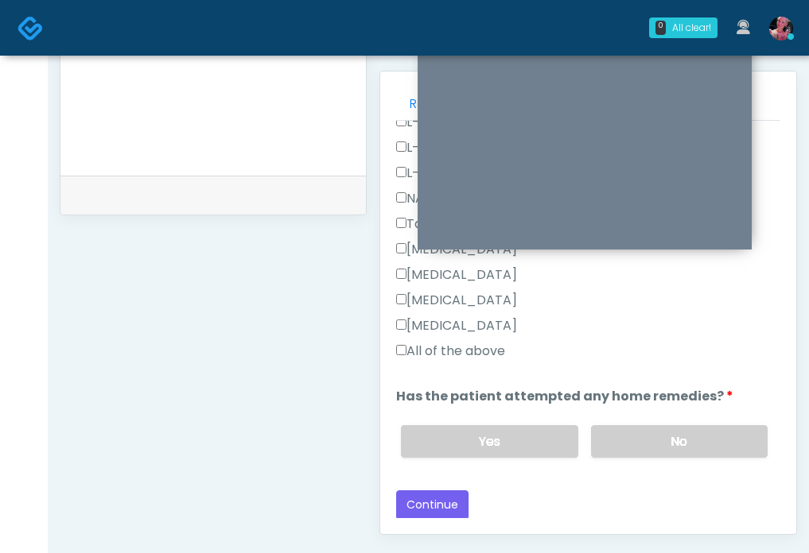
click at [435, 334] on label "Decadron" at bounding box center [456, 325] width 121 height 19
click at [435, 343] on label "All of the above" at bounding box center [450, 351] width 109 height 19
click at [654, 462] on div "Yes No" at bounding box center [584, 442] width 392 height 58
click at [652, 440] on label "No" at bounding box center [679, 441] width 177 height 33
click at [523, 439] on label "Yes" at bounding box center [489, 441] width 177 height 33
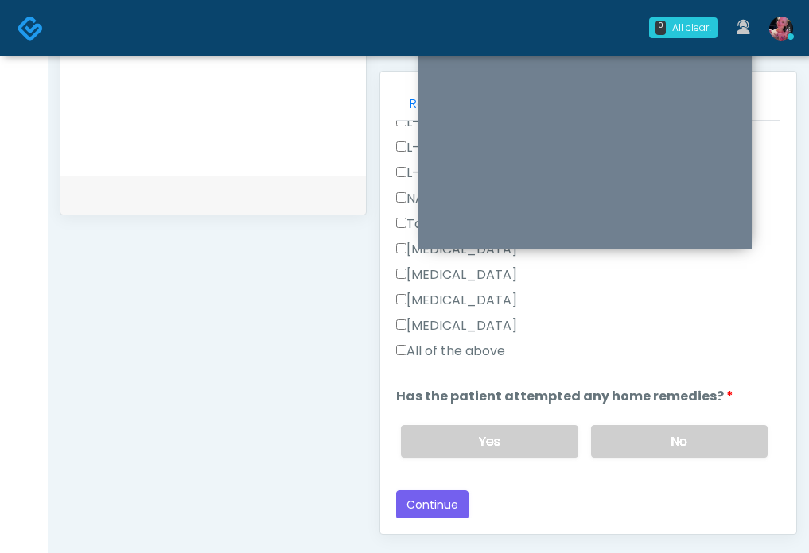
click at [441, 498] on button "Continue" at bounding box center [432, 505] width 72 height 29
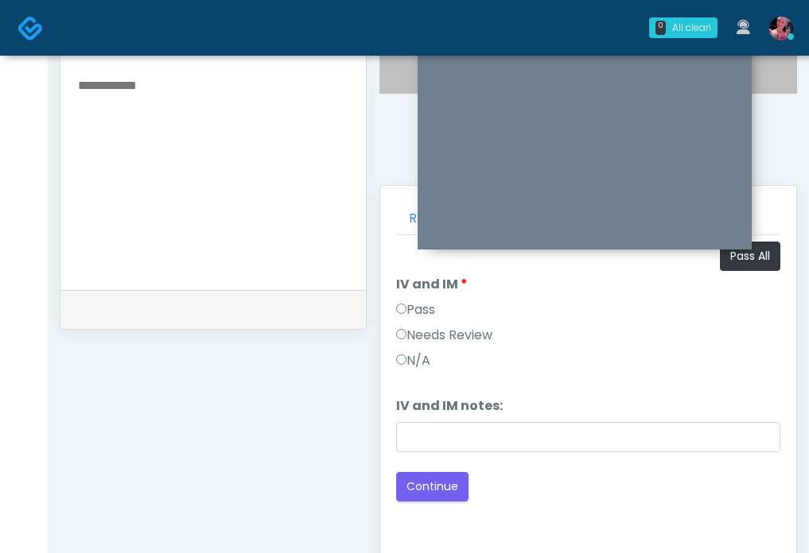
scroll to position [0, 0]
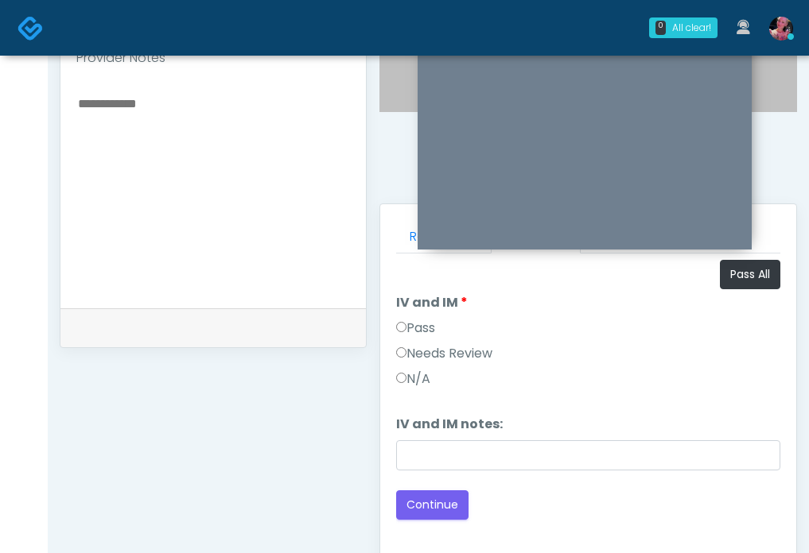
click at [406, 321] on label "Pass" at bounding box center [415, 328] width 39 height 19
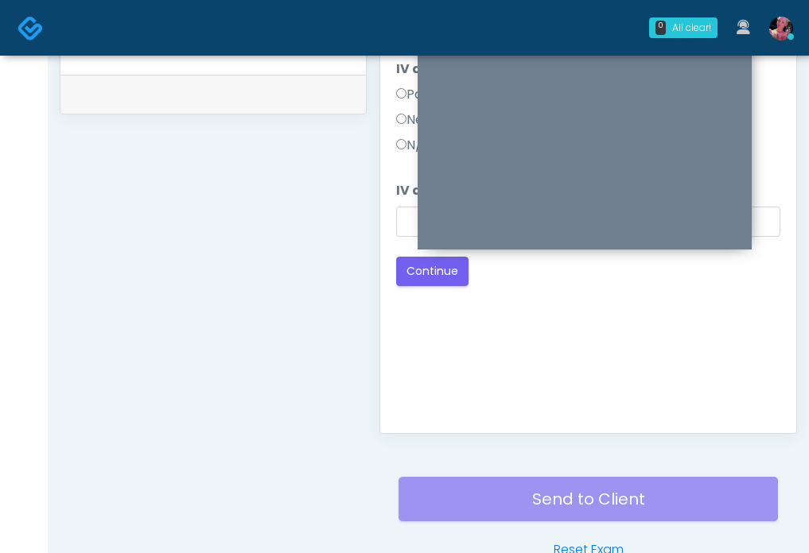
scroll to position [798, 0]
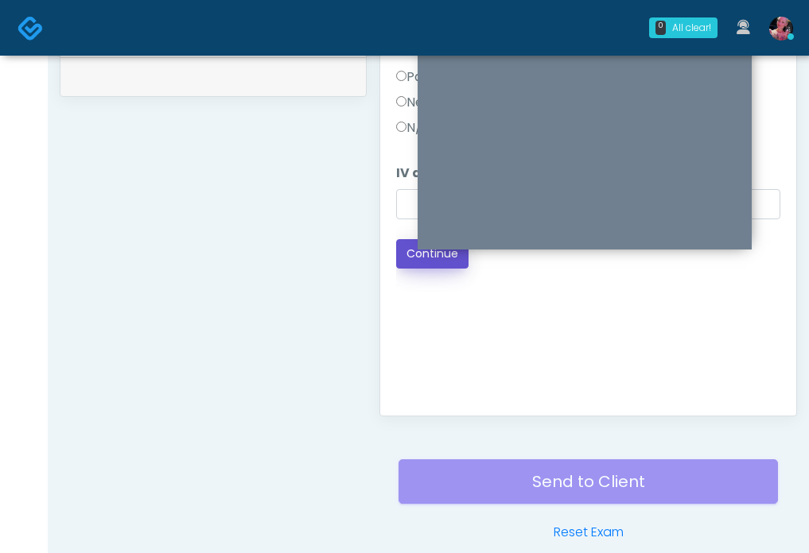
click at [421, 263] on button "Continue" at bounding box center [432, 253] width 72 height 29
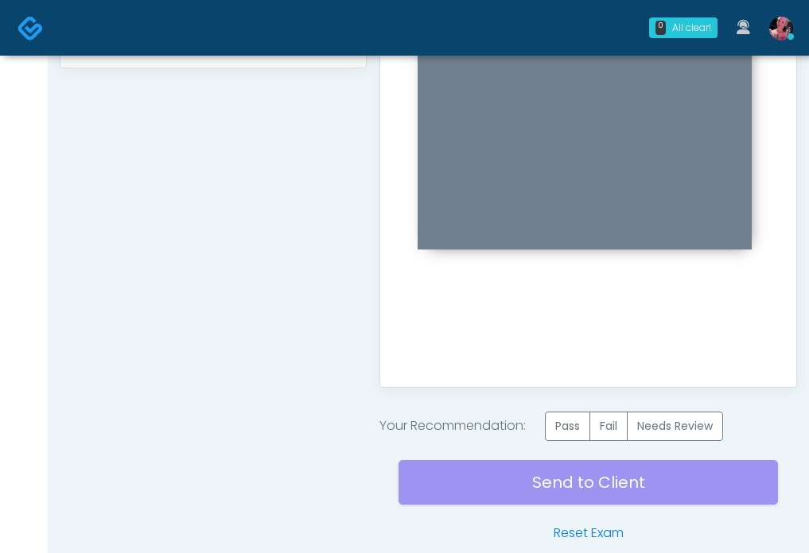
scroll to position [838, 0]
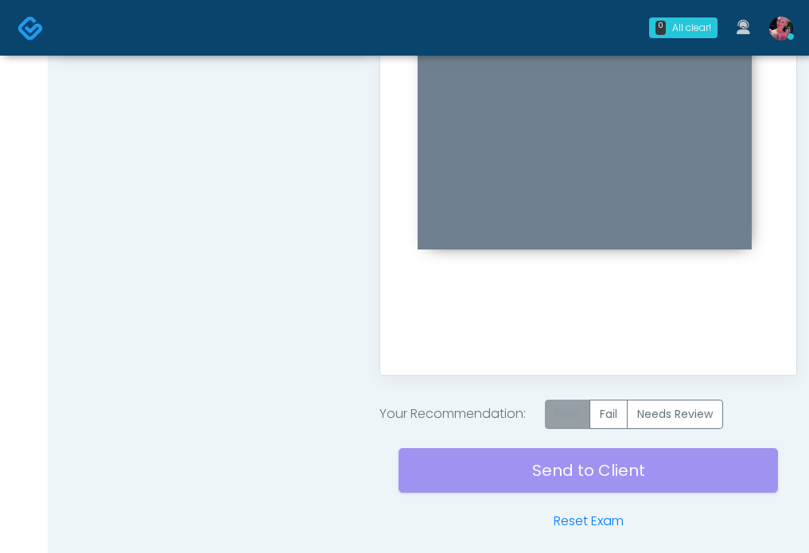
click at [579, 408] on label "Pass" at bounding box center [567, 414] width 45 height 29
click at [541, 476] on div "Send to Client Reset Exam" at bounding box center [587, 480] width 379 height 102
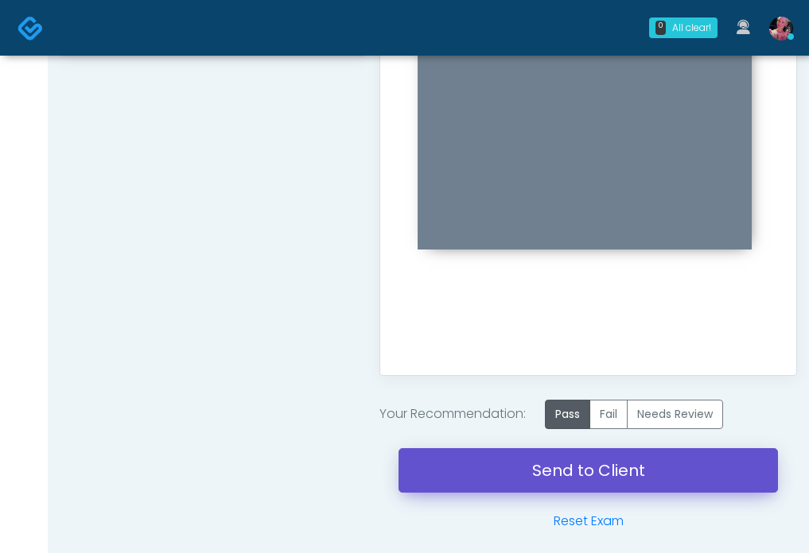
click at [541, 477] on link "Send to Client" at bounding box center [587, 470] width 379 height 45
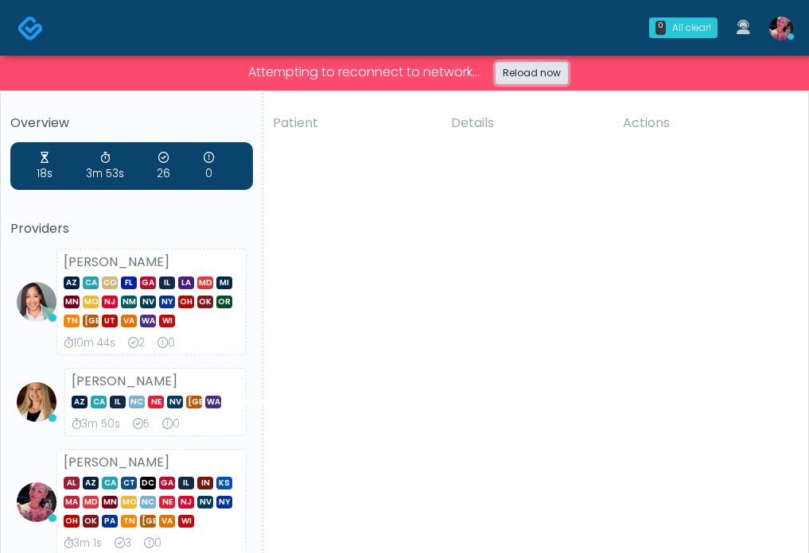
click at [520, 72] on link "Reload now" at bounding box center [531, 73] width 72 height 22
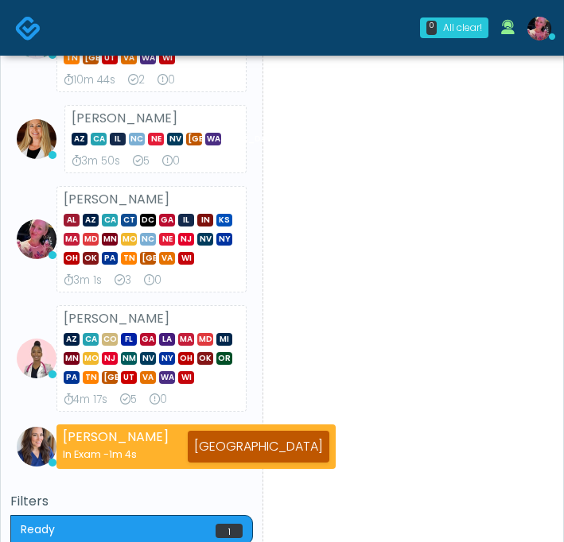
scroll to position [231, 0]
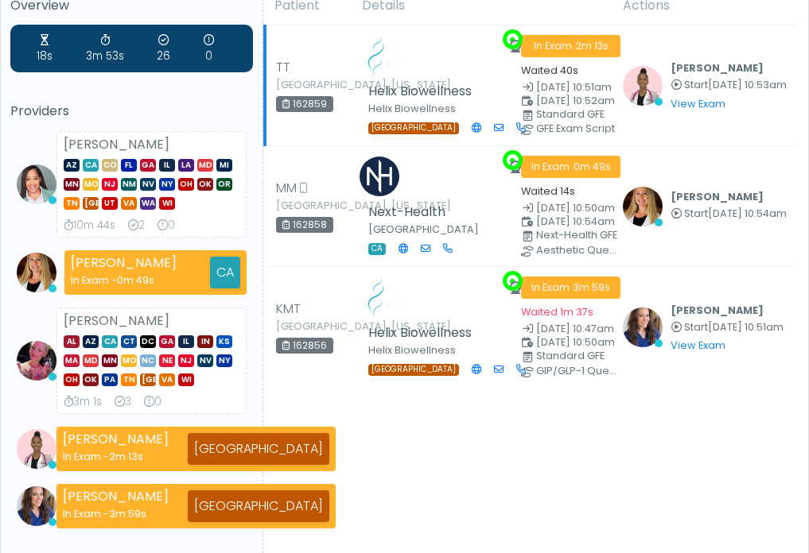
scroll to position [334, 0]
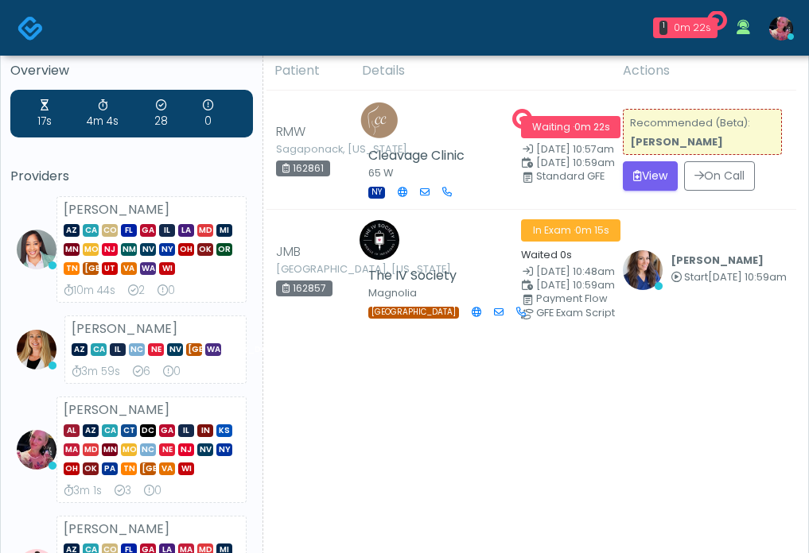
scroll to position [14, 0]
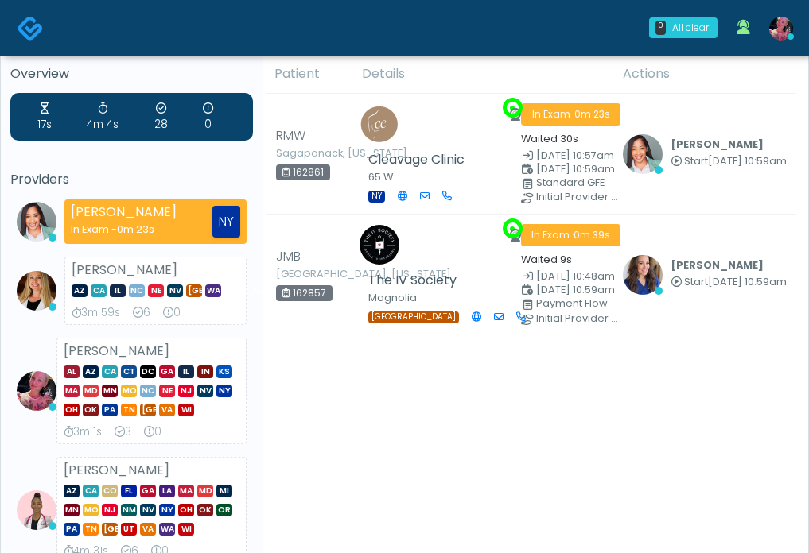
click at [778, 12] on link at bounding box center [780, 28] width 43 height 52
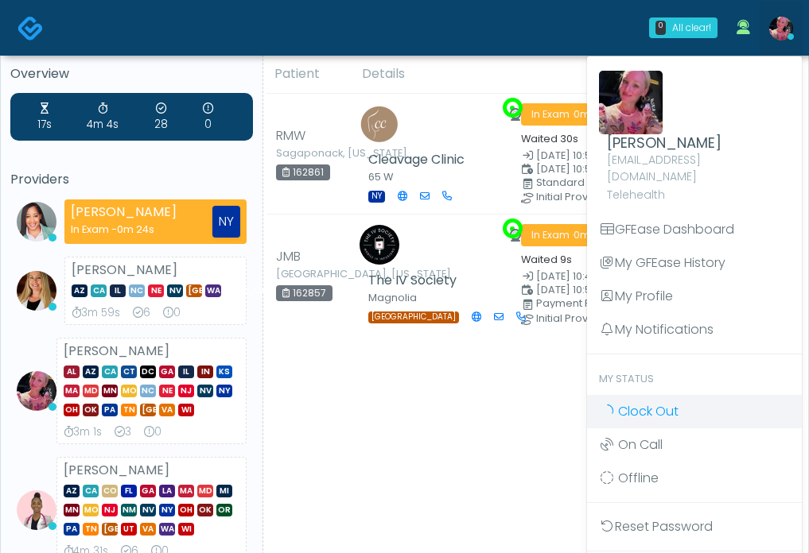
click at [646, 402] on span "Clock Out" at bounding box center [648, 411] width 60 height 18
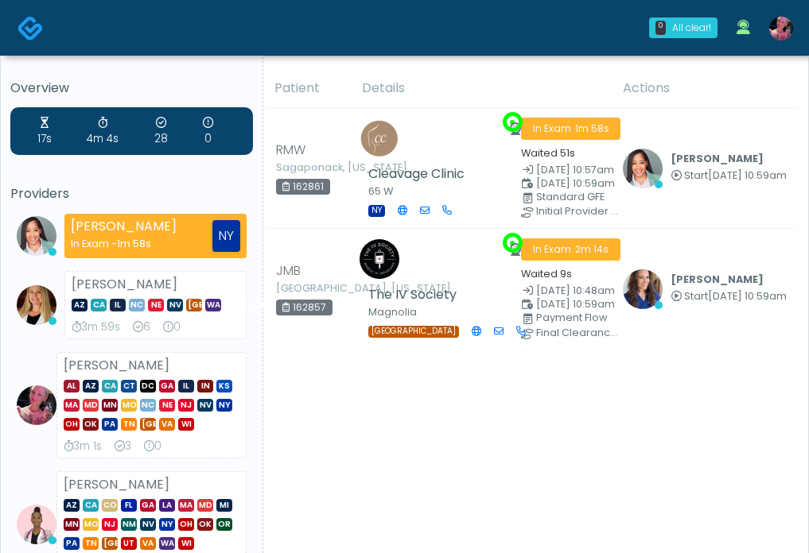
click at [774, 30] on img at bounding box center [781, 29] width 24 height 24
